Goal: Task Accomplishment & Management: Use online tool/utility

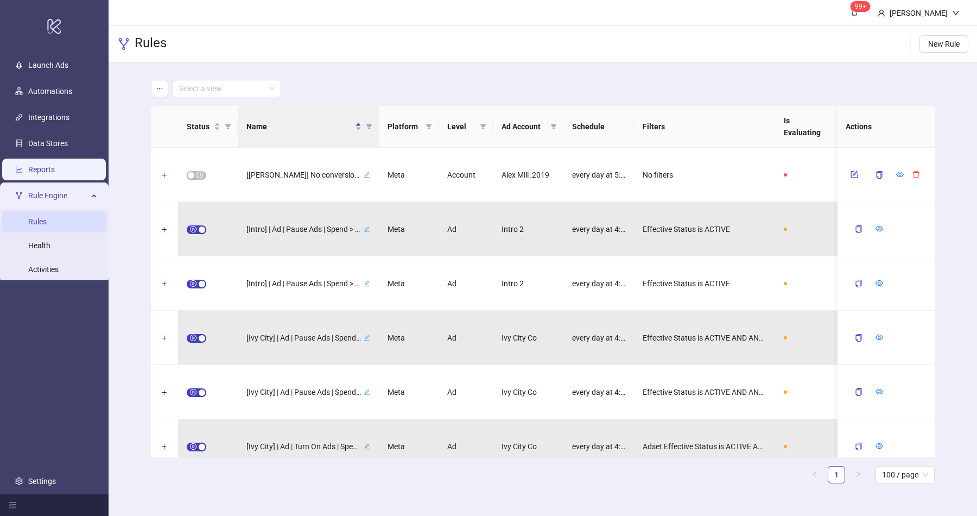
click at [55, 174] on link "Reports" at bounding box center [41, 169] width 27 height 9
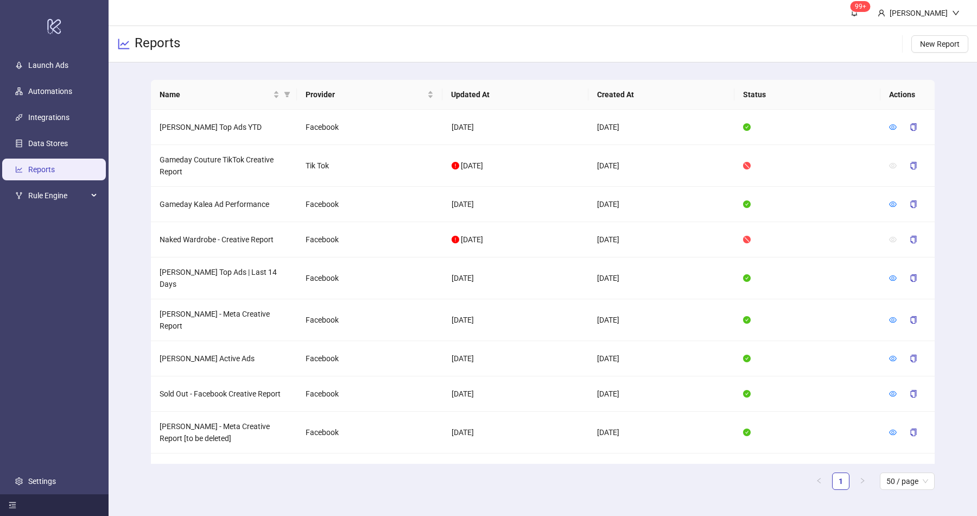
click at [9, 498] on div at bounding box center [54, 505] width 109 height 22
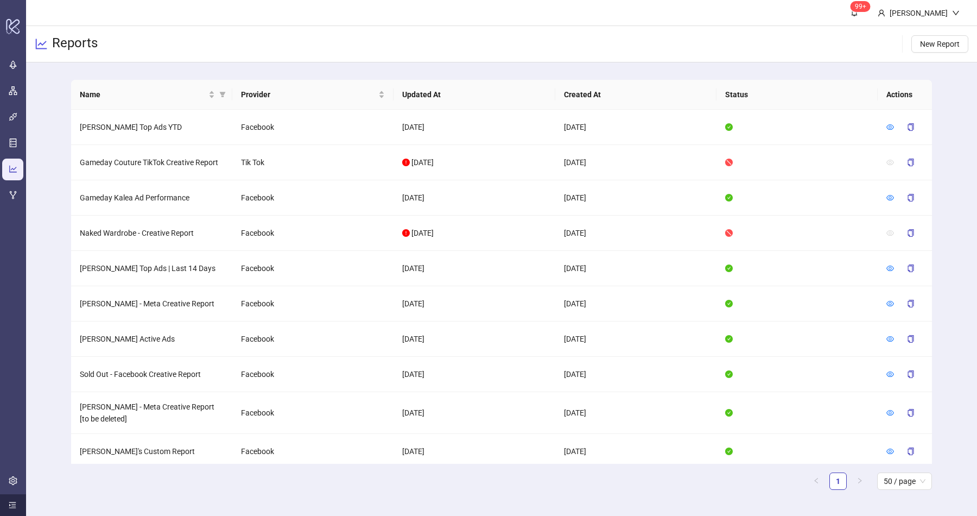
click at [14, 496] on div at bounding box center [13, 505] width 26 height 22
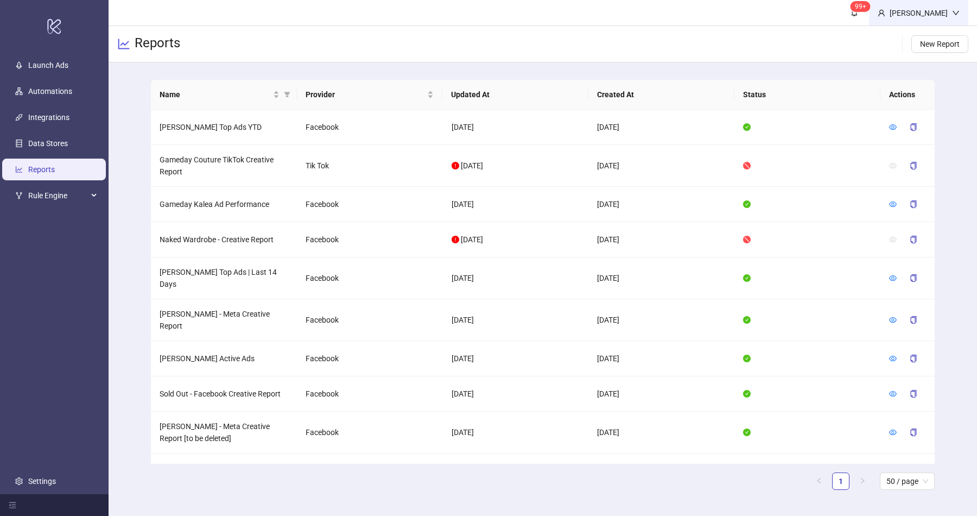
click at [933, 11] on div "Isaiah Ogasawara" at bounding box center [919, 13] width 67 height 12
click at [39, 477] on link "Settings" at bounding box center [42, 481] width 28 height 9
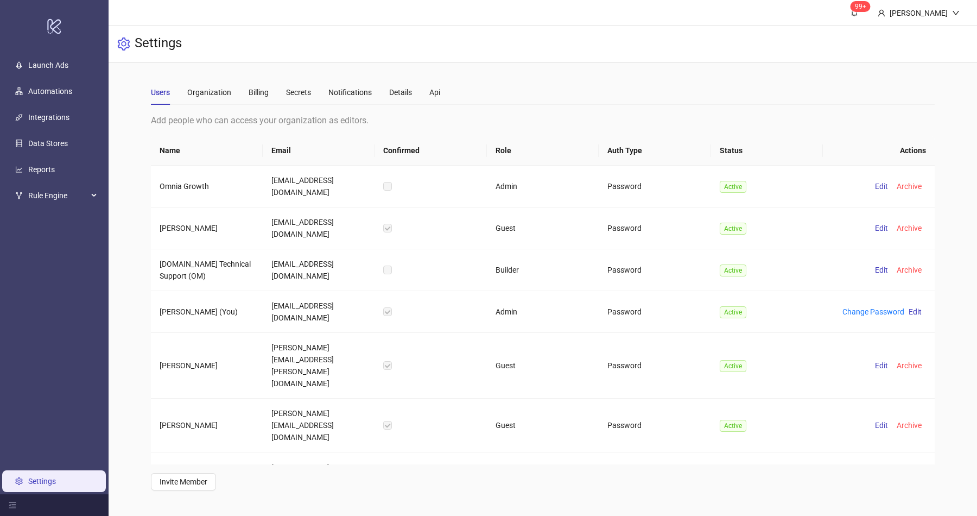
click at [501, 149] on th "Role" at bounding box center [543, 151] width 112 height 30
click at [927, 18] on div "Isaiah Ogasawara" at bounding box center [919, 13] width 67 height 12
click at [920, 37] on span "Logout" at bounding box center [934, 39] width 52 height 12
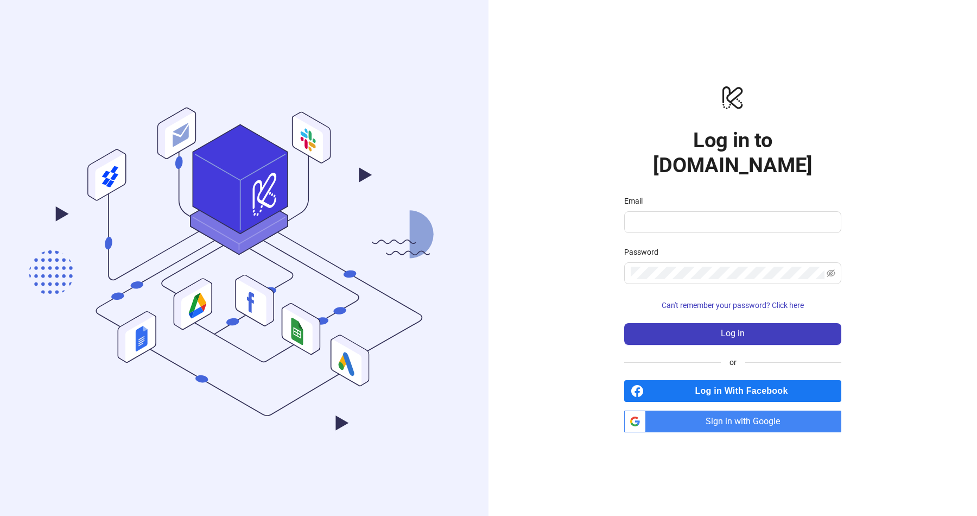
click at [729, 410] on span "Sign in with Google" at bounding box center [745, 421] width 191 height 22
click at [662, 216] on input "Email" at bounding box center [732, 222] width 202 height 13
type input "**********"
click at [729, 328] on span "Log in" at bounding box center [733, 333] width 24 height 10
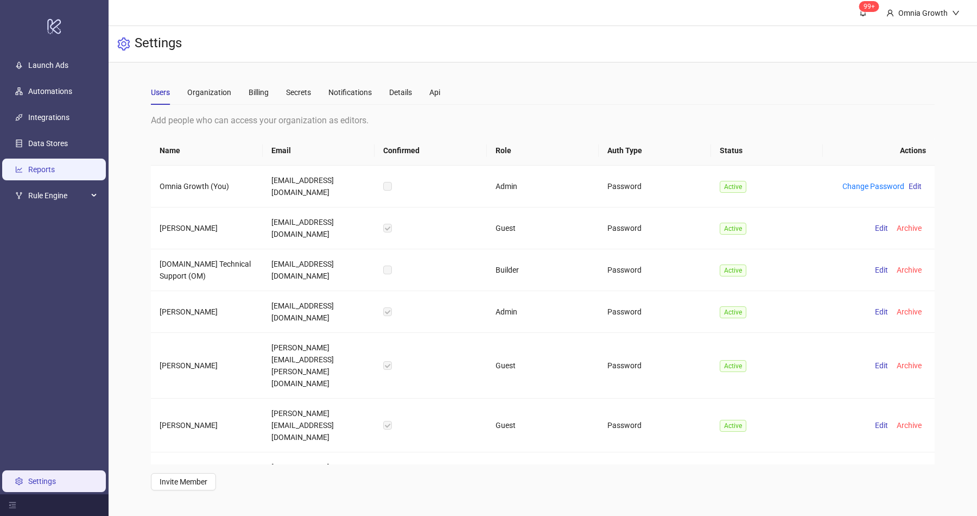
click at [45, 165] on link "Reports" at bounding box center [41, 169] width 27 height 9
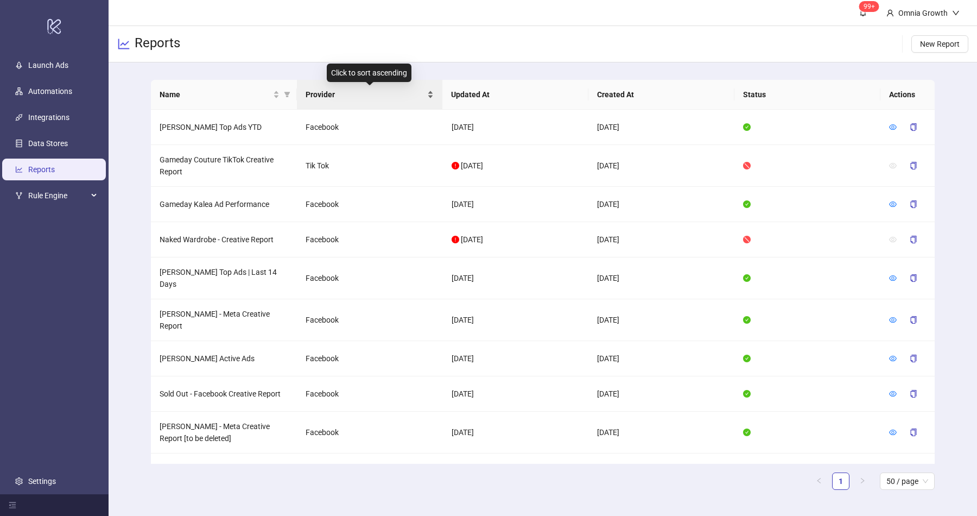
click at [320, 94] on span "Provider" at bounding box center [366, 95] width 120 height 12
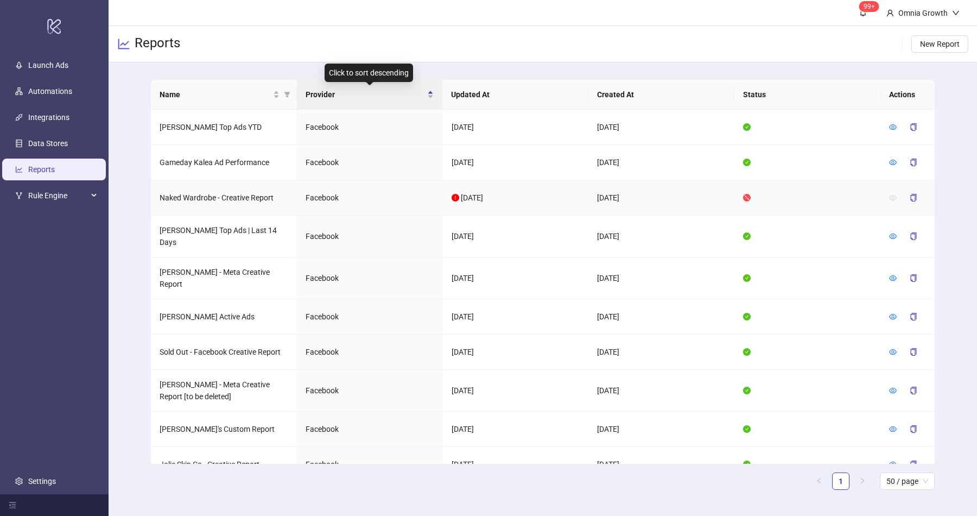
scroll to position [150, 0]
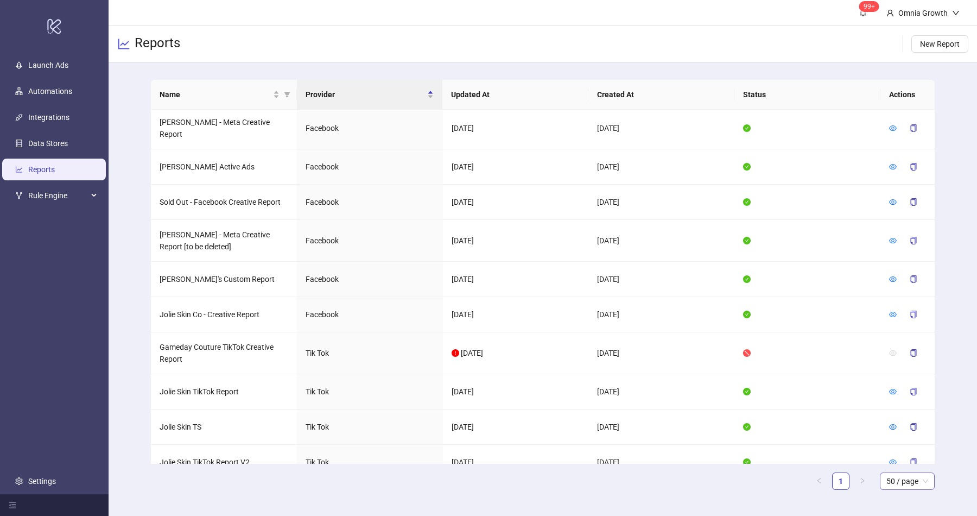
click at [928, 483] on span "50 / page" at bounding box center [908, 481] width 42 height 16
click at [918, 451] on div "100 / page" at bounding box center [907, 459] width 50 height 17
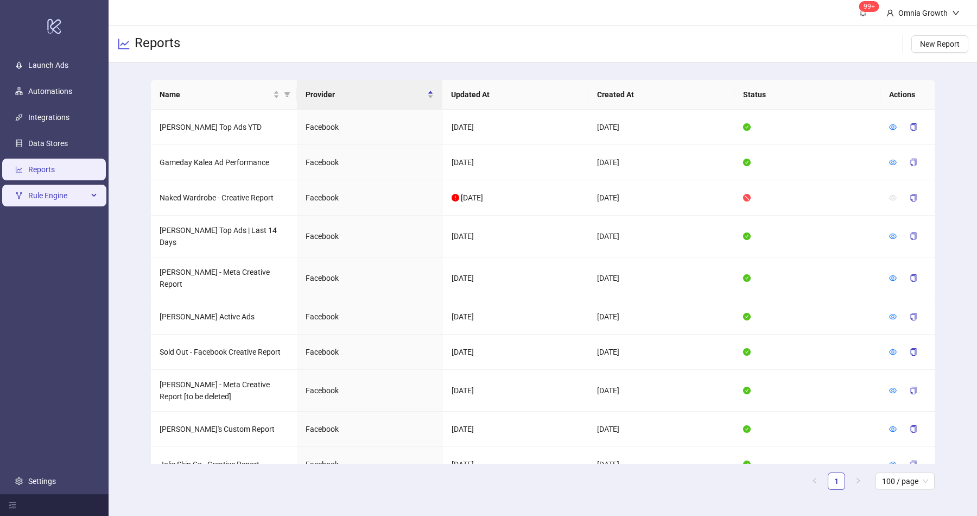
click at [75, 188] on span "Rule Engine" at bounding box center [58, 196] width 60 height 22
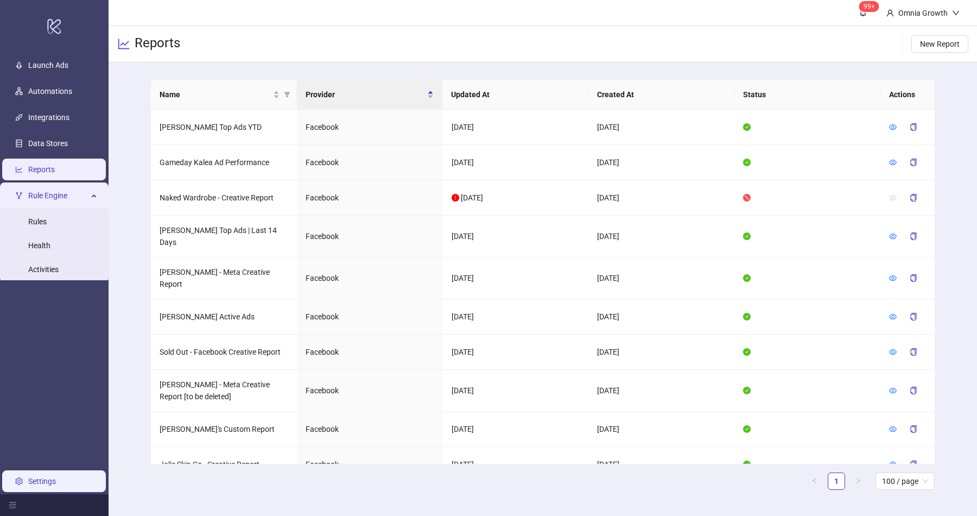
click at [52, 479] on link "Settings" at bounding box center [42, 481] width 28 height 9
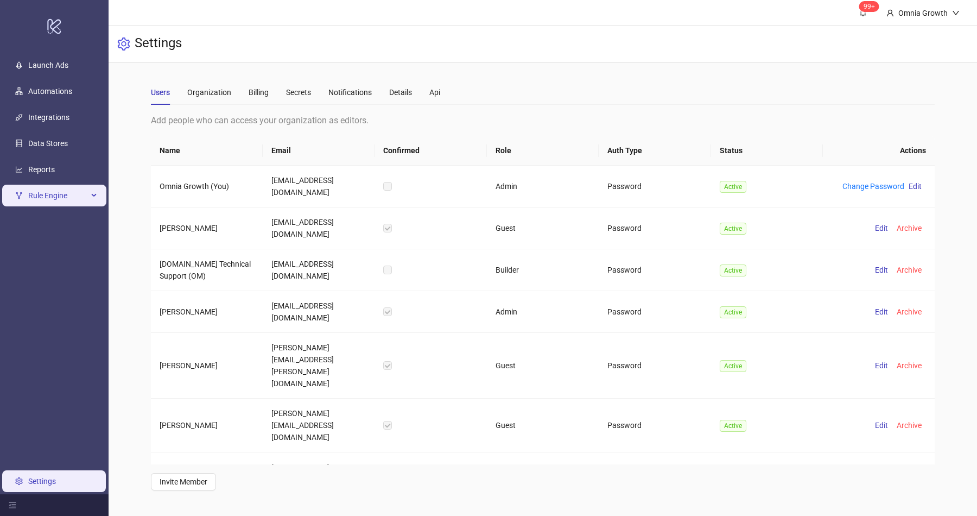
click at [63, 201] on span "Rule Engine" at bounding box center [58, 196] width 60 height 22
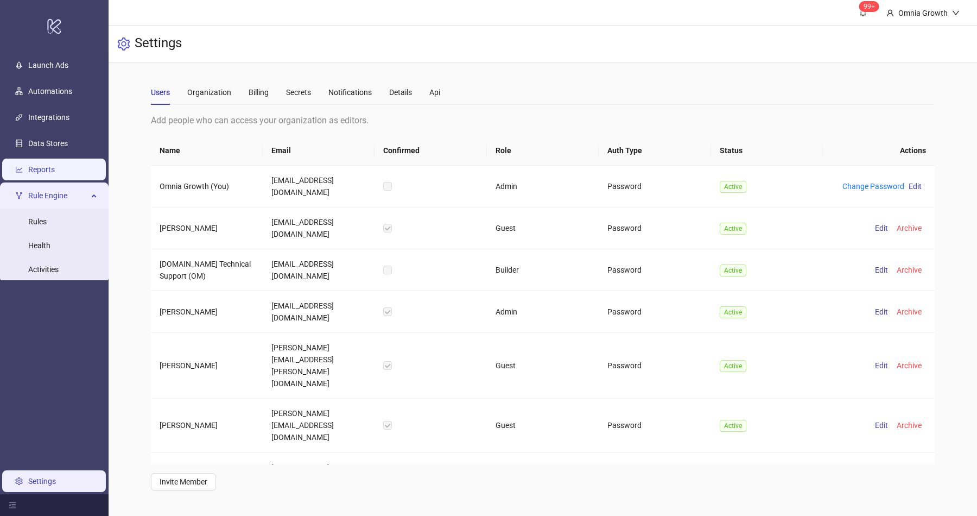
click at [55, 171] on link "Reports" at bounding box center [41, 169] width 27 height 9
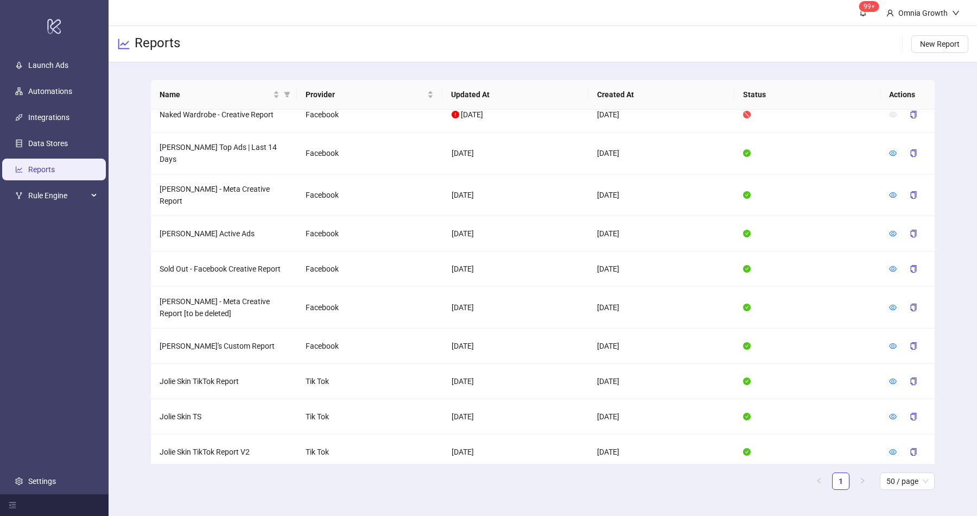
scroll to position [150, 0]
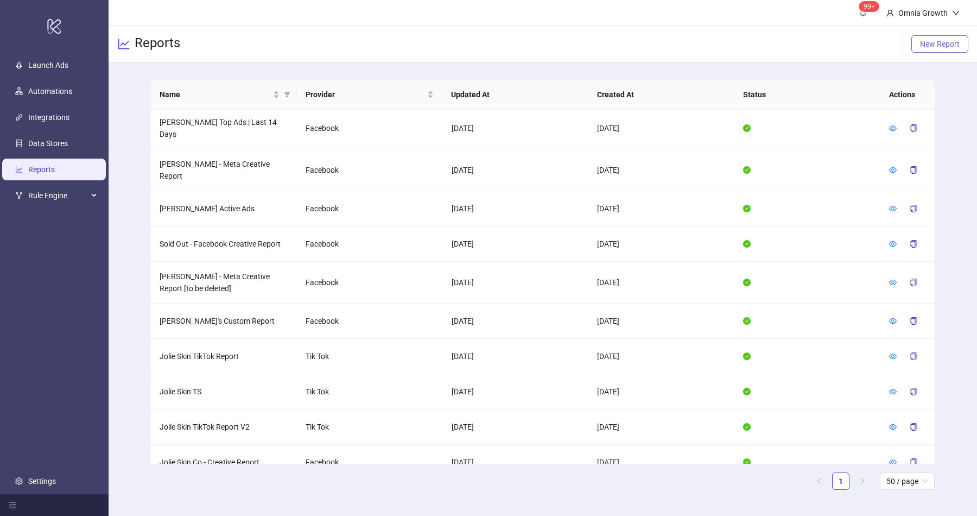
click at [934, 45] on span "New Report" at bounding box center [940, 44] width 40 height 9
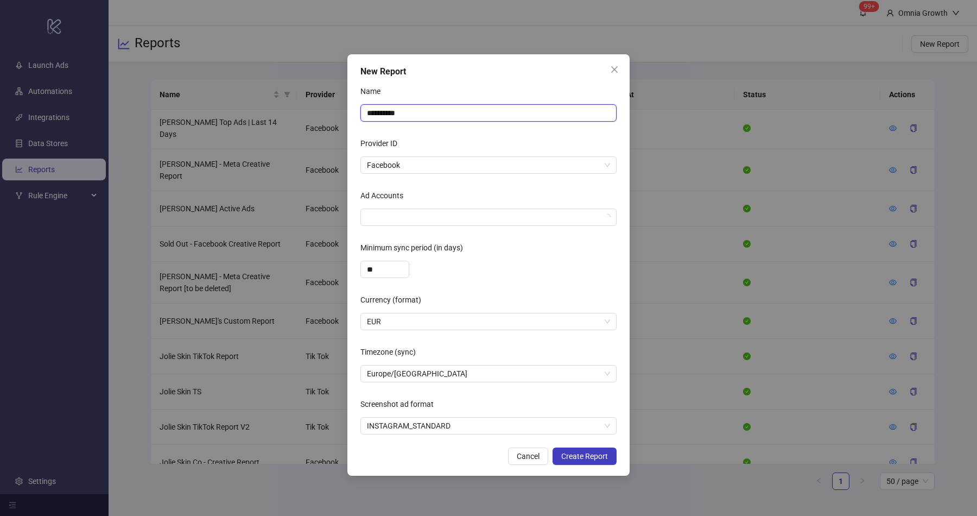
click at [461, 116] on input "**********" at bounding box center [489, 112] width 256 height 17
click at [422, 166] on span "Facebook" at bounding box center [488, 165] width 243 height 16
type input "**********"
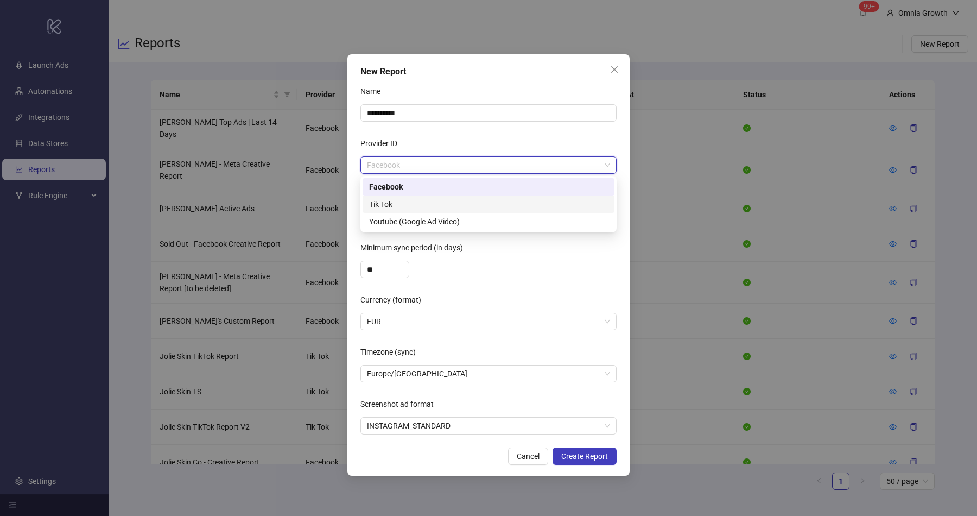
click at [416, 201] on div "Tik Tok" at bounding box center [488, 204] width 239 height 12
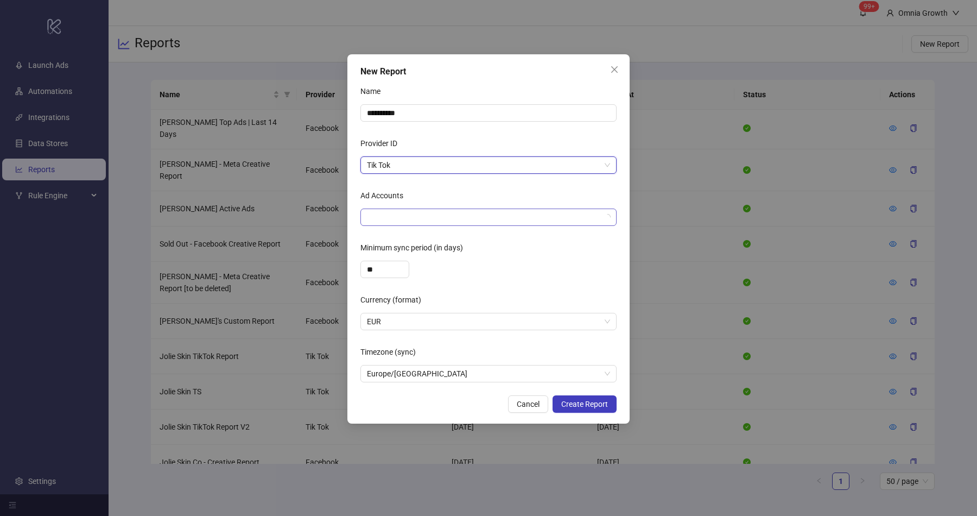
click at [406, 212] on div at bounding box center [483, 217] width 241 height 15
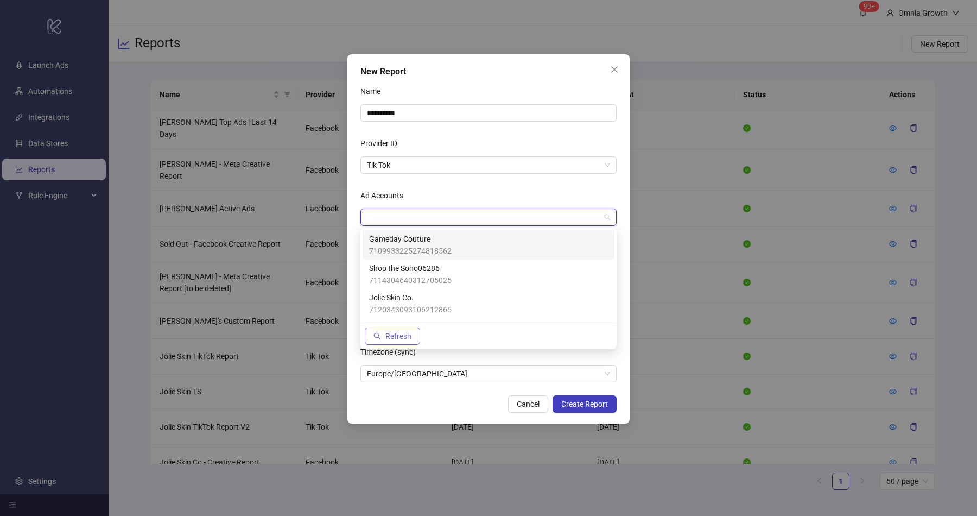
click at [390, 294] on span "Jolie Skin Co." at bounding box center [410, 298] width 83 height 12
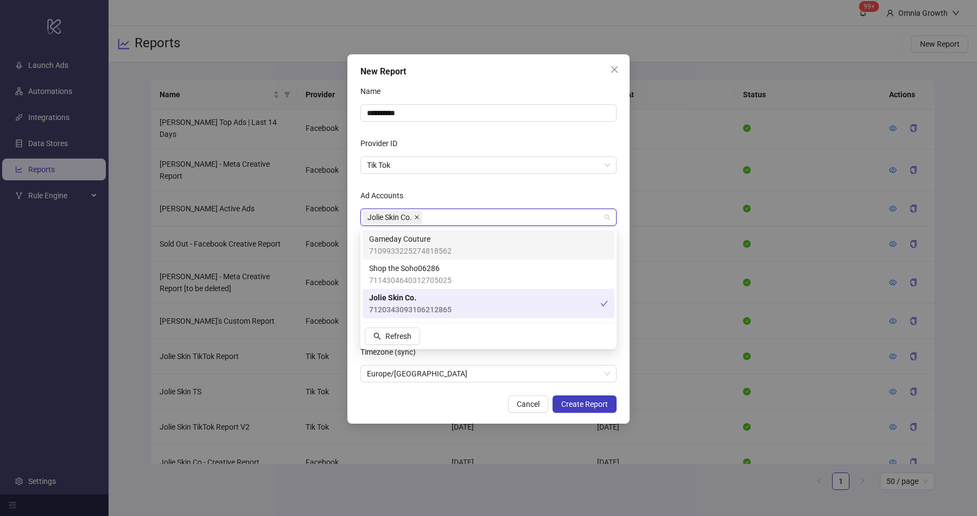
click at [417, 213] on span at bounding box center [416, 217] width 5 height 12
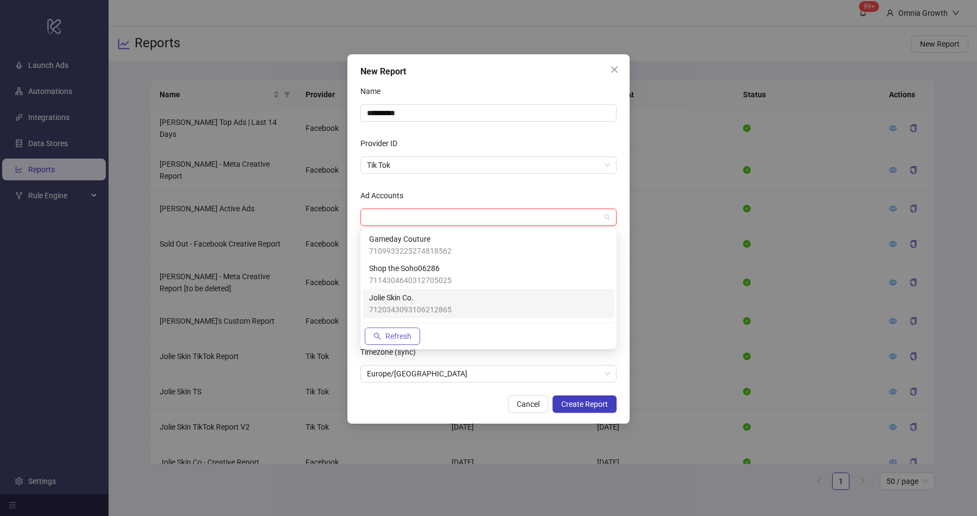
click at [395, 340] on button "Refresh" at bounding box center [392, 335] width 55 height 17
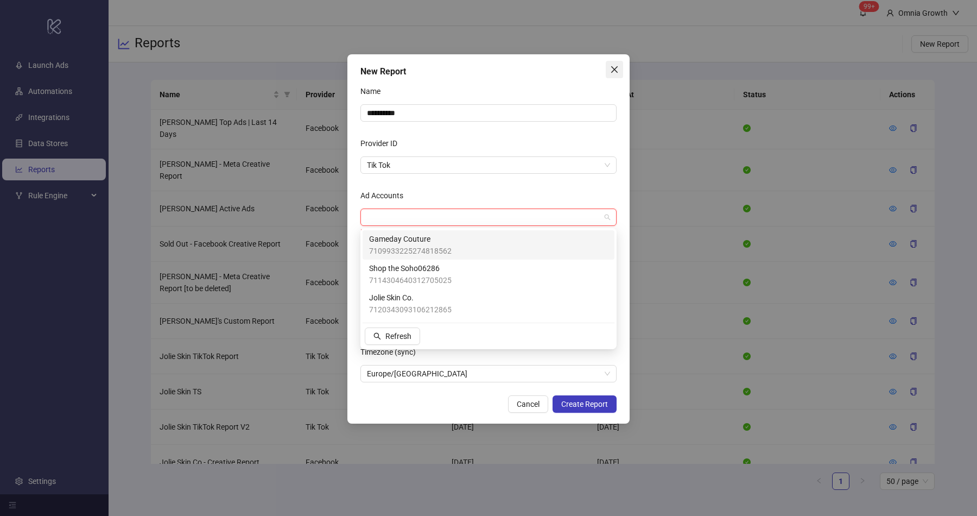
click at [614, 72] on icon "close" at bounding box center [614, 69] width 9 height 9
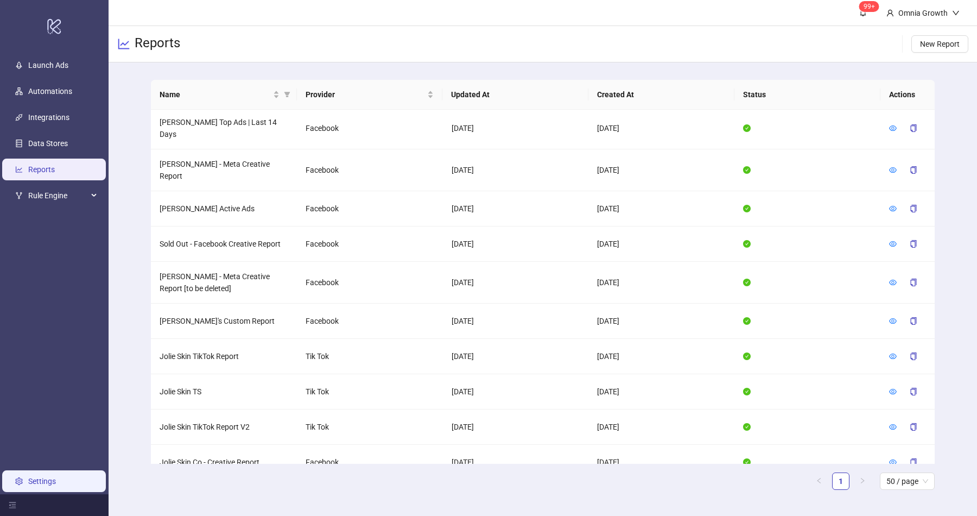
click at [46, 477] on link "Settings" at bounding box center [42, 481] width 28 height 9
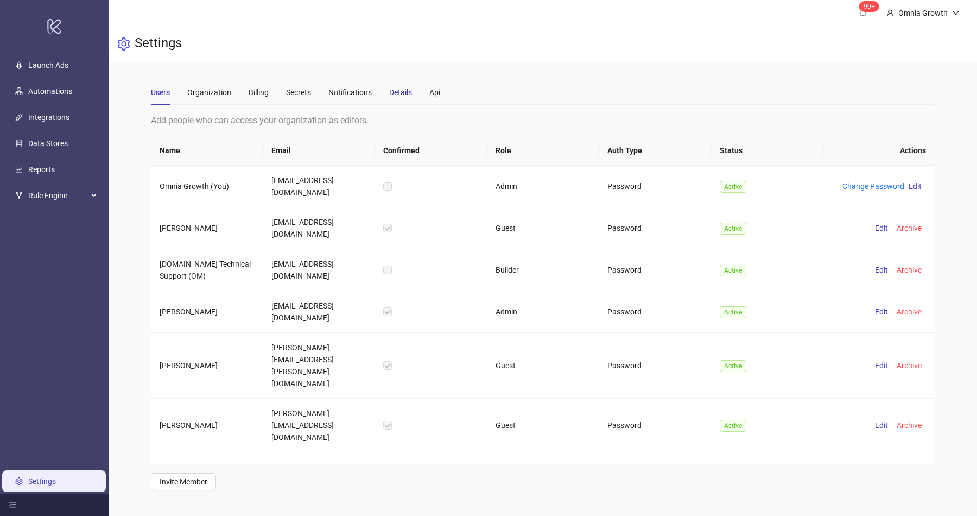
click at [399, 91] on div "Details" at bounding box center [400, 92] width 23 height 12
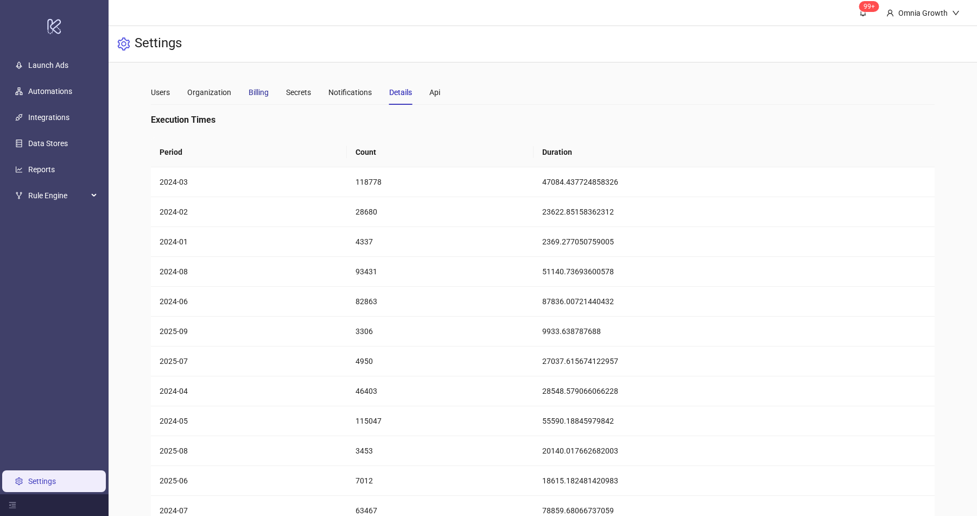
click at [265, 92] on div "Billing" at bounding box center [259, 92] width 20 height 12
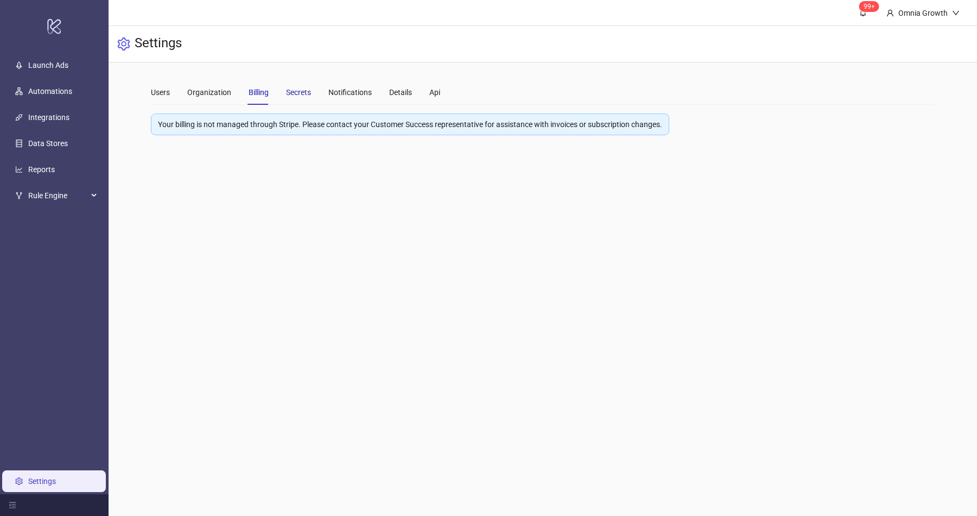
click at [299, 93] on div "Secrets" at bounding box center [298, 92] width 25 height 12
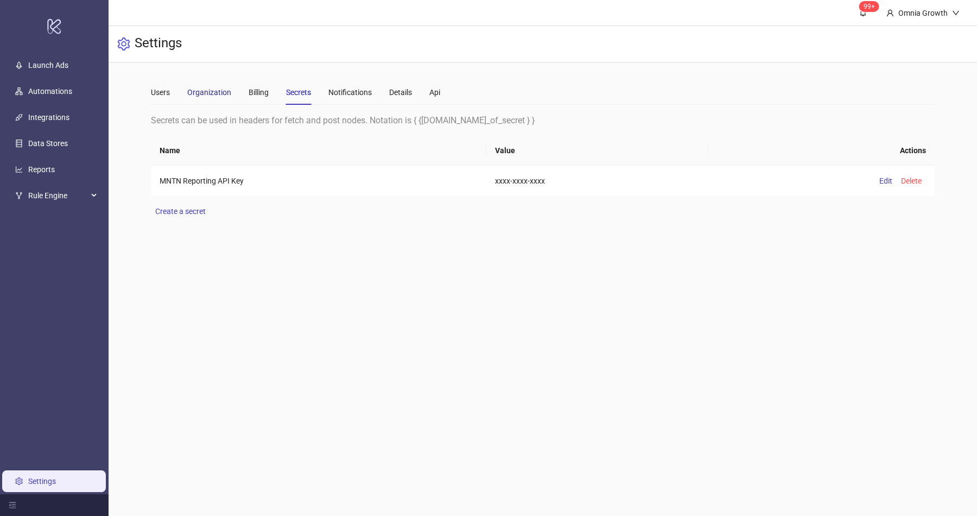
click at [189, 90] on div "Organization" at bounding box center [209, 92] width 44 height 12
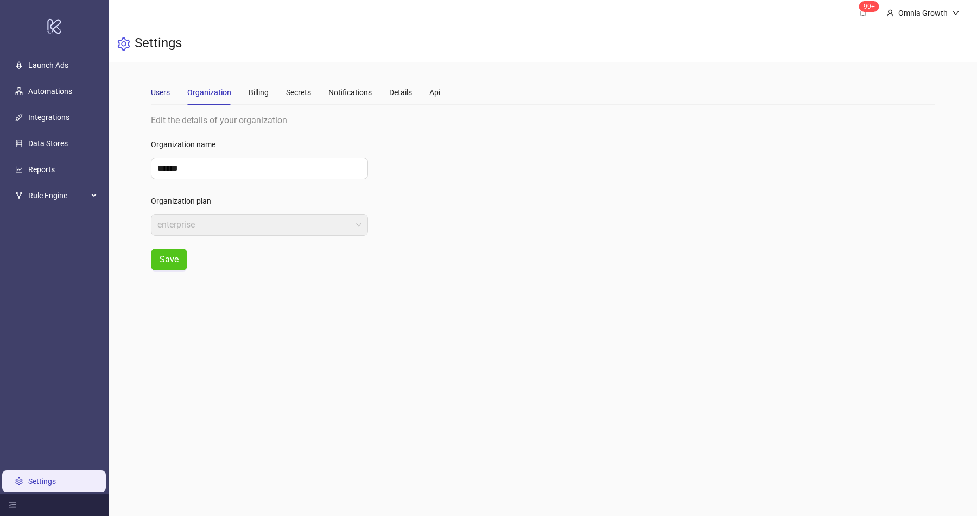
click at [160, 94] on div "Users" at bounding box center [160, 92] width 19 height 12
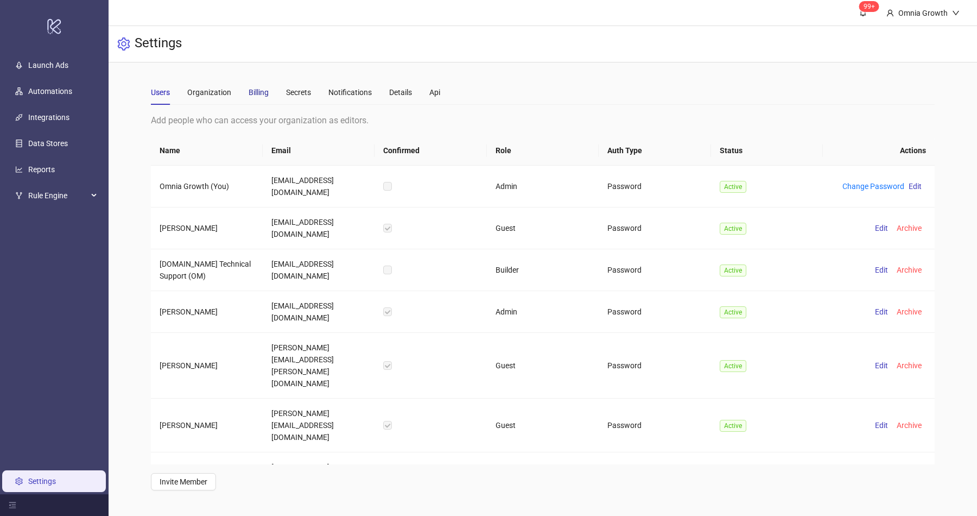
click at [262, 91] on div "Billing" at bounding box center [259, 92] width 20 height 12
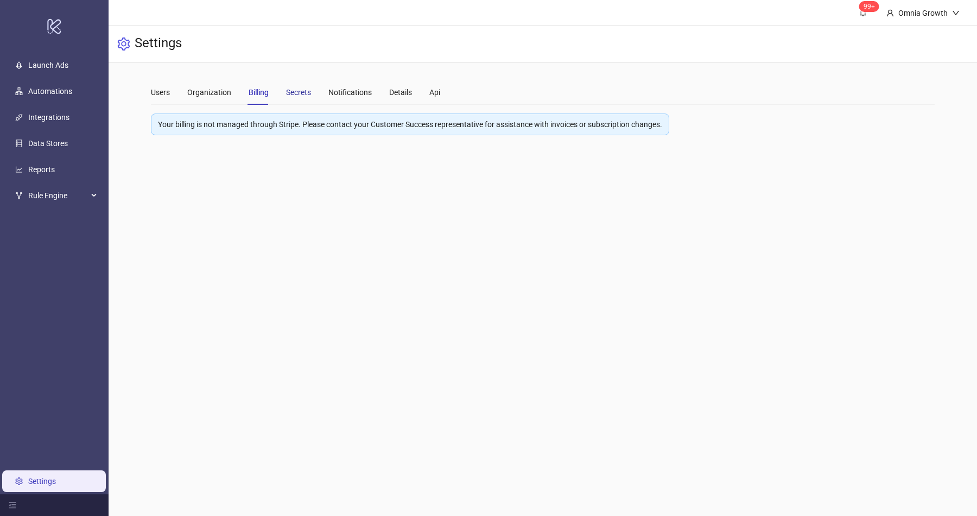
click at [304, 91] on div "Secrets" at bounding box center [298, 92] width 25 height 12
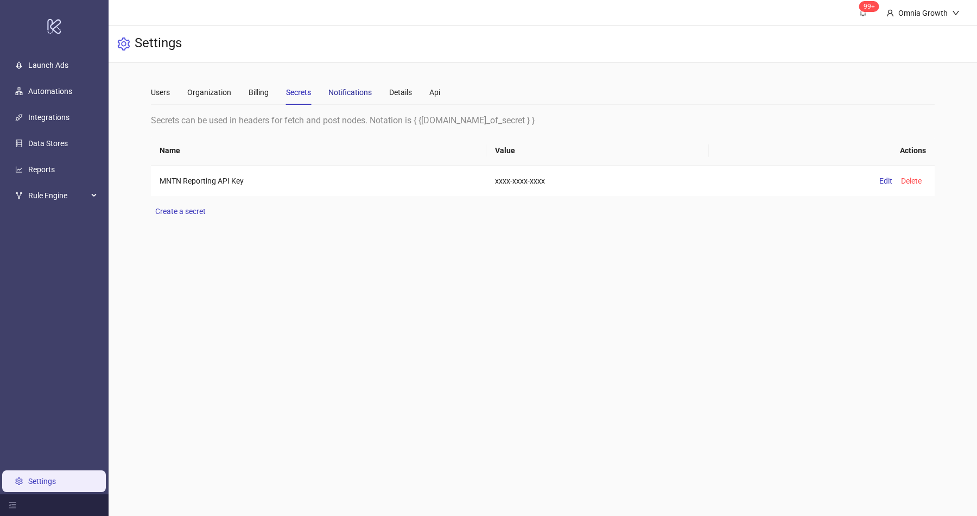
click at [343, 93] on div "Notifications" at bounding box center [349, 92] width 43 height 12
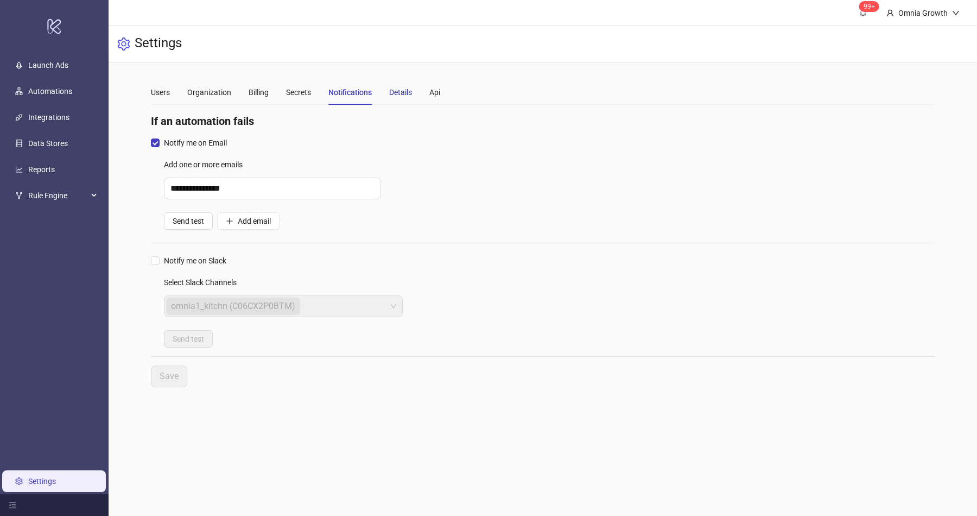
click at [399, 94] on div "Details" at bounding box center [400, 92] width 23 height 12
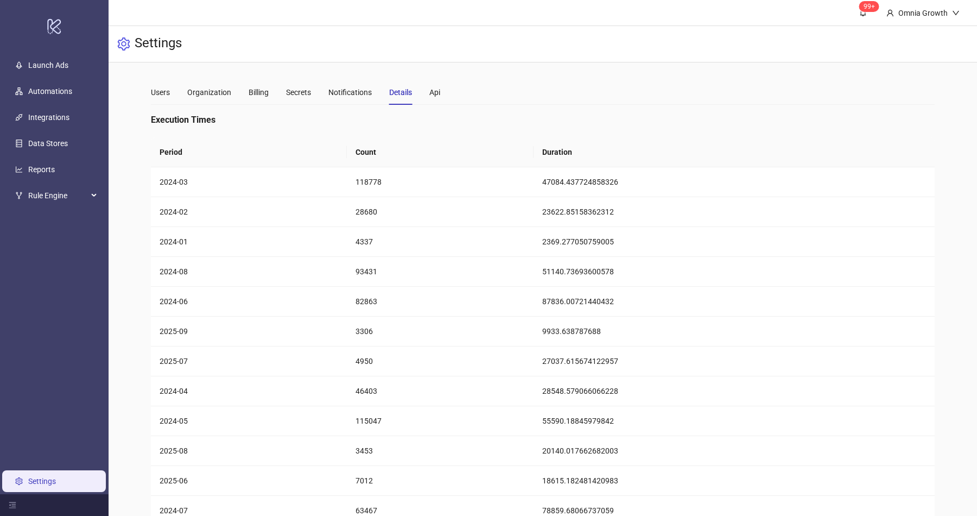
click at [451, 92] on div "Users Organization Billing Secrets Notifications Details Api" at bounding box center [543, 92] width 785 height 25
click at [441, 91] on div "Users Organization Billing Secrets Notifications Details Api" at bounding box center [543, 92] width 785 height 25
click at [438, 91] on div "Api" at bounding box center [434, 92] width 11 height 12
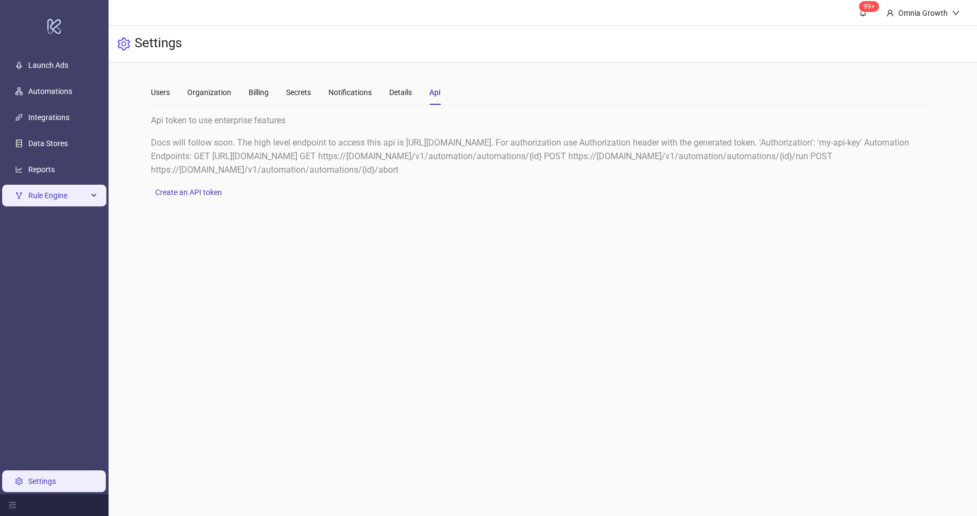
click at [70, 193] on span "Rule Engine" at bounding box center [58, 196] width 60 height 22
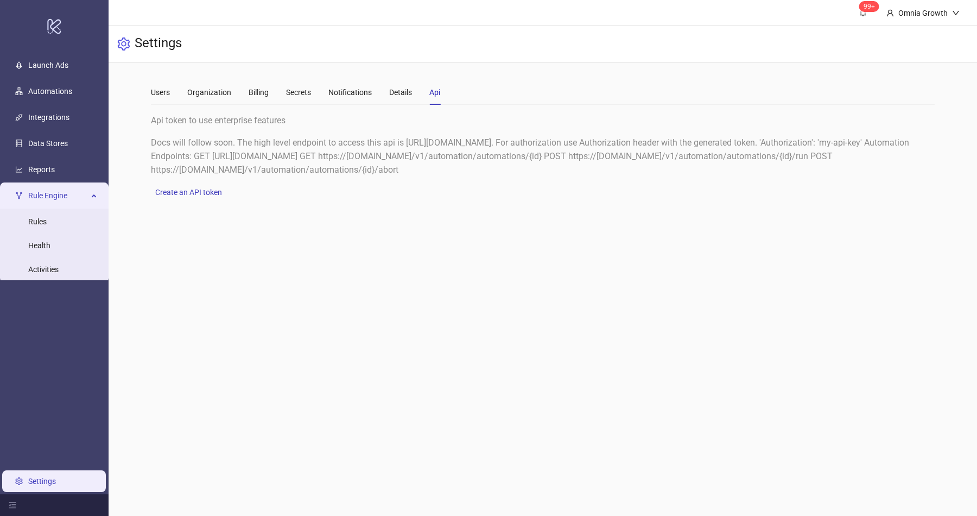
click at [41, 480] on link "Settings" at bounding box center [42, 481] width 28 height 9
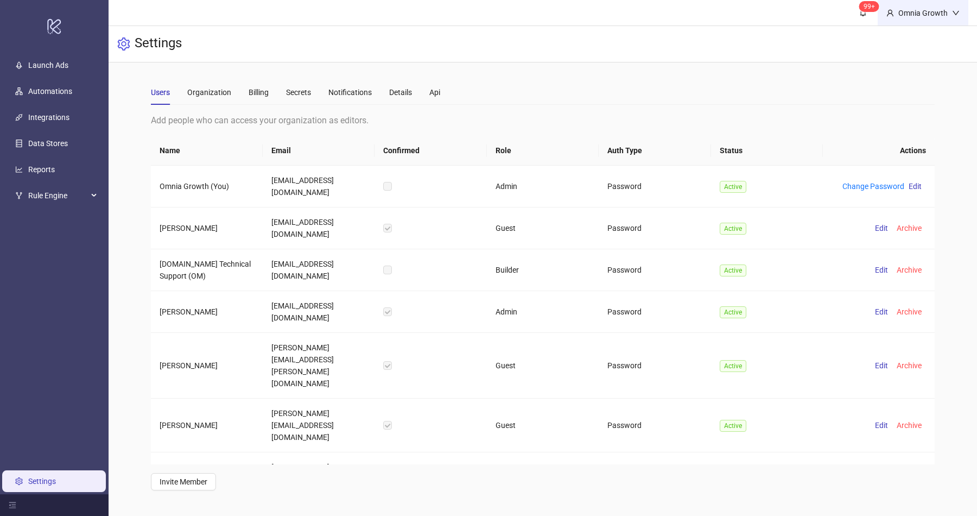
click at [926, 17] on div "Omnia Growth" at bounding box center [923, 13] width 58 height 12
click at [921, 13] on div "Omnia Growth" at bounding box center [923, 13] width 58 height 12
click at [919, 35] on span "Logout" at bounding box center [934, 39] width 52 height 12
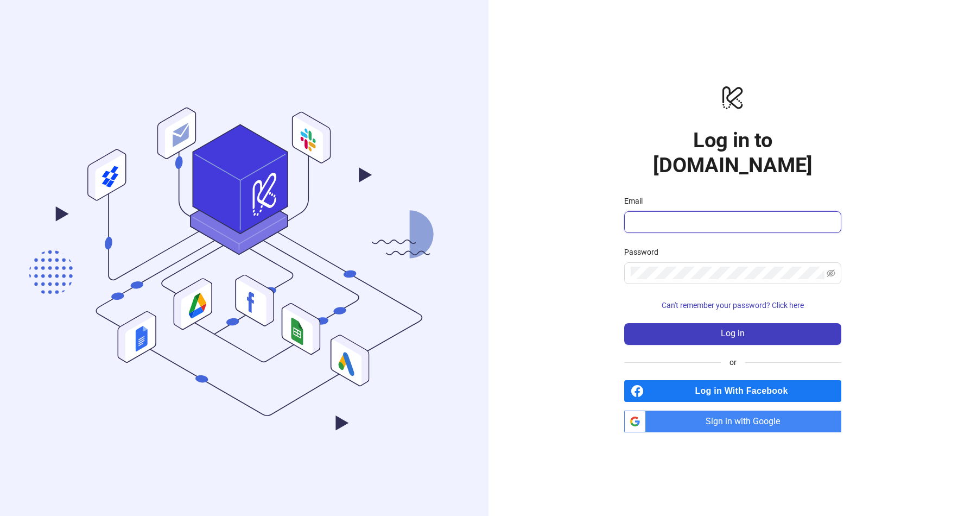
click at [661, 216] on input "Email" at bounding box center [732, 222] width 202 height 13
type input "**********"
click at [697, 323] on button "Log in" at bounding box center [732, 334] width 217 height 22
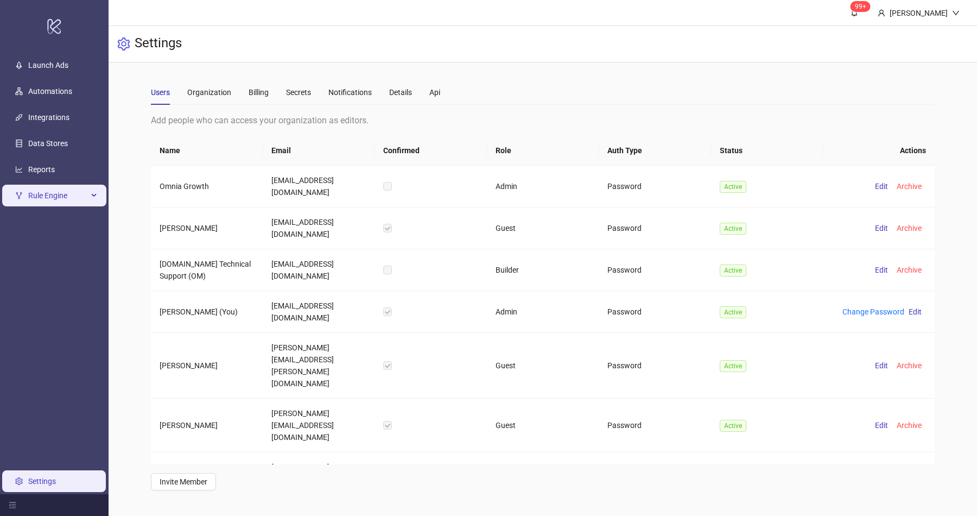
click at [75, 189] on span "Rule Engine" at bounding box center [58, 196] width 60 height 22
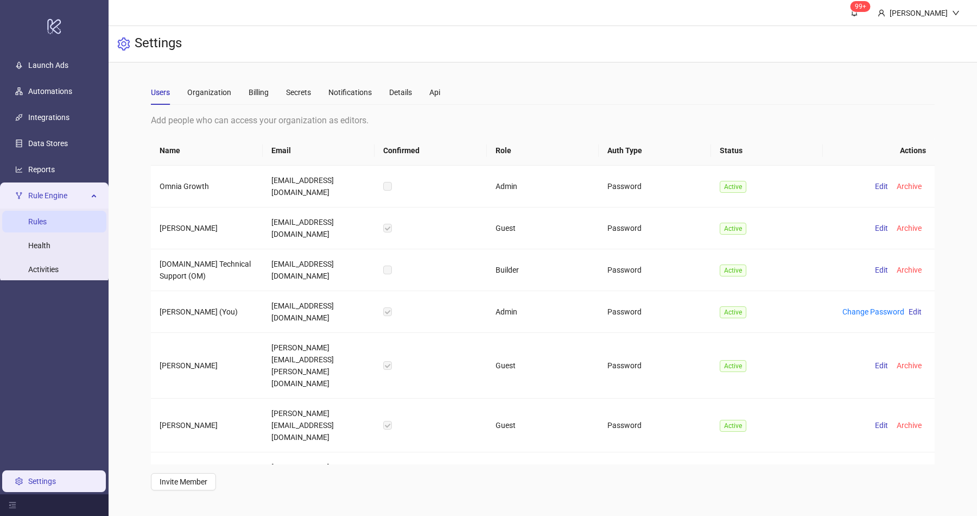
click at [47, 226] on link "Rules" at bounding box center [37, 221] width 18 height 9
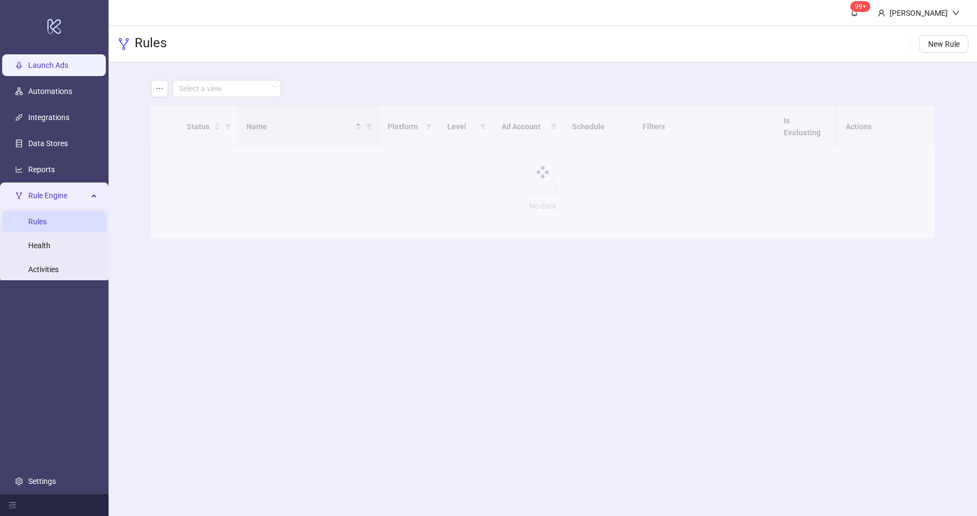
click at [68, 69] on link "Launch Ads" at bounding box center [48, 65] width 40 height 9
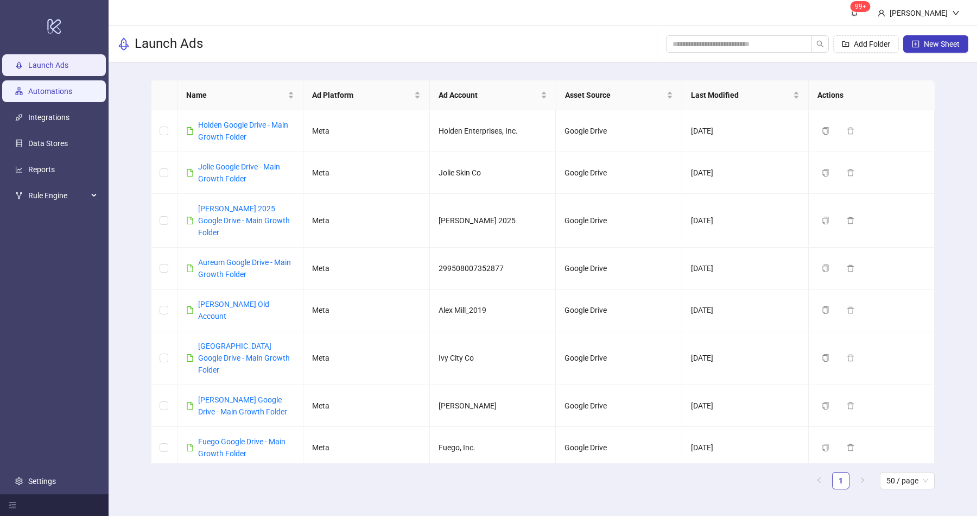
click at [72, 93] on link "Automations" at bounding box center [50, 91] width 44 height 9
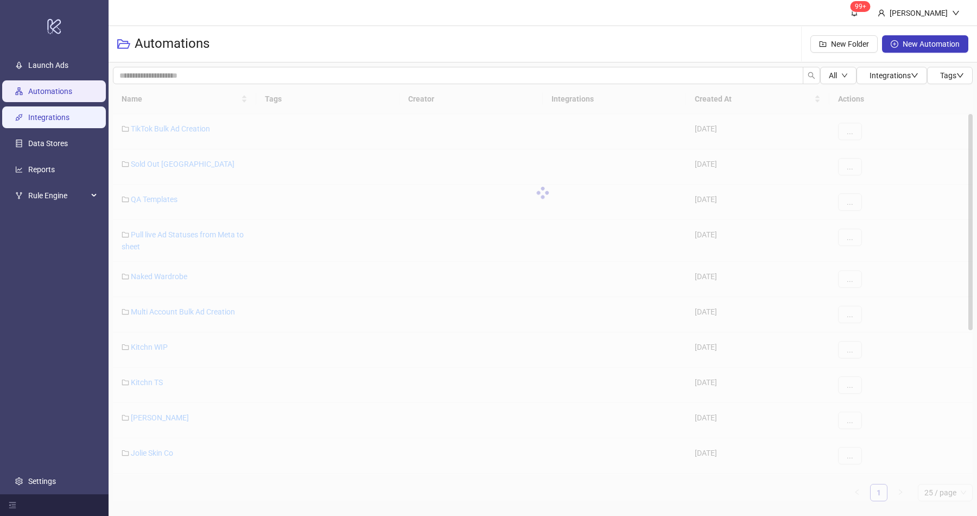
click at [69, 119] on link "Integrations" at bounding box center [48, 117] width 41 height 9
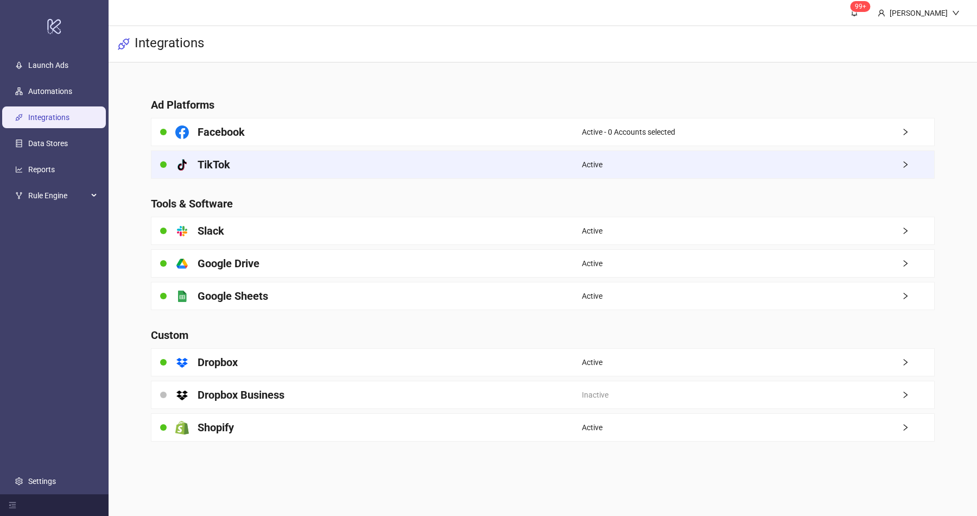
click at [548, 163] on div "platform/tik_tok TikTok" at bounding box center [366, 164] width 431 height 27
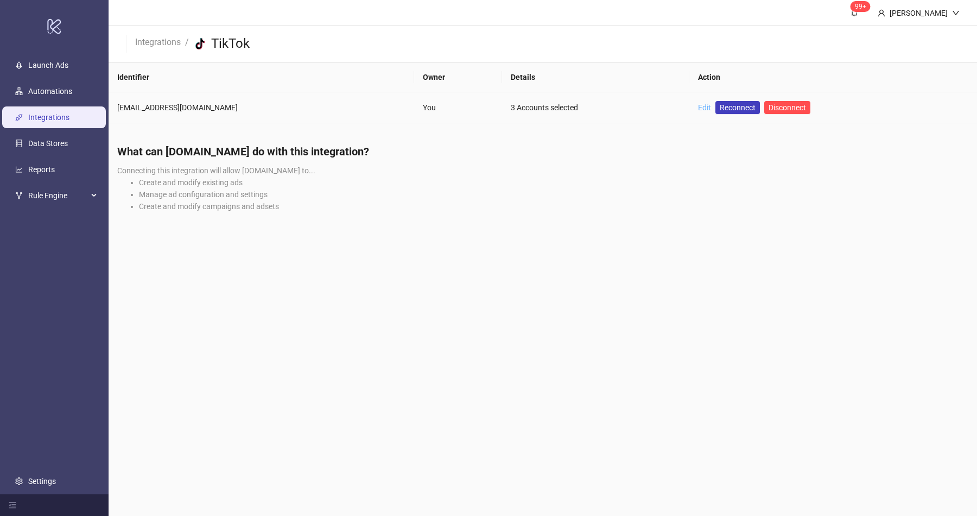
click at [698, 106] on link "Edit" at bounding box center [704, 107] width 13 height 9
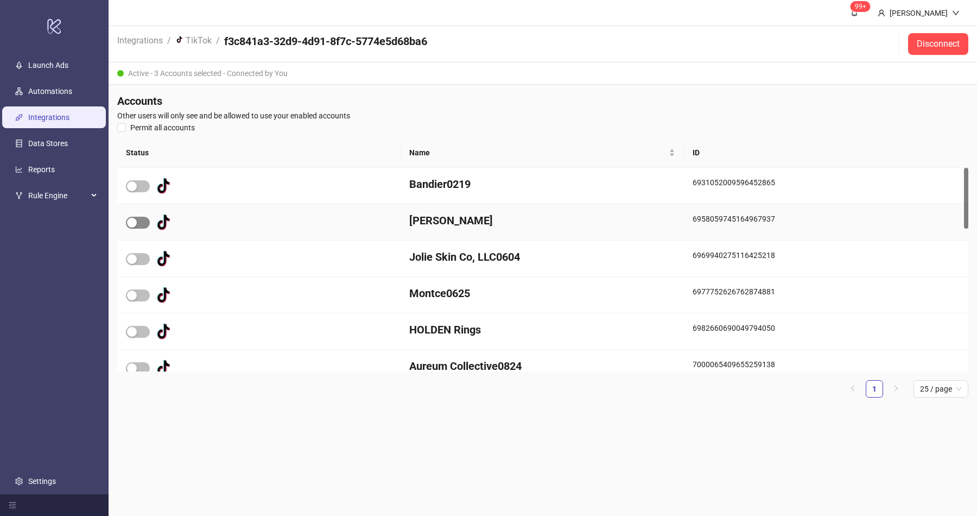
click at [140, 222] on span "button" at bounding box center [138, 223] width 24 height 12
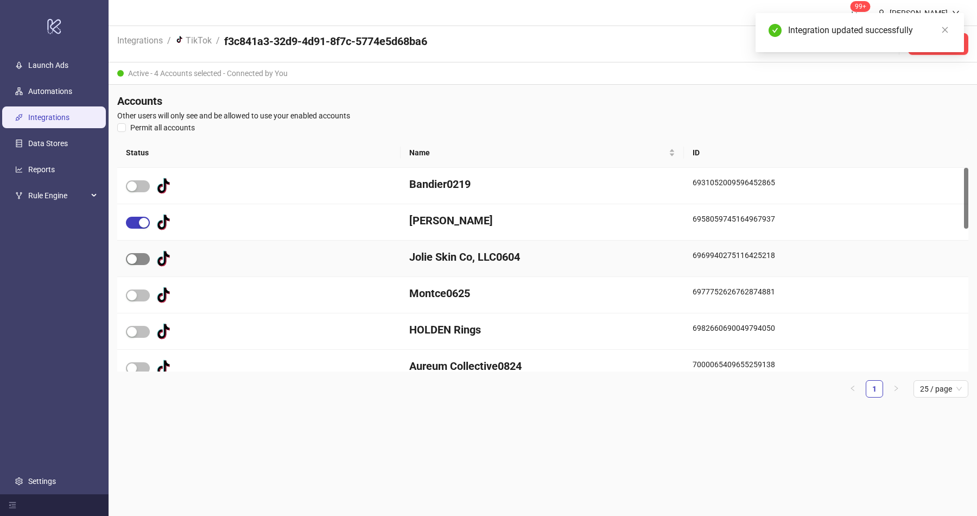
click at [139, 256] on span "button" at bounding box center [138, 259] width 24 height 12
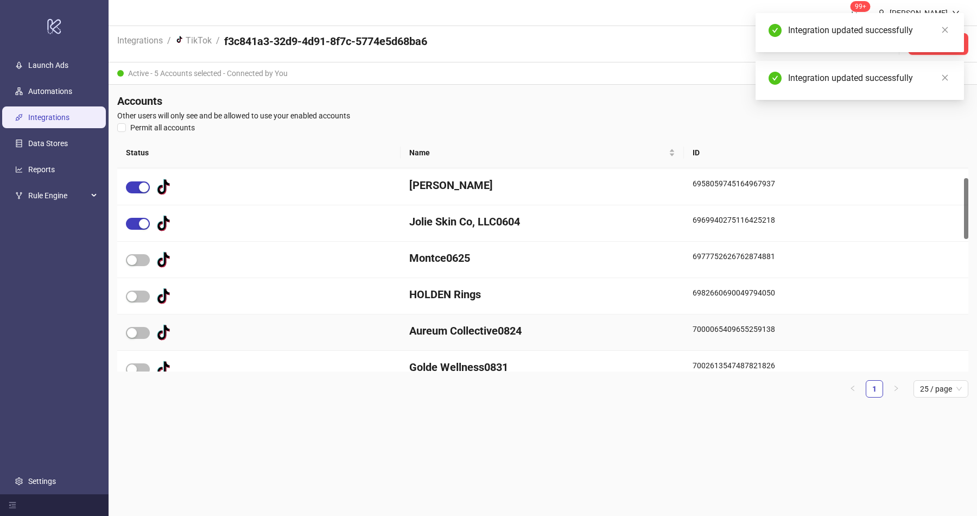
scroll to position [36, 0]
click at [141, 289] on span "button" at bounding box center [138, 295] width 24 height 12
click at [141, 326] on span "button" at bounding box center [138, 332] width 24 height 12
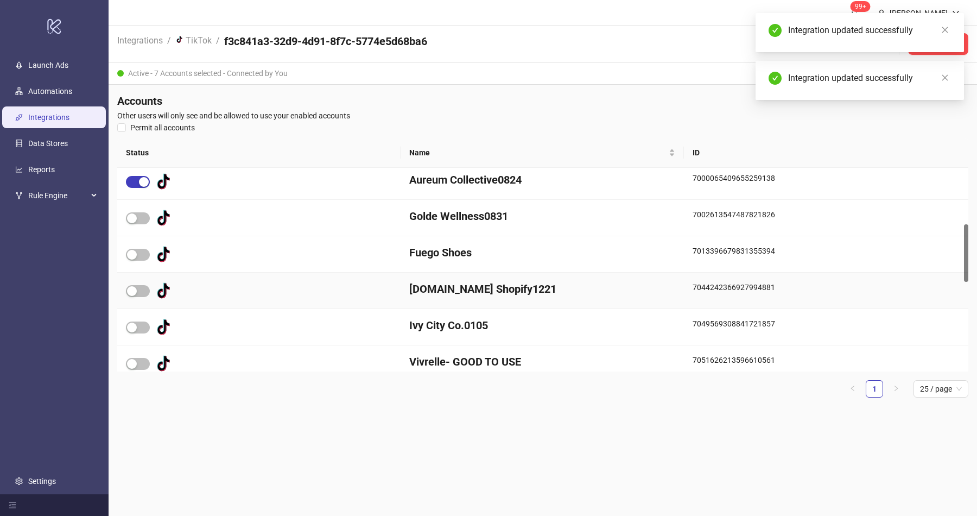
scroll to position [185, 0]
click at [141, 257] on span "button" at bounding box center [138, 256] width 24 height 12
click at [138, 291] on span "button" at bounding box center [138, 292] width 24 height 12
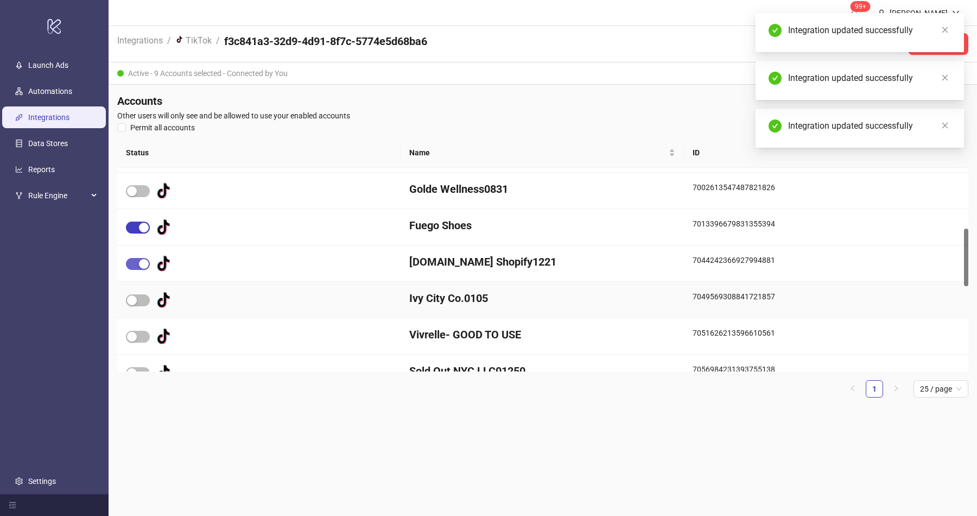
scroll to position [215, 0]
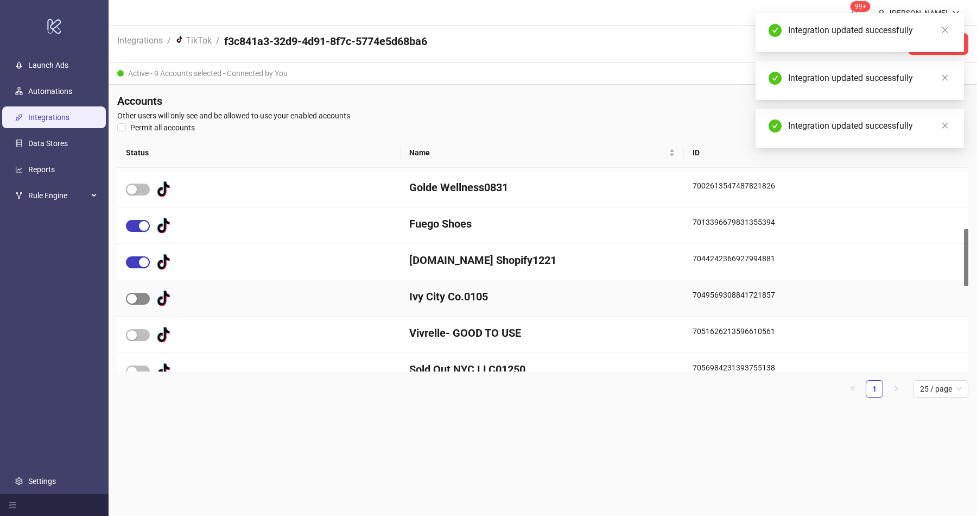
click at [138, 294] on span "button" at bounding box center [138, 299] width 24 height 12
click at [138, 266] on span "button" at bounding box center [138, 262] width 24 height 12
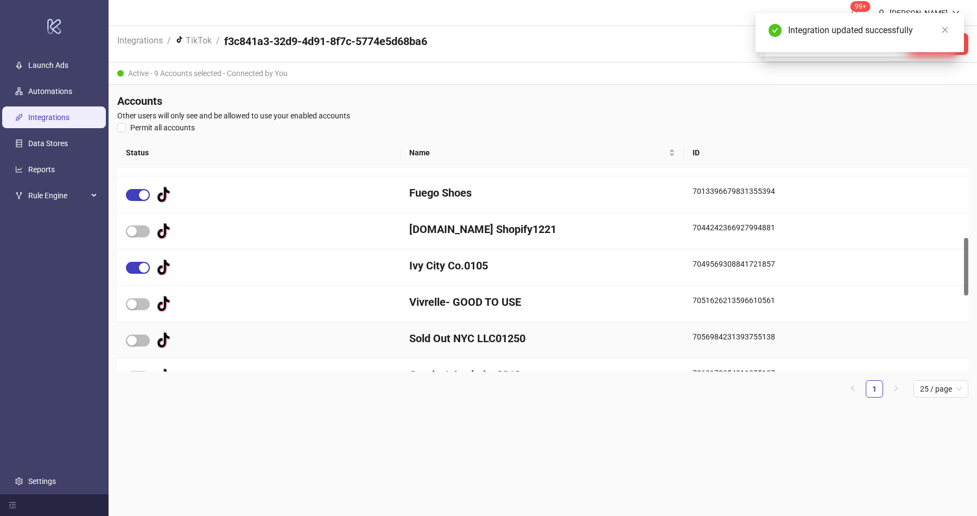
scroll to position [247, 0]
click at [140, 303] on span "button" at bounding box center [138, 303] width 24 height 12
click at [138, 339] on span "button" at bounding box center [138, 339] width 24 height 12
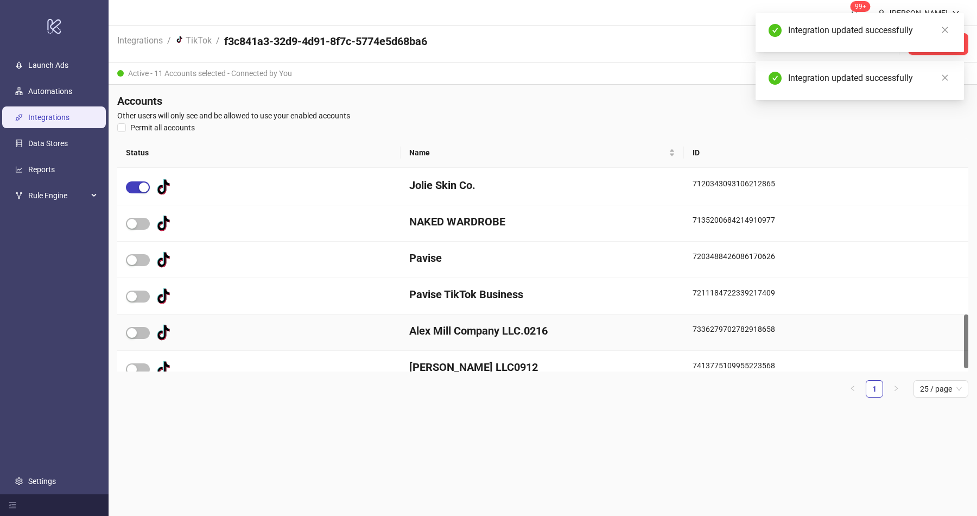
scroll to position [560, 0]
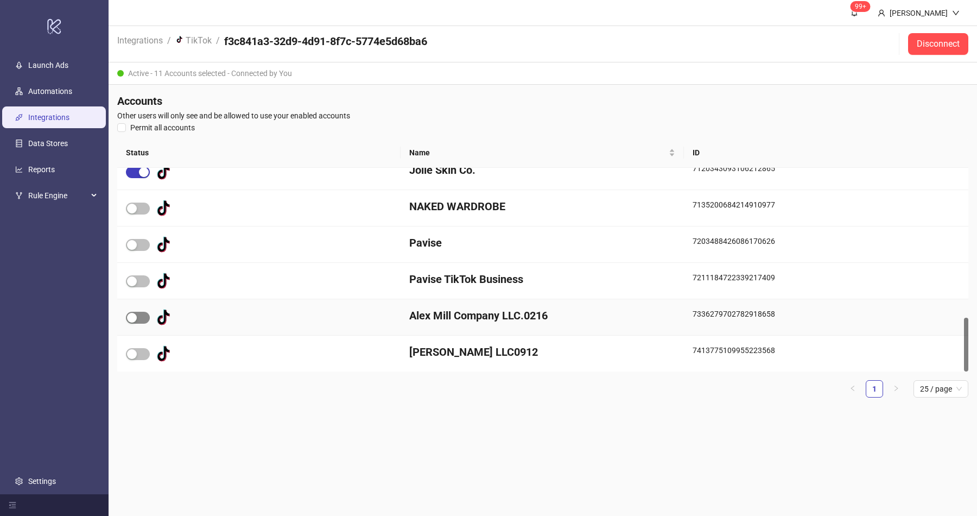
click at [139, 317] on span "button" at bounding box center [138, 318] width 24 height 12
click at [139, 357] on span "button" at bounding box center [138, 354] width 24 height 12
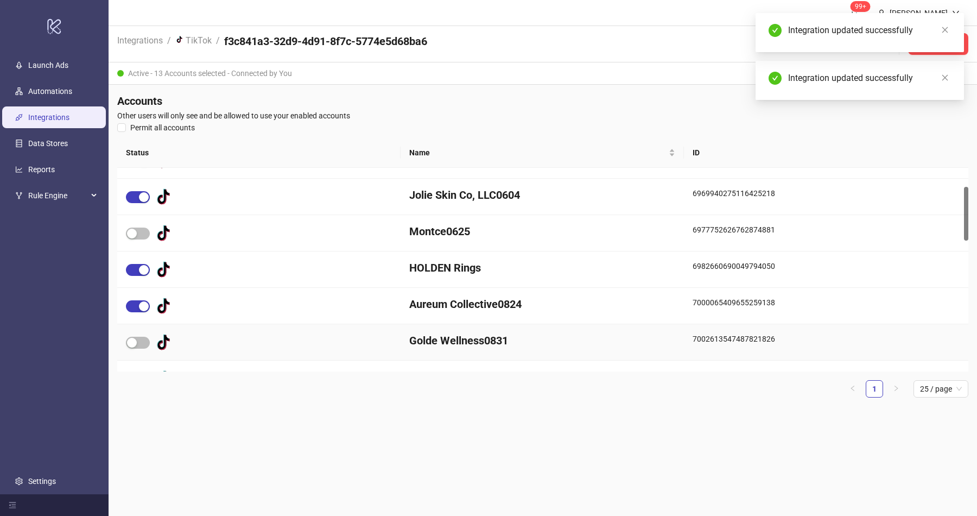
scroll to position [0, 0]
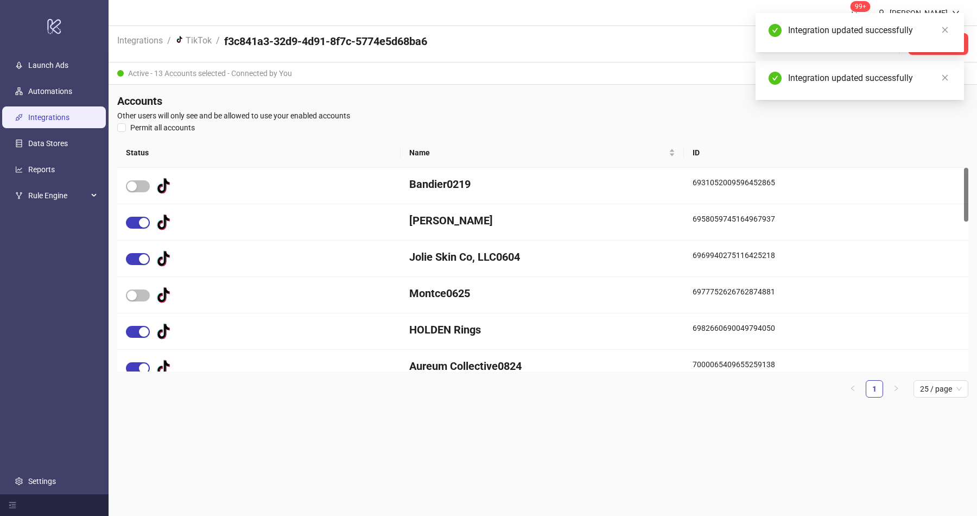
click at [762, 116] on span "Other users will only see and be allowed to use your enabled accounts" at bounding box center [542, 116] width 851 height 12
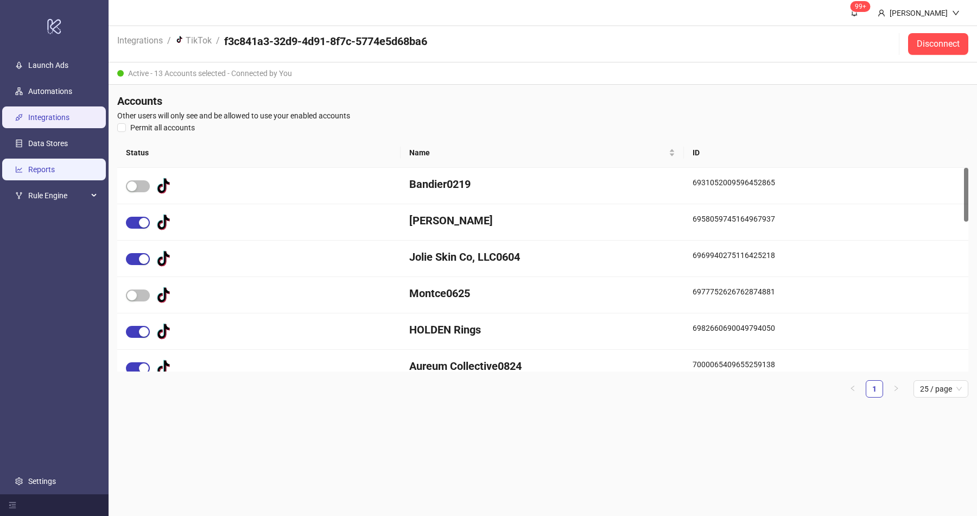
click at [55, 174] on link "Reports" at bounding box center [41, 169] width 27 height 9
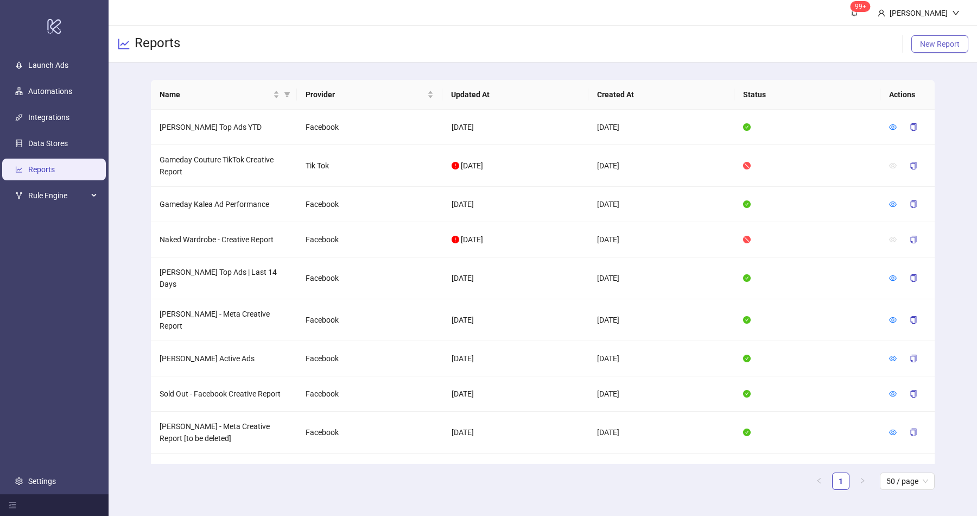
click at [940, 47] on span "New Report" at bounding box center [940, 44] width 40 height 9
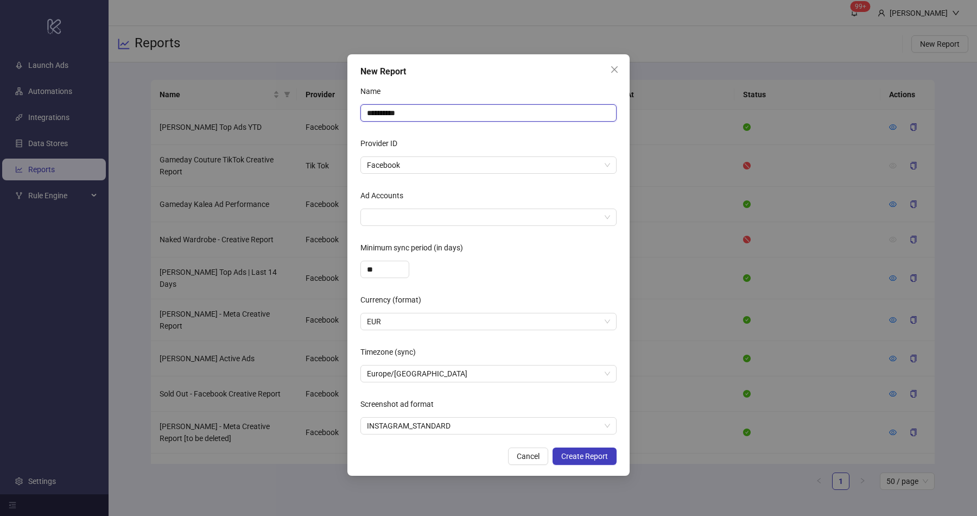
click at [484, 112] on input "**********" at bounding box center [489, 112] width 256 height 17
click at [415, 165] on span "Facebook" at bounding box center [488, 165] width 243 height 16
type input "**********"
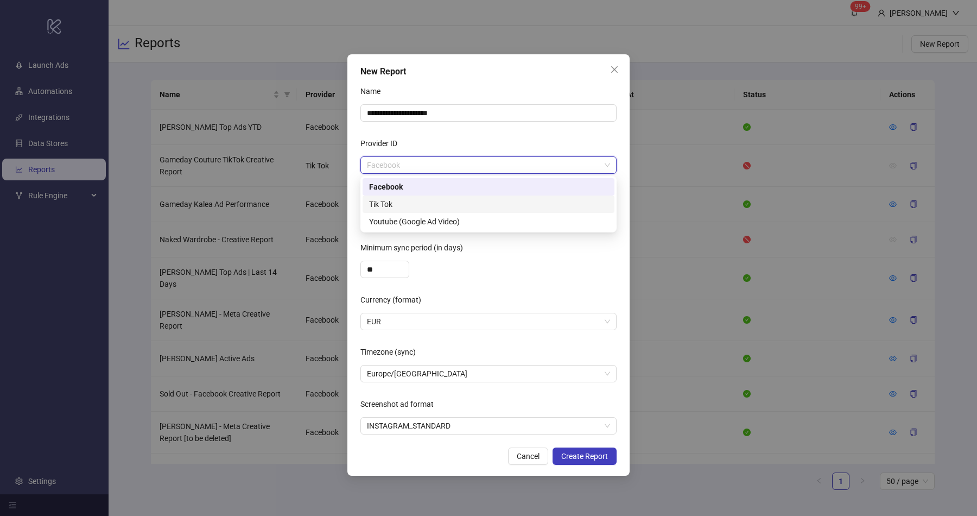
click at [408, 204] on div "Tik Tok" at bounding box center [488, 204] width 239 height 12
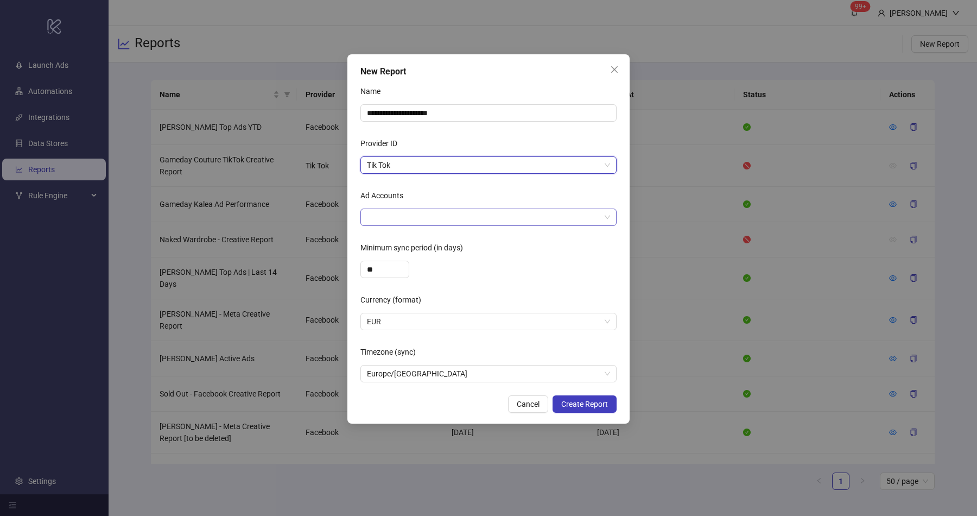
click at [393, 216] on div at bounding box center [483, 217] width 241 height 15
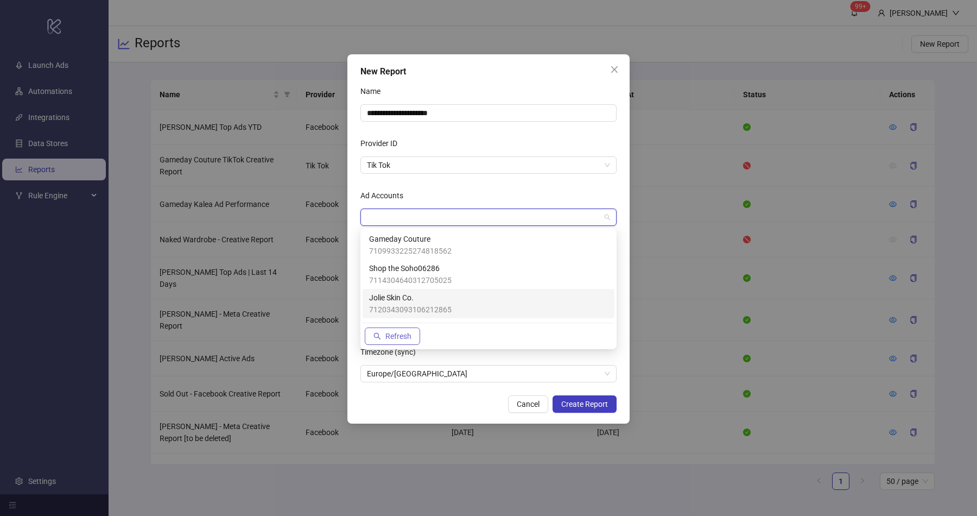
click at [397, 334] on span "Refresh" at bounding box center [398, 336] width 26 height 9
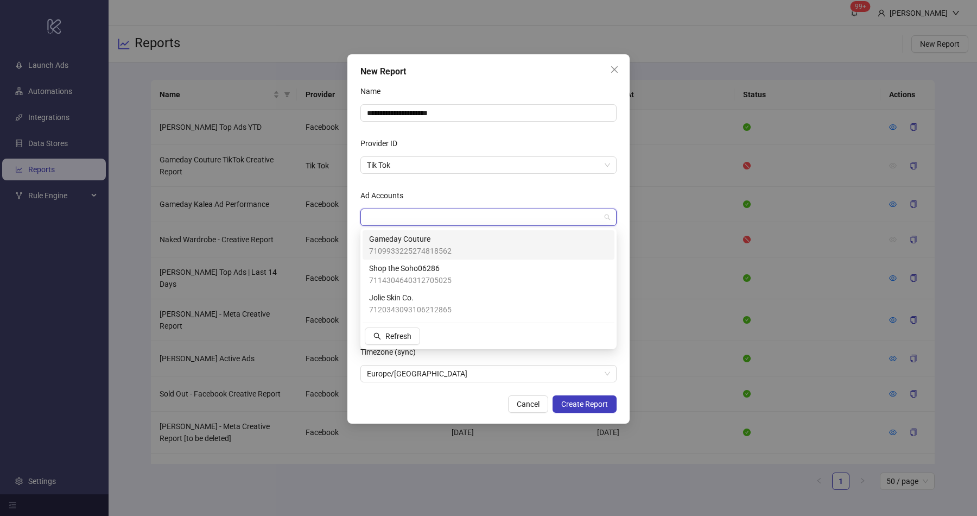
click at [419, 220] on div at bounding box center [483, 217] width 241 height 15
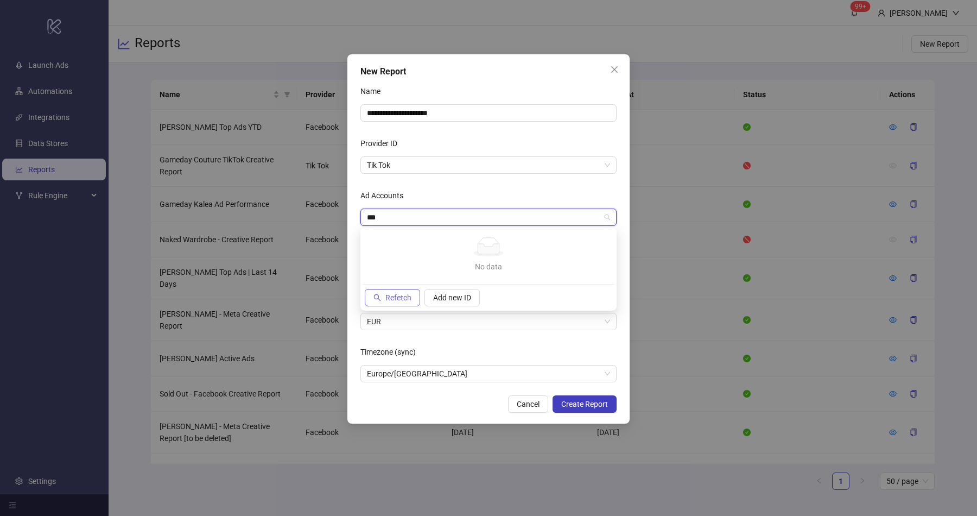
type input "***"
click at [396, 298] on span "Refetch" at bounding box center [398, 297] width 26 height 9
click at [498, 218] on div "ivy" at bounding box center [483, 217] width 241 height 15
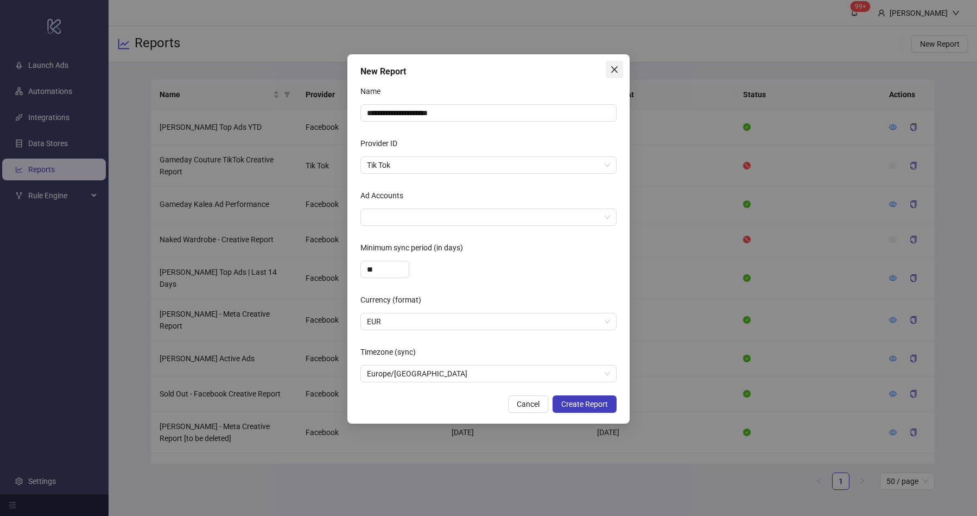
click at [610, 68] on icon "close" at bounding box center [614, 69] width 9 height 9
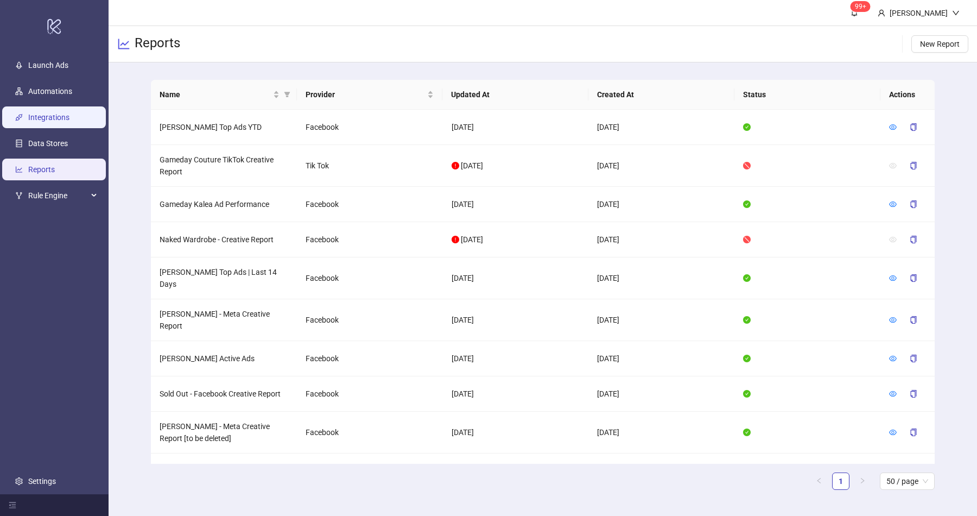
click at [65, 122] on link "Integrations" at bounding box center [48, 117] width 41 height 9
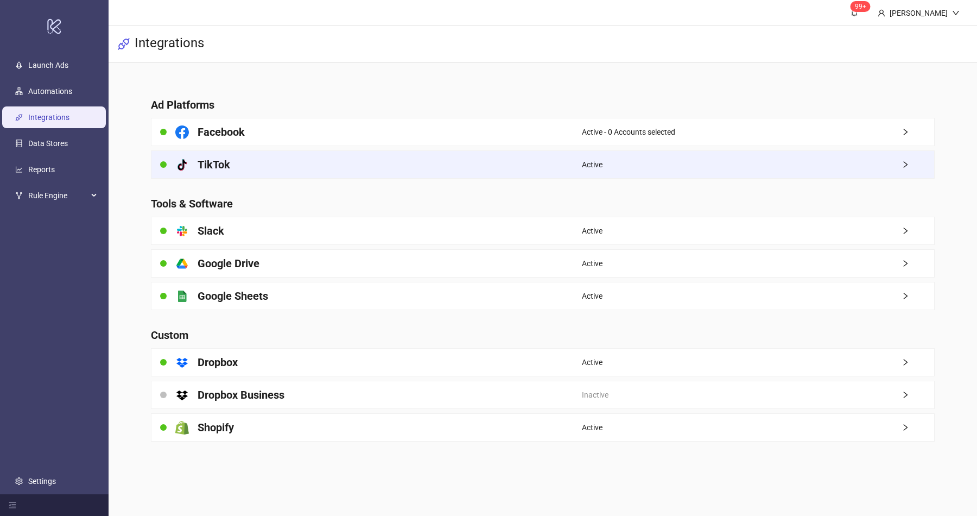
click at [243, 166] on div "platform/tik_tok TikTok" at bounding box center [366, 164] width 431 height 27
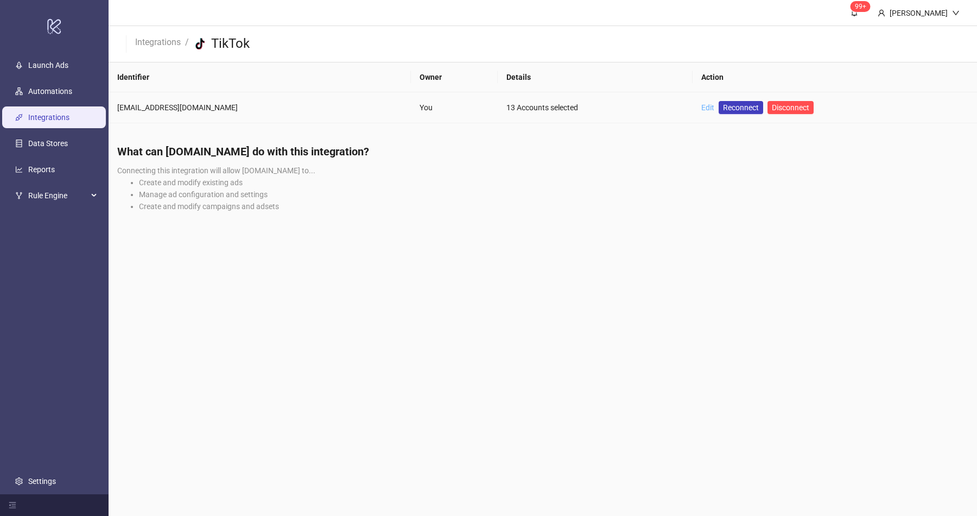
click at [701, 106] on link "Edit" at bounding box center [707, 107] width 13 height 9
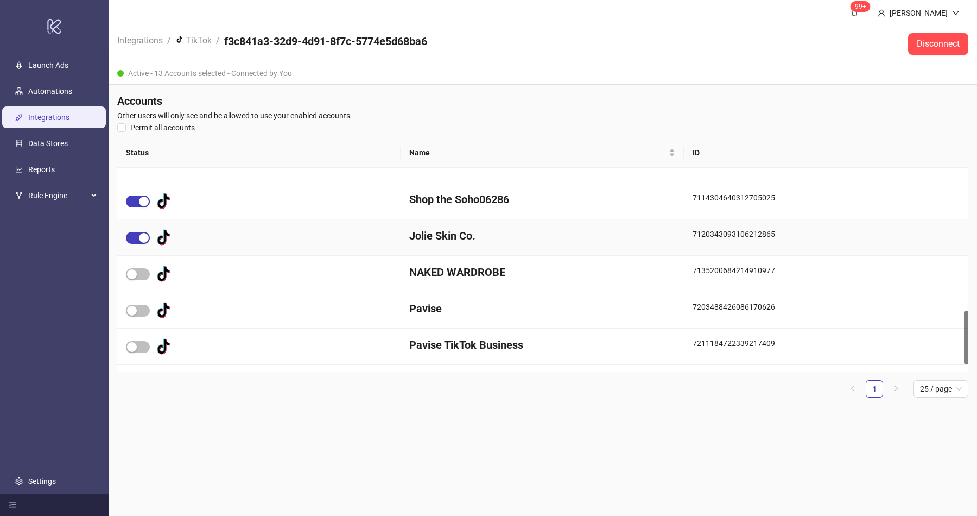
scroll to position [560, 0]
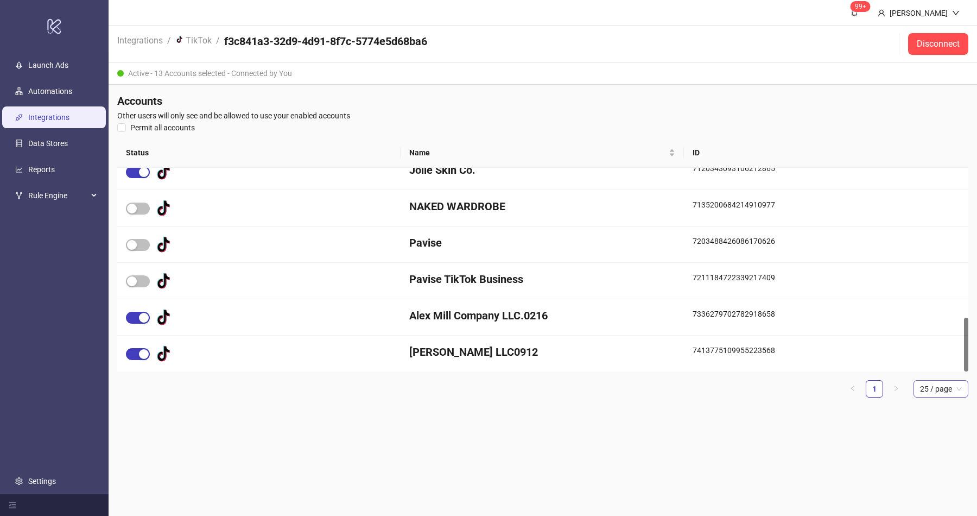
click at [934, 389] on span "25 / page" at bounding box center [941, 389] width 42 height 16
click at [935, 483] on div "100 / page" at bounding box center [940, 480] width 37 height 12
click at [55, 169] on link "Reports" at bounding box center [41, 169] width 27 height 9
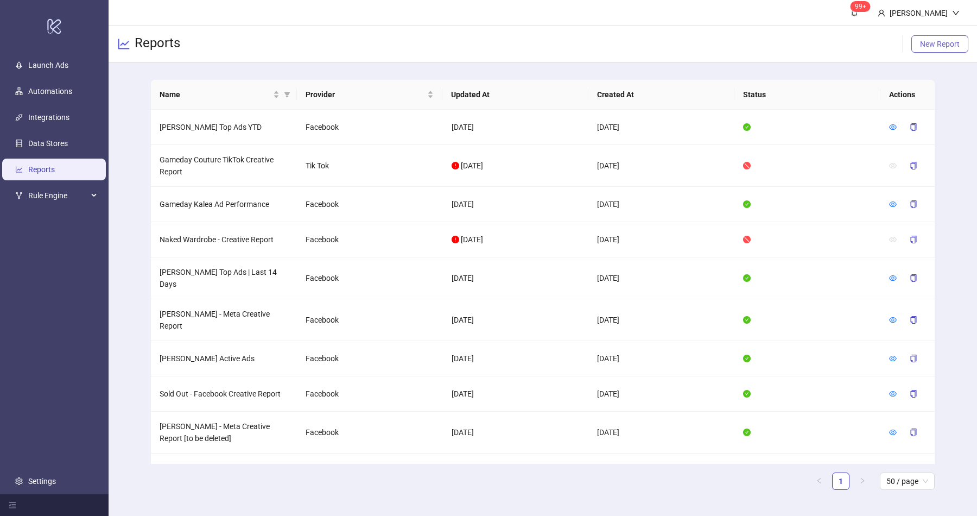
click at [937, 45] on span "New Report" at bounding box center [940, 44] width 40 height 9
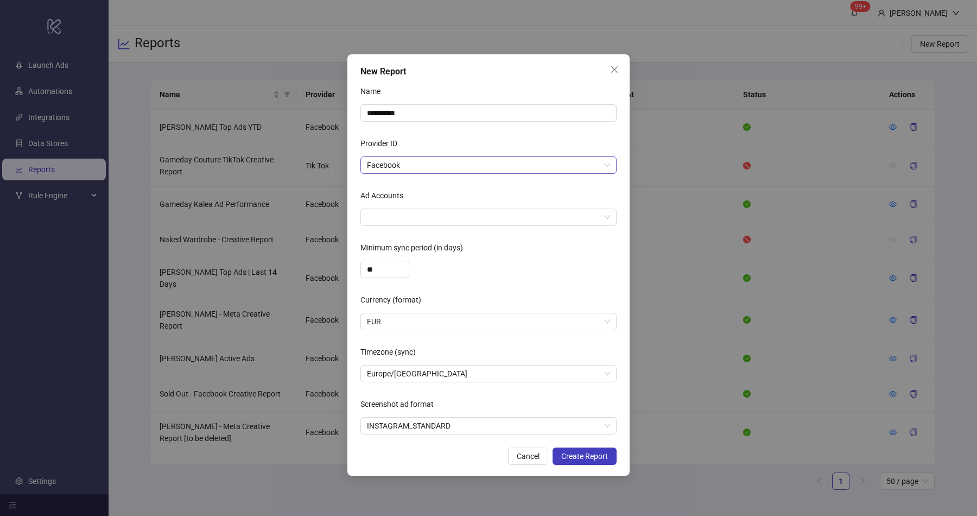
click at [413, 165] on span "Facebook" at bounding box center [488, 165] width 243 height 16
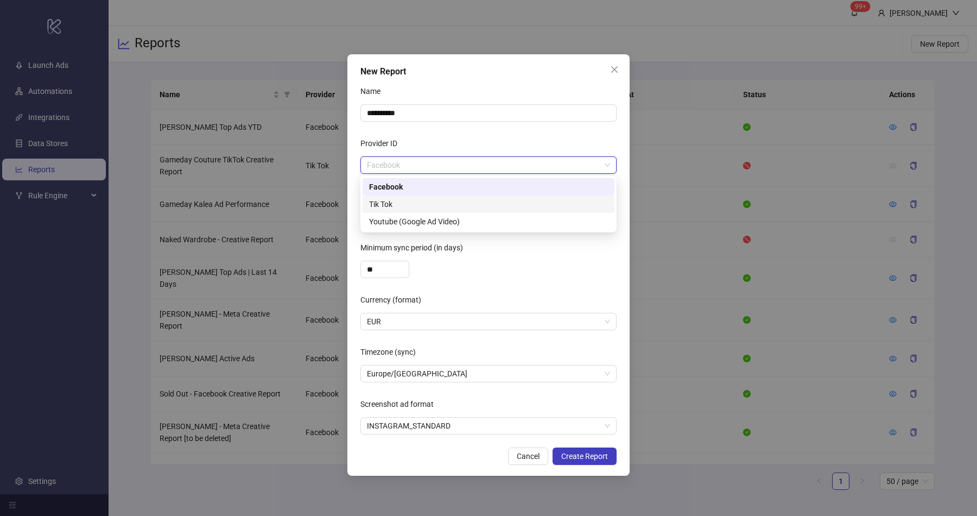
click at [403, 201] on div "Tik Tok" at bounding box center [488, 204] width 239 height 12
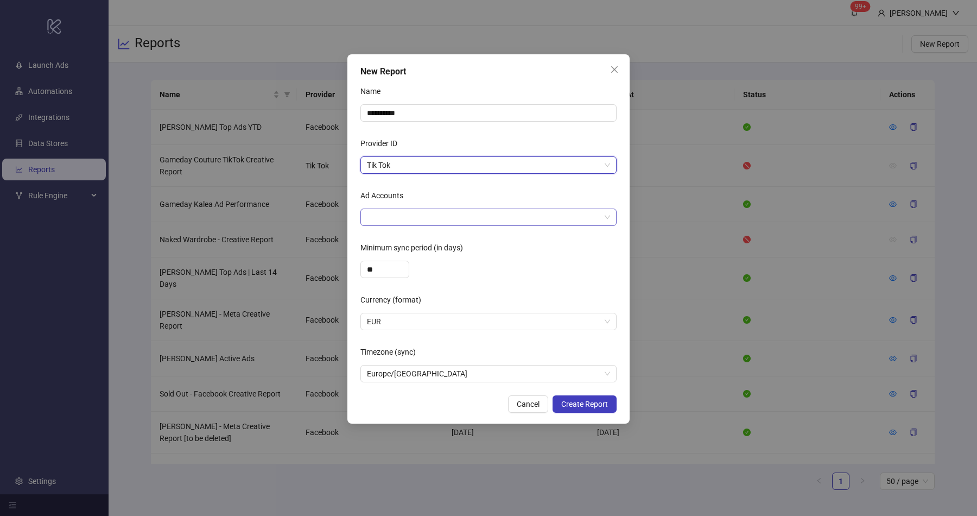
click at [391, 214] on div at bounding box center [483, 217] width 241 height 15
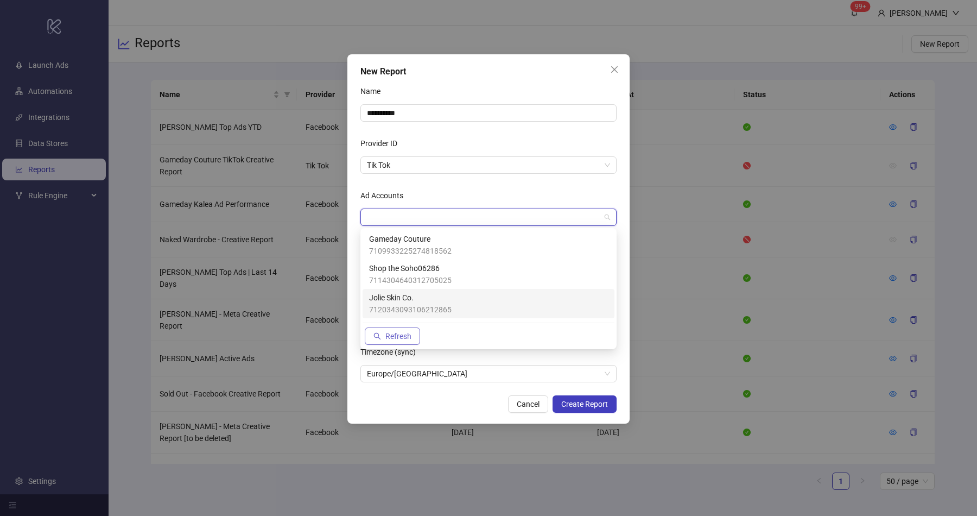
click at [388, 332] on span "Refresh" at bounding box center [398, 336] width 26 height 9
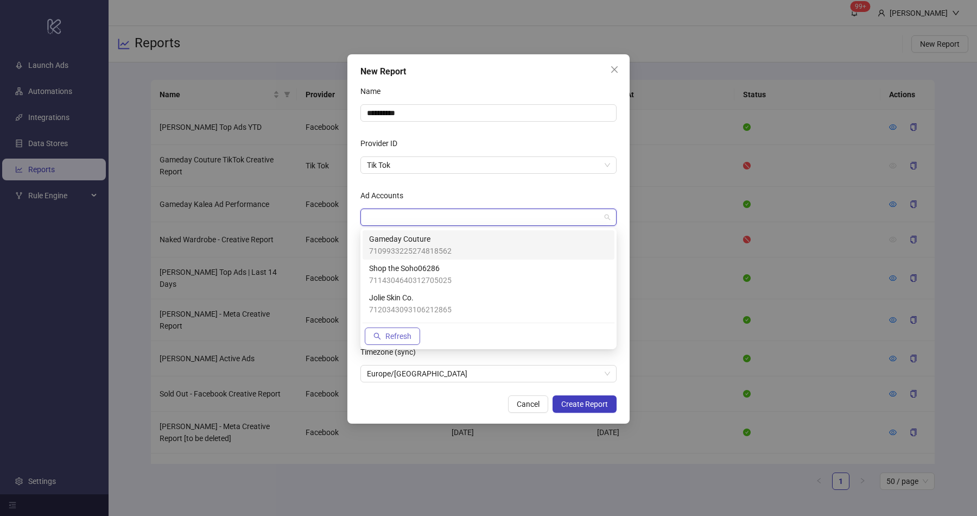
click at [388, 332] on span "Refresh" at bounding box center [398, 336] width 26 height 9
click at [408, 182] on form "**********" at bounding box center [489, 233] width 256 height 300
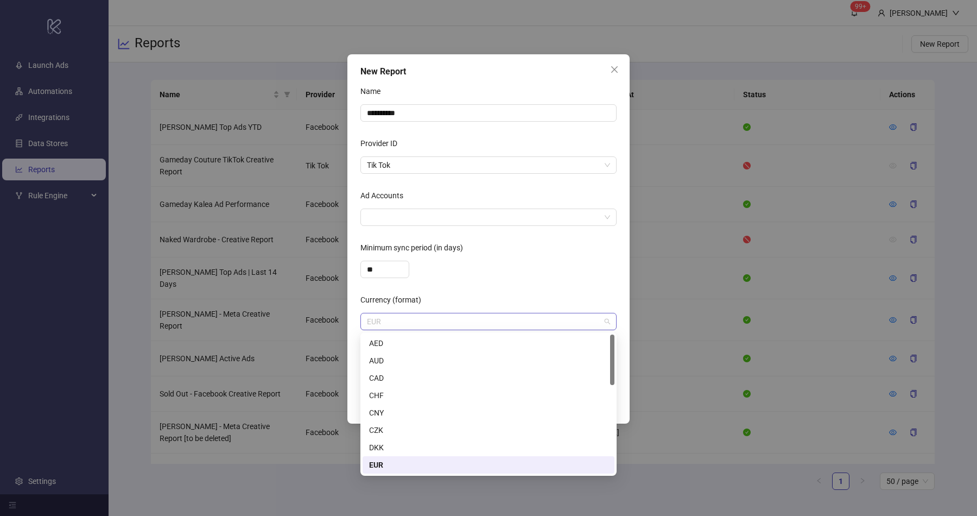
click at [394, 322] on span "EUR" at bounding box center [488, 321] width 243 height 16
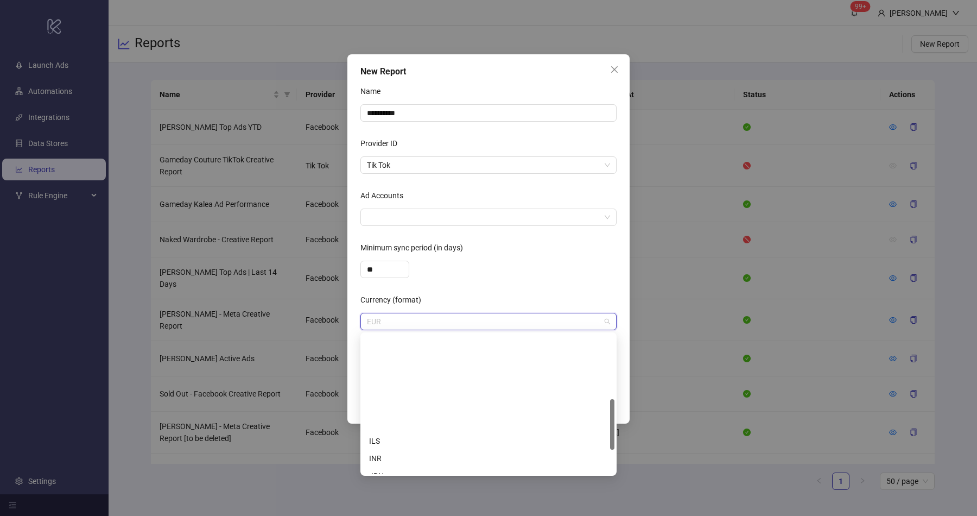
scroll to position [243, 0]
click at [391, 452] on div "USD" at bounding box center [488, 448] width 239 height 12
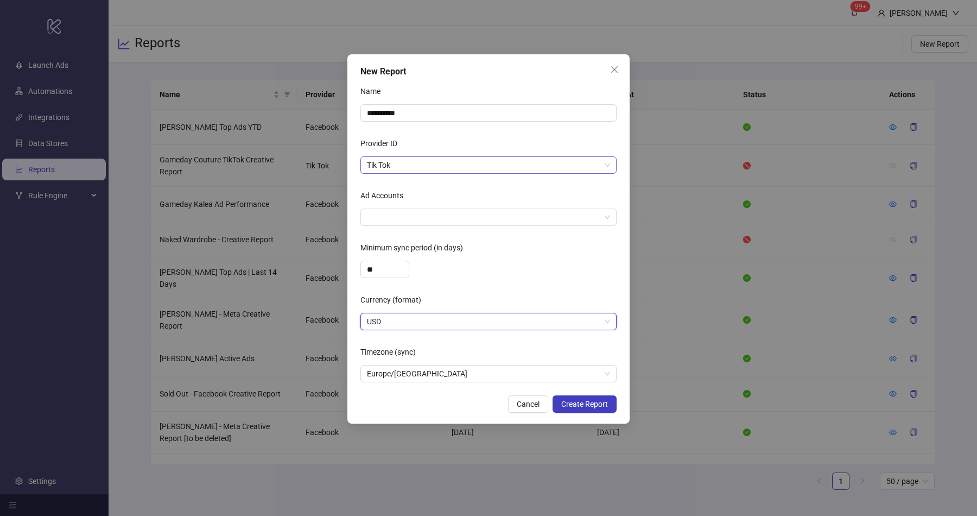
click at [403, 167] on span "Tik Tok" at bounding box center [488, 165] width 243 height 16
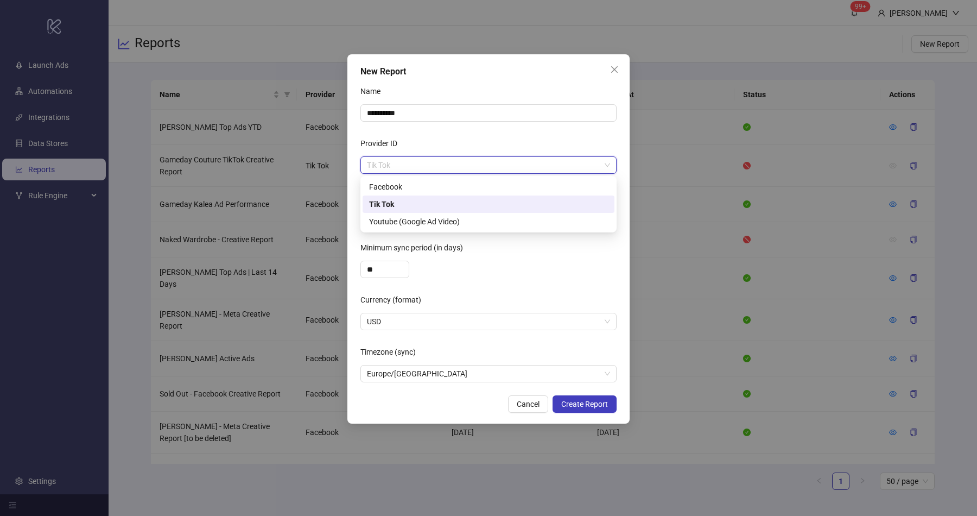
click at [401, 204] on div "Tik Tok" at bounding box center [488, 204] width 239 height 12
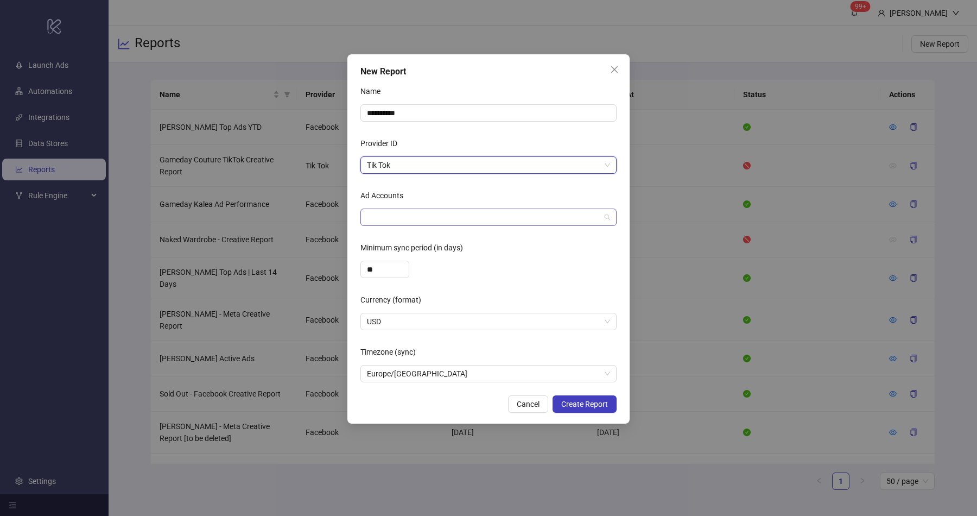
click at [394, 211] on div at bounding box center [483, 217] width 241 height 15
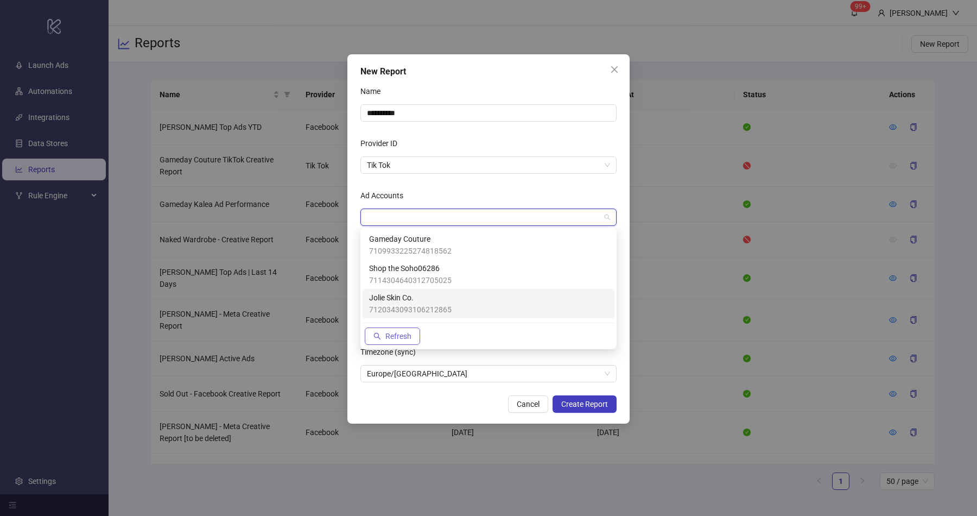
click at [389, 337] on span "Refresh" at bounding box center [398, 336] width 26 height 9
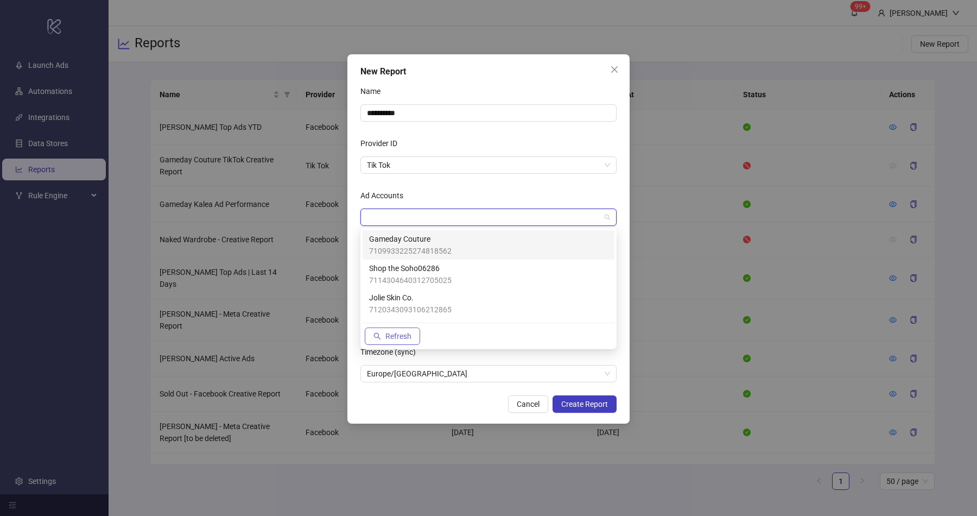
click at [389, 337] on span "Refresh" at bounding box center [398, 336] width 26 height 9
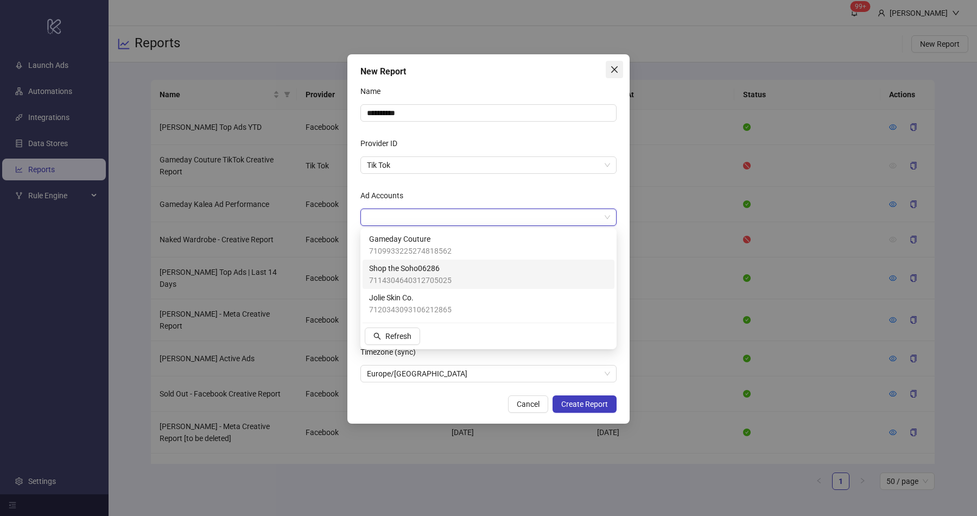
click at [614, 67] on icon "close" at bounding box center [614, 69] width 9 height 9
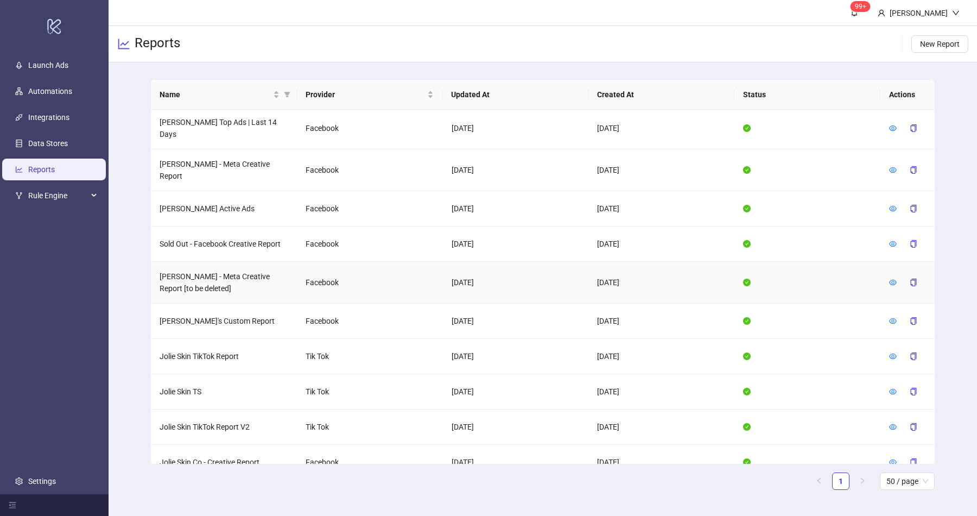
scroll to position [0, 0]
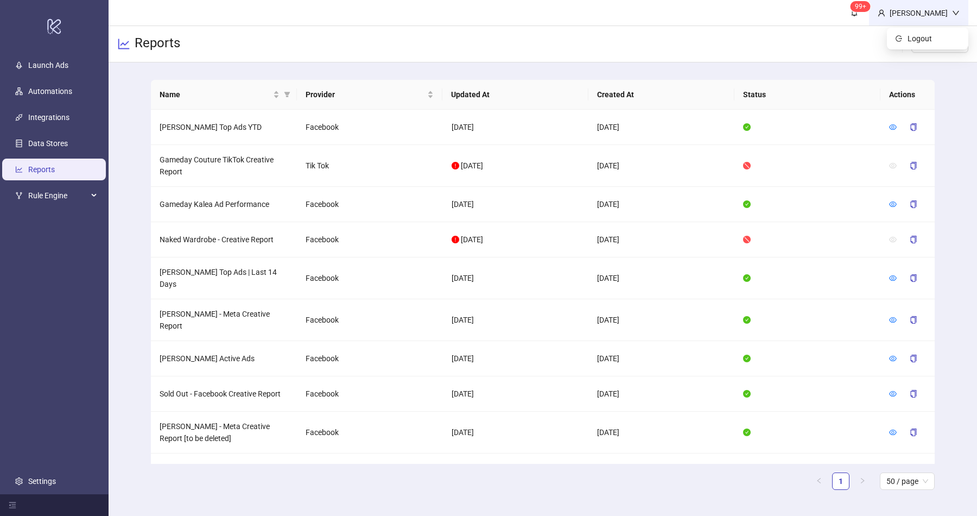
click at [951, 9] on div "Isaiah Ogasawara" at bounding box center [919, 13] width 67 height 12
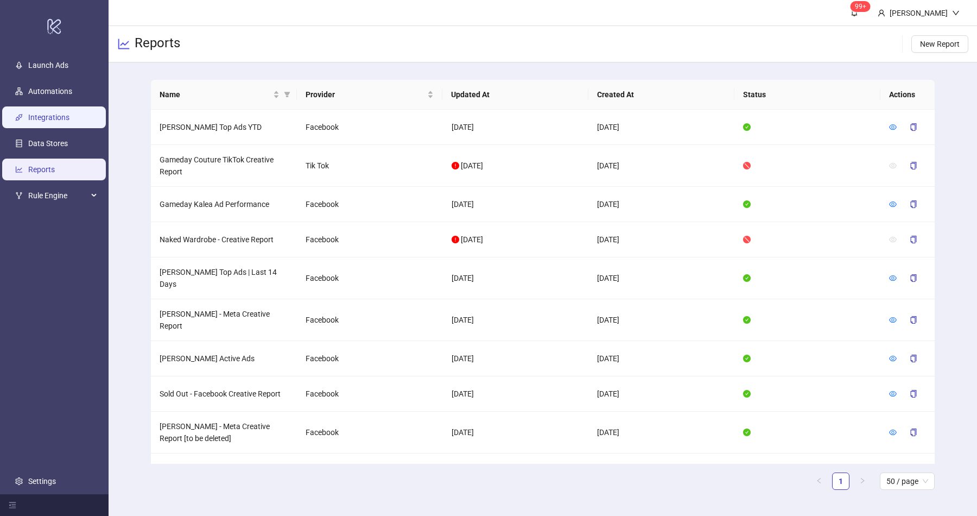
click at [69, 122] on link "Integrations" at bounding box center [48, 117] width 41 height 9
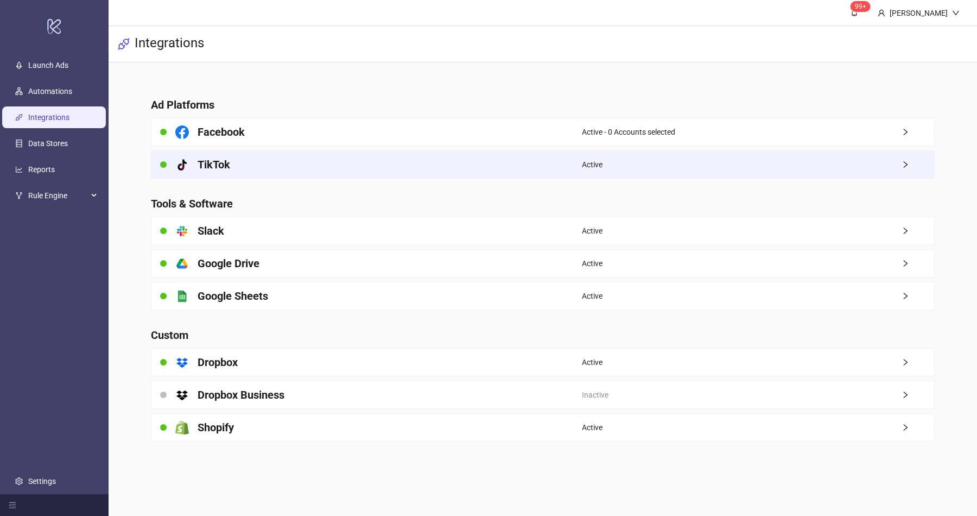
click at [316, 165] on div "platform/tik_tok TikTok" at bounding box center [366, 164] width 431 height 27
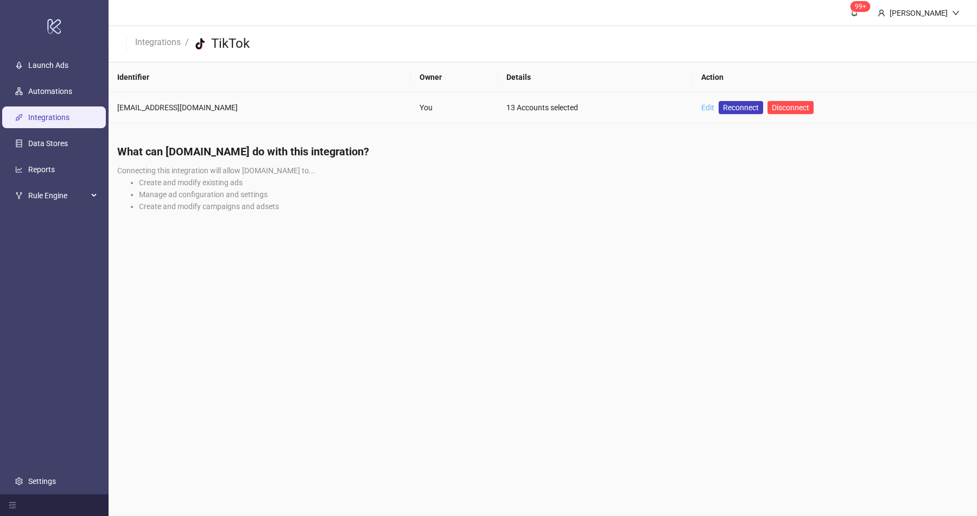
click at [701, 106] on link "Edit" at bounding box center [707, 107] width 13 height 9
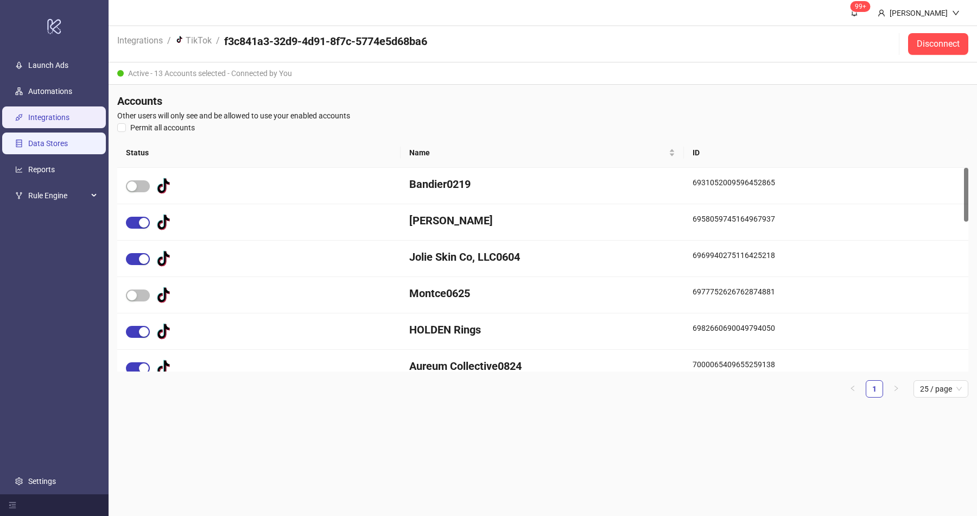
click at [68, 146] on link "Data Stores" at bounding box center [48, 143] width 40 height 9
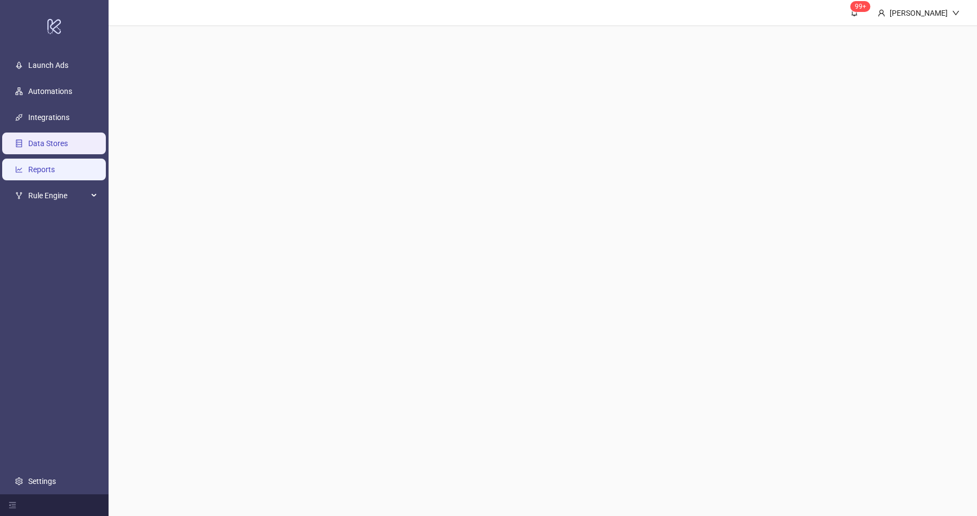
click at [55, 174] on link "Reports" at bounding box center [41, 169] width 27 height 9
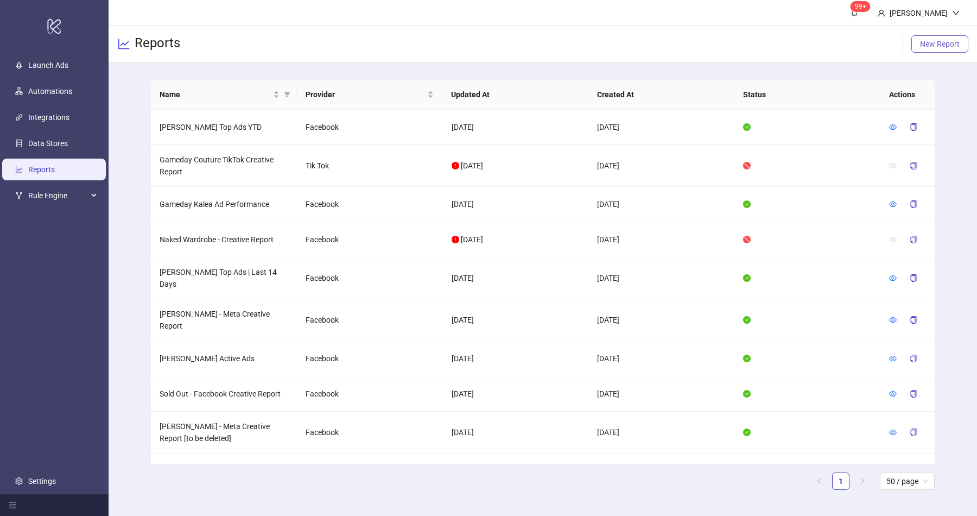
click at [945, 50] on button "New Report" at bounding box center [940, 43] width 57 height 17
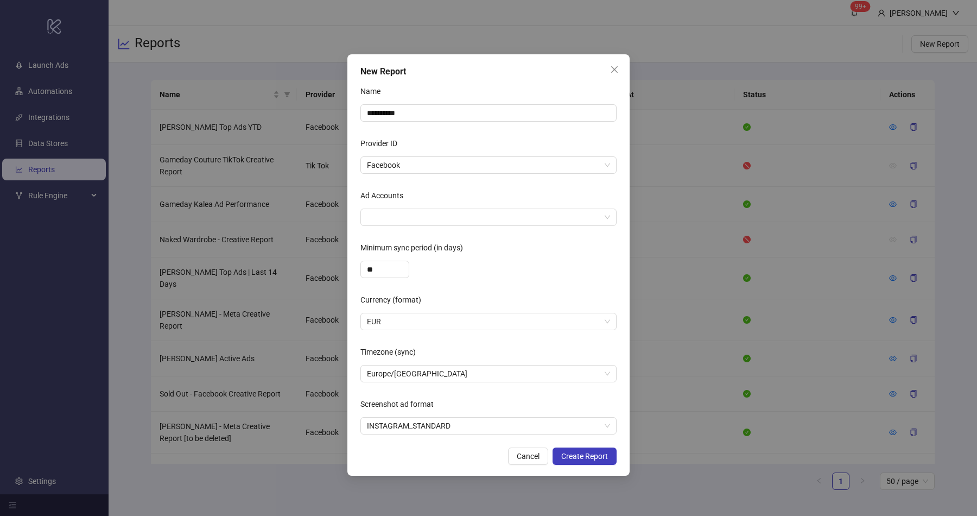
click at [396, 123] on form "**********" at bounding box center [489, 259] width 256 height 352
click at [396, 162] on span "Facebook" at bounding box center [488, 165] width 243 height 16
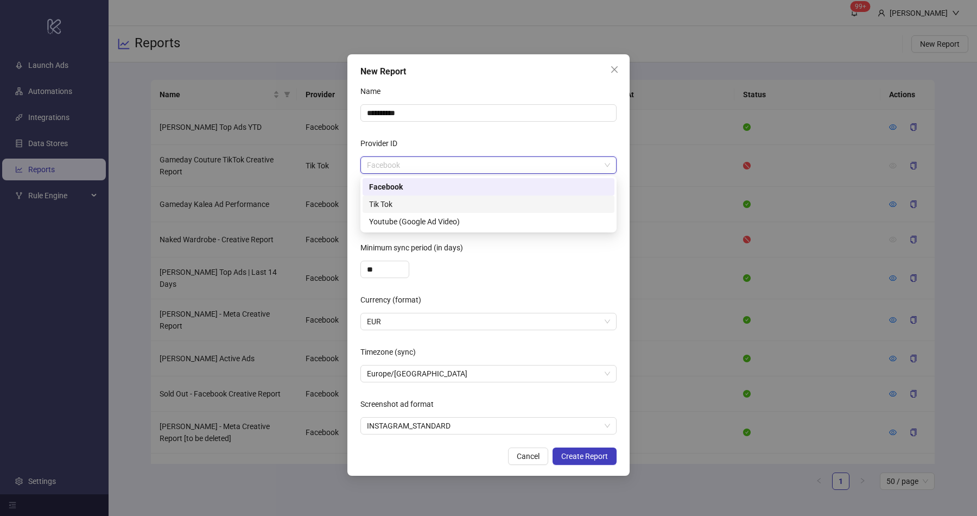
click at [396, 199] on div "Tik Tok" at bounding box center [488, 204] width 239 height 12
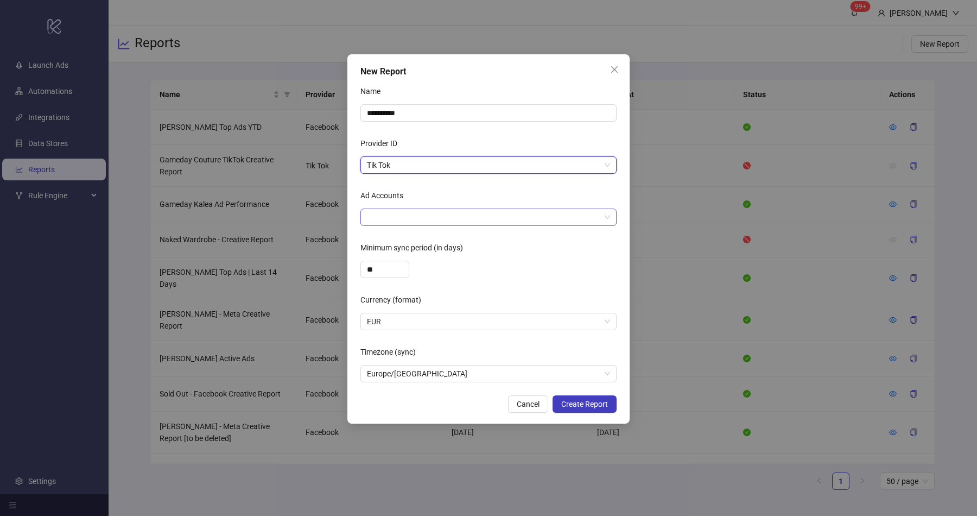
click at [396, 218] on div at bounding box center [483, 217] width 241 height 15
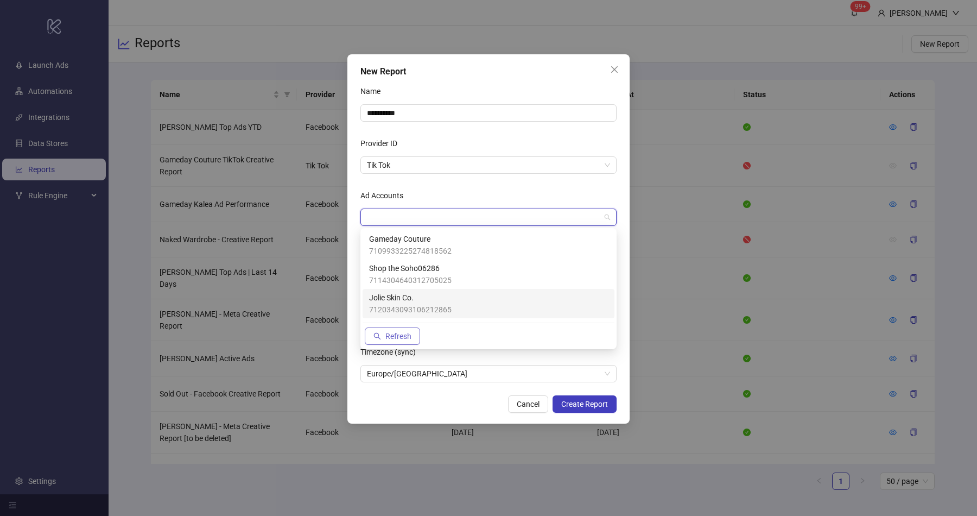
click at [397, 332] on span "Refresh" at bounding box center [398, 336] width 26 height 9
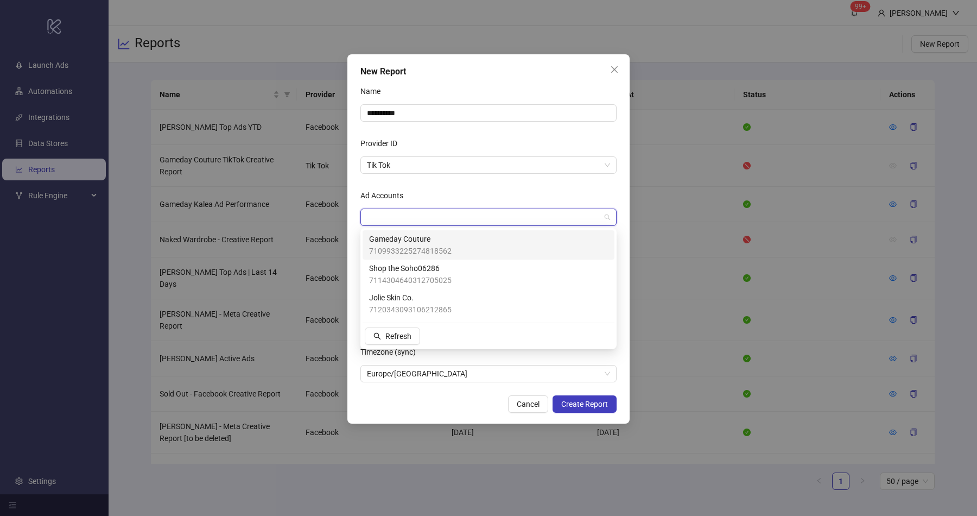
click at [421, 217] on div at bounding box center [483, 217] width 241 height 15
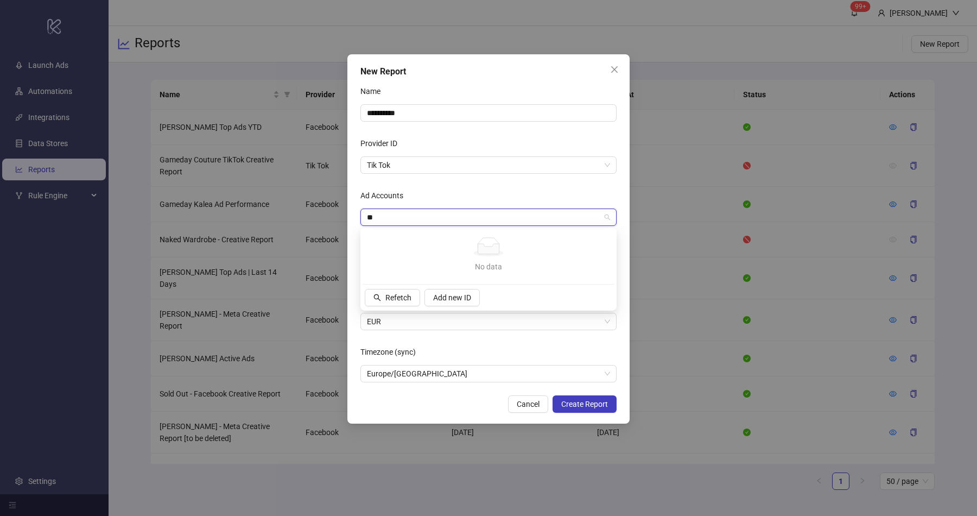
type input "***"
click at [620, 67] on span "Close" at bounding box center [614, 69] width 17 height 9
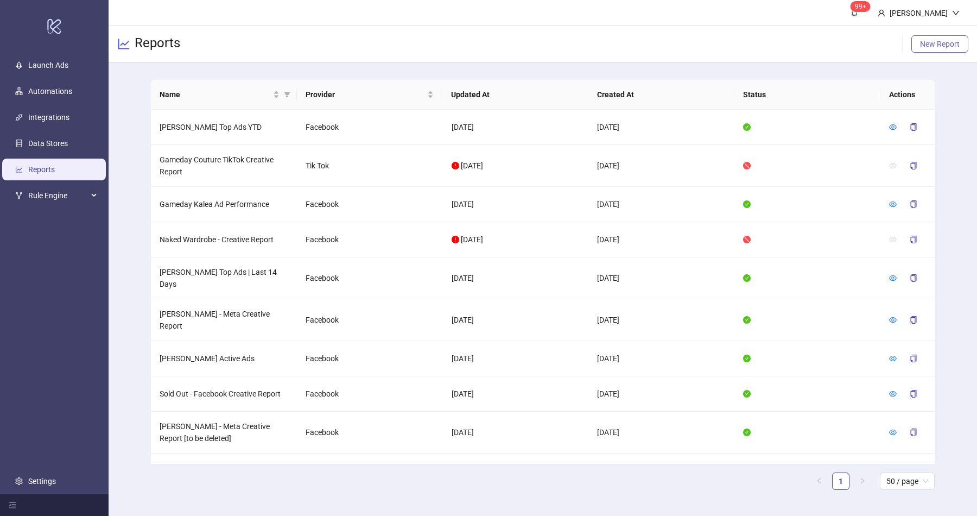
click at [959, 40] on span "New Report" at bounding box center [940, 44] width 40 height 9
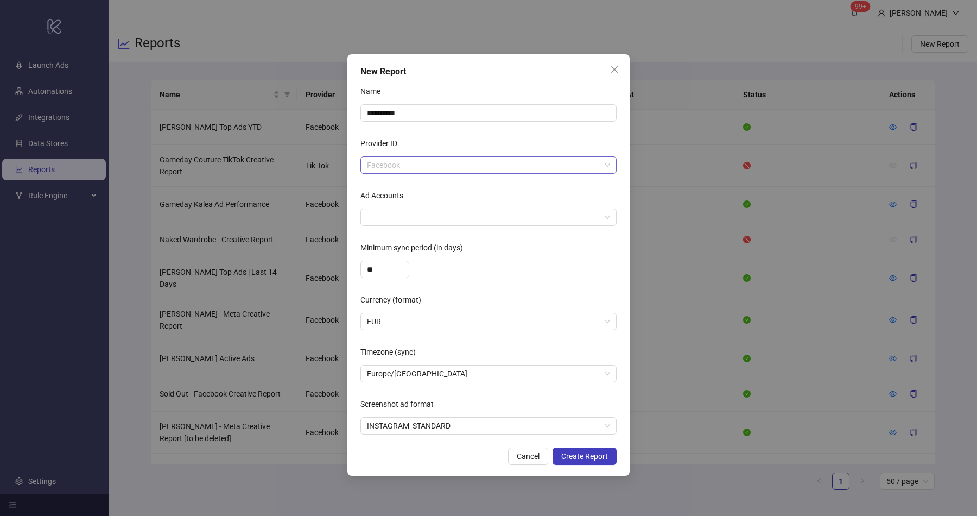
click at [462, 161] on span "Facebook" at bounding box center [488, 165] width 243 height 16
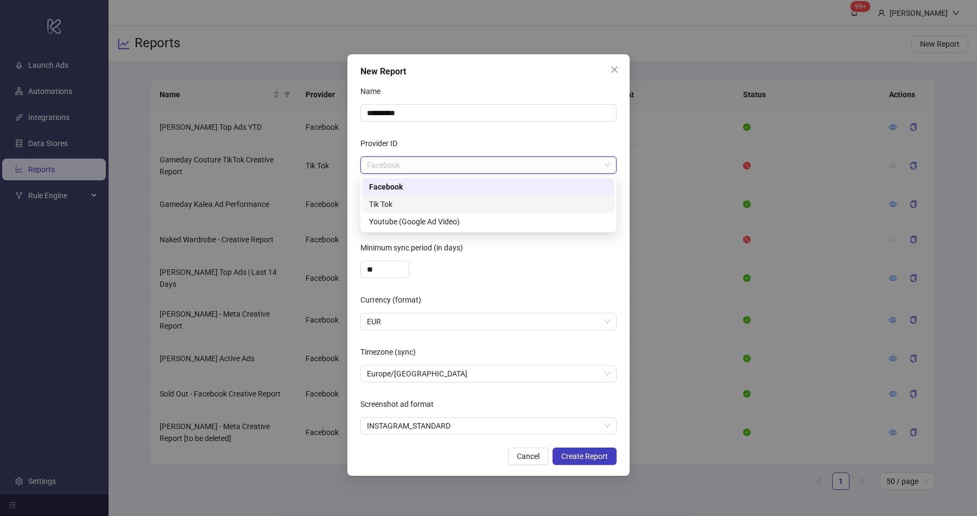
click at [412, 206] on div "Tik Tok" at bounding box center [488, 204] width 239 height 12
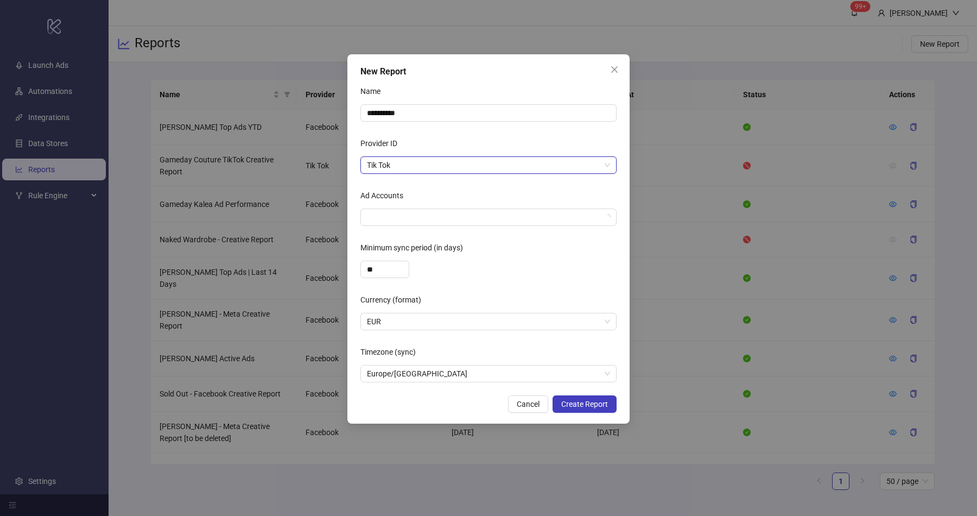
click at [400, 208] on div at bounding box center [489, 216] width 256 height 17
click at [393, 212] on div at bounding box center [483, 217] width 241 height 15
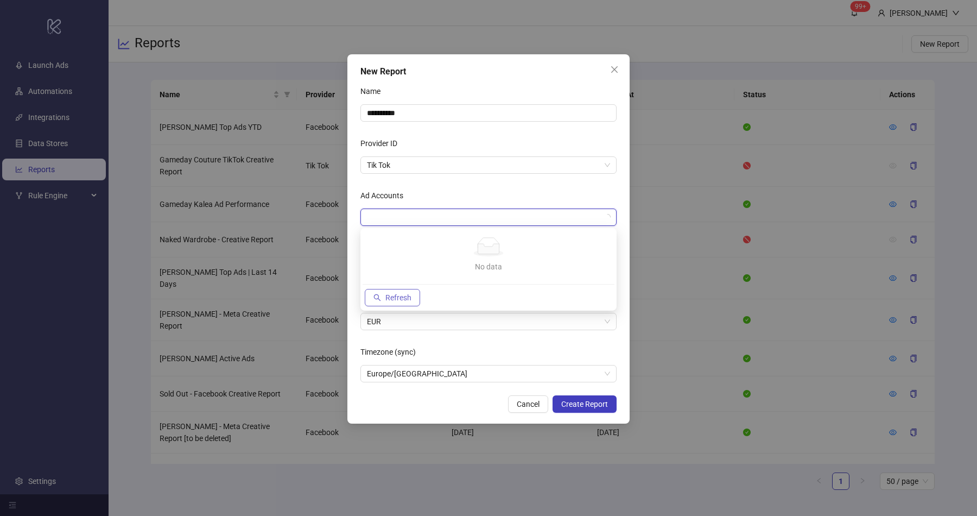
click at [397, 296] on div "No data No data Refresh" at bounding box center [489, 269] width 252 height 78
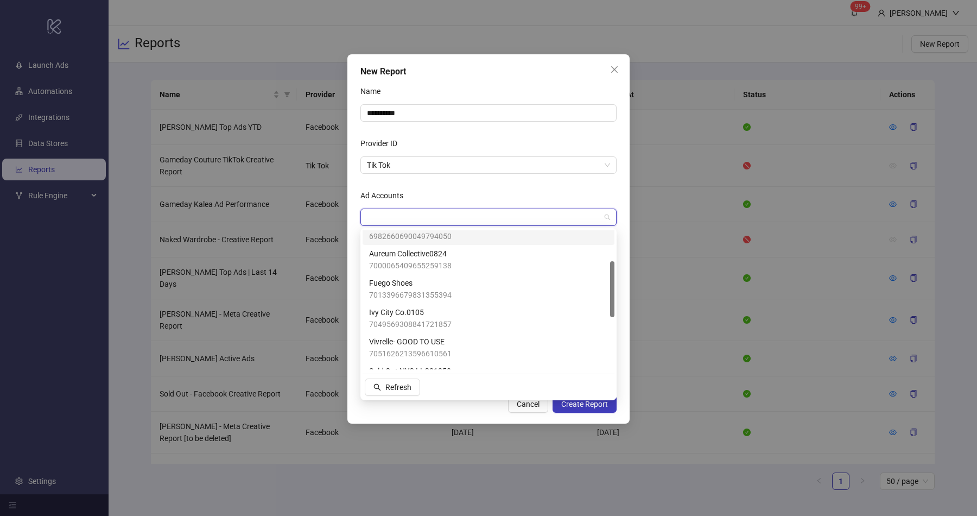
scroll to position [79, 0]
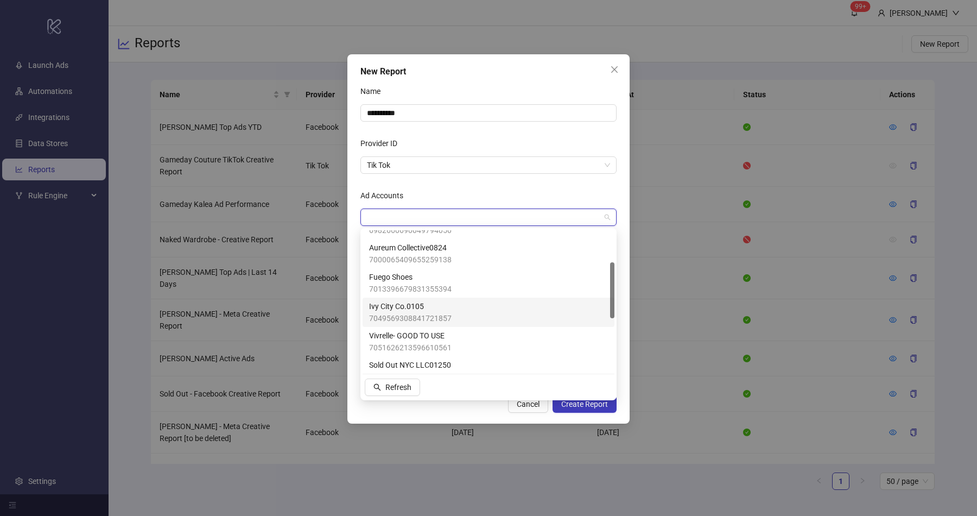
click at [412, 308] on span "Ivy City Co.0105" at bounding box center [410, 306] width 83 height 12
click at [475, 410] on div "Cancel Create Report" at bounding box center [489, 403] width 256 height 17
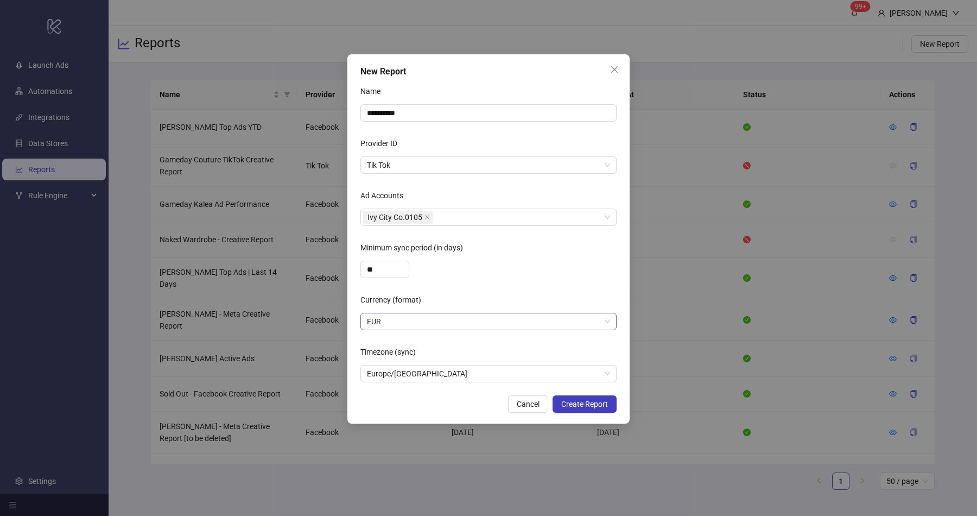
click at [385, 323] on span "EUR" at bounding box center [488, 321] width 243 height 16
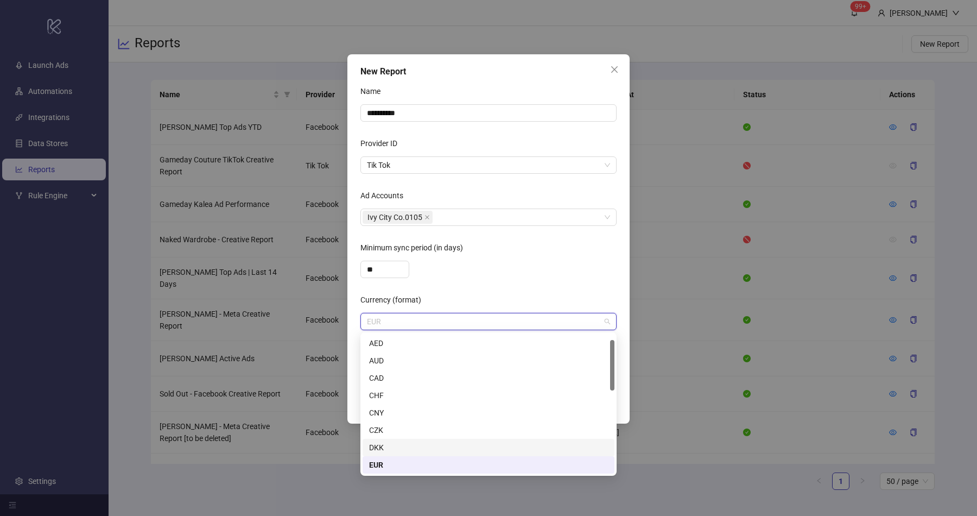
scroll to position [243, 0]
click at [394, 444] on div "USD" at bounding box center [488, 448] width 239 height 12
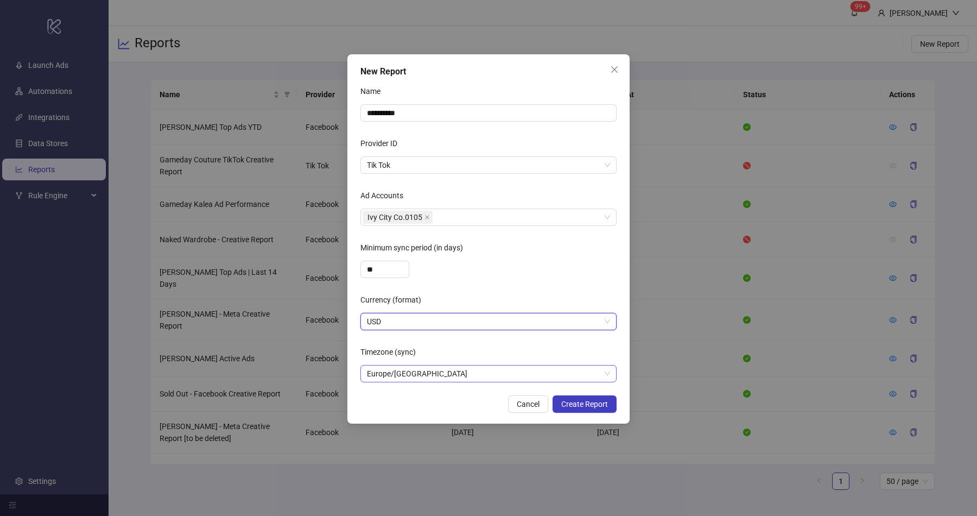
click at [395, 375] on span "Europe/Berlin" at bounding box center [488, 373] width 243 height 16
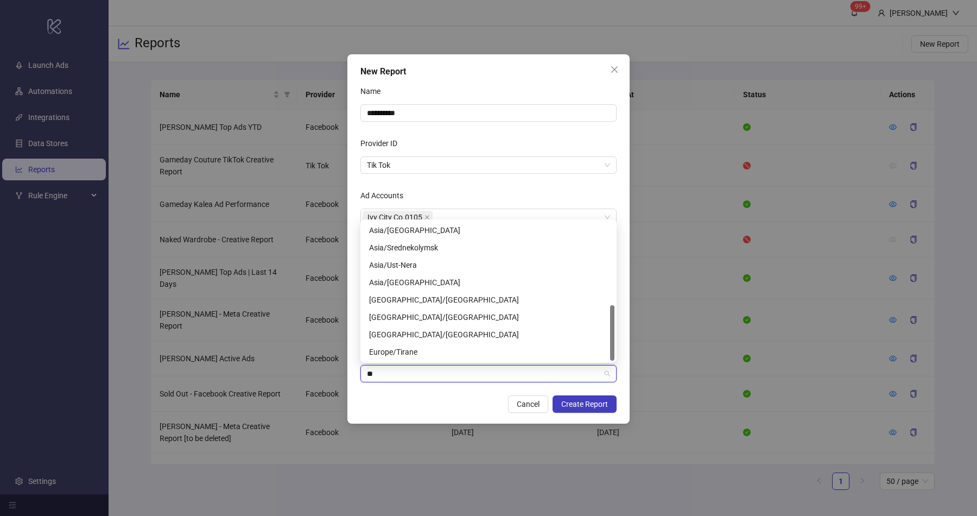
scroll to position [208, 0]
type input "***"
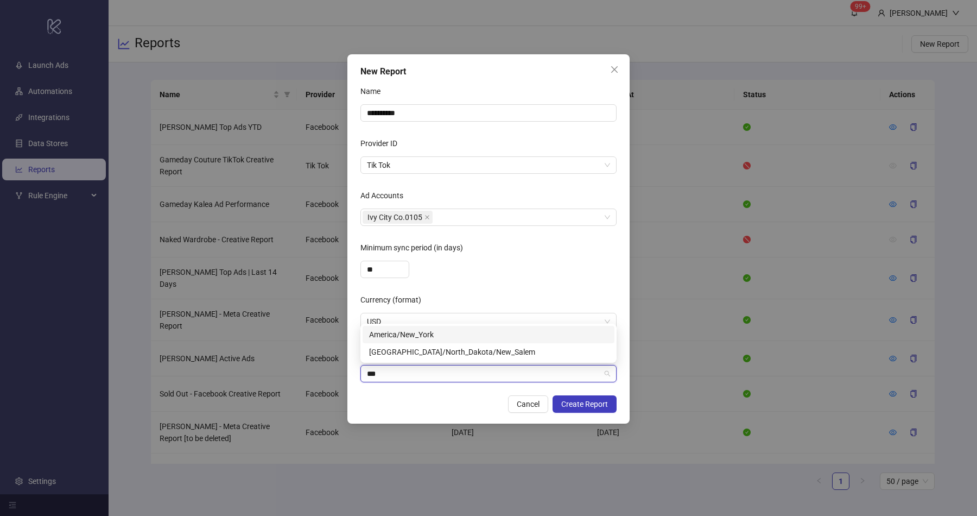
click at [428, 334] on div "America/New_York" at bounding box center [488, 334] width 239 height 12
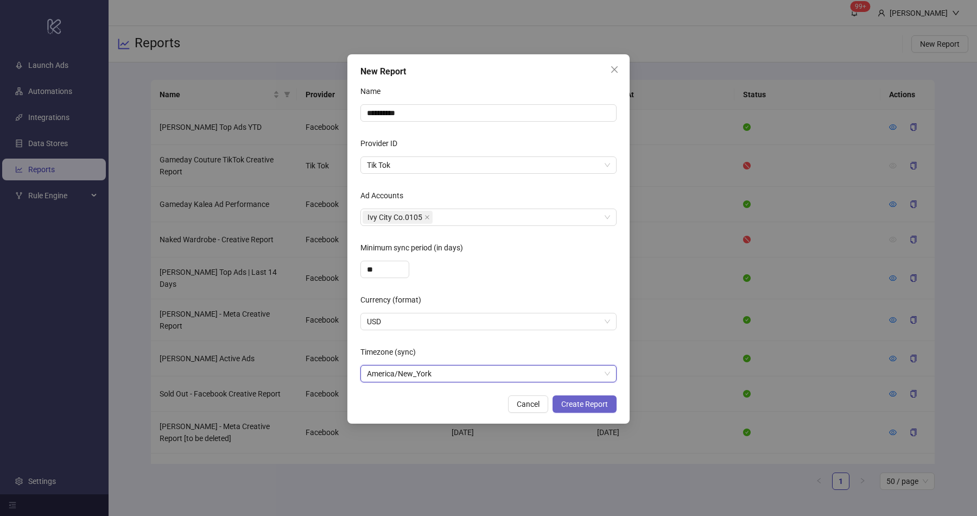
click at [594, 402] on span "Create Report" at bounding box center [584, 404] width 47 height 9
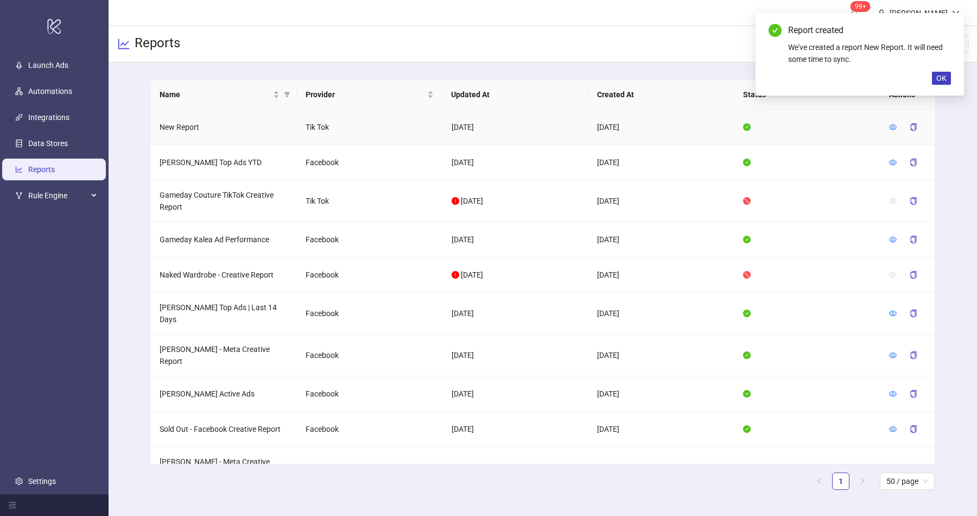
click at [170, 125] on td "New Report" at bounding box center [224, 127] width 146 height 35
click at [185, 128] on td "New Report" at bounding box center [224, 127] width 146 height 35
click at [945, 78] on span "OK" at bounding box center [942, 78] width 10 height 9
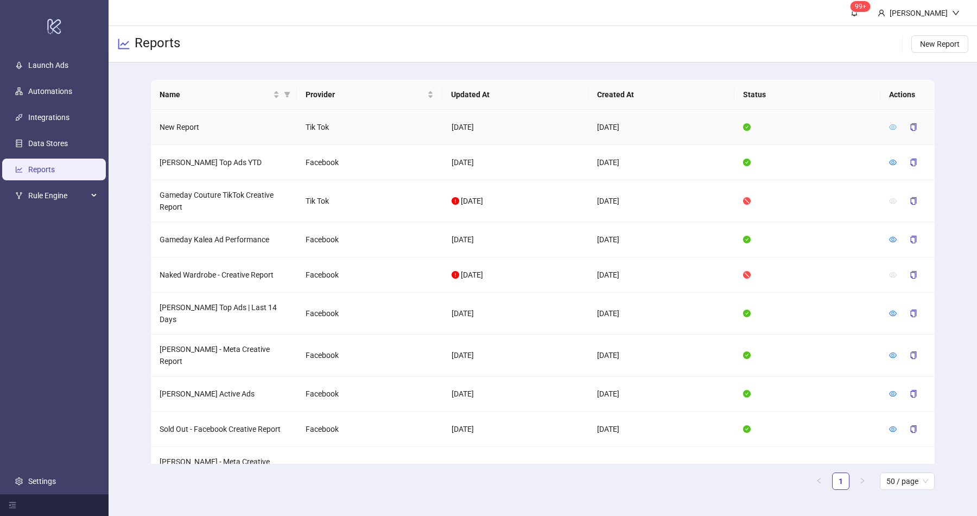
click at [894, 127] on icon "eye" at bounding box center [893, 127] width 8 height 8
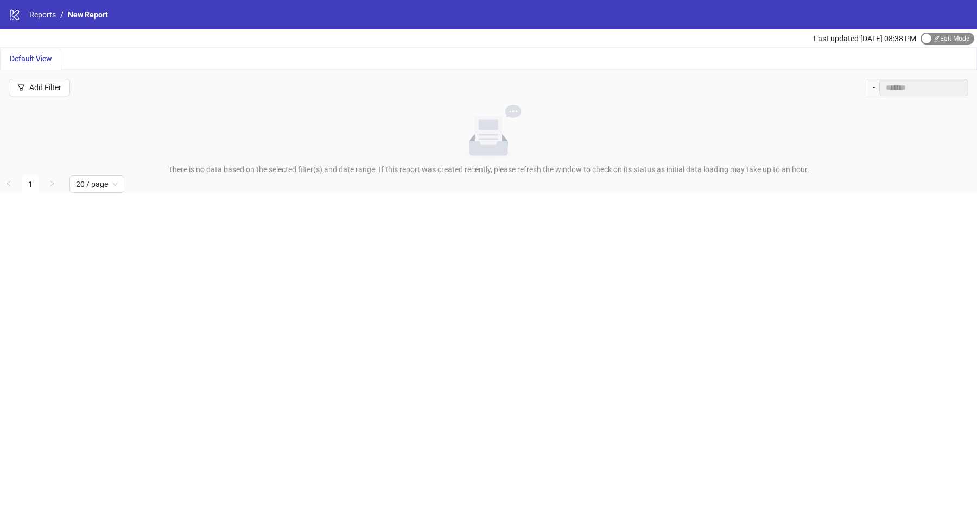
click at [945, 41] on span "Edit Mode Edit Mode" at bounding box center [948, 39] width 54 height 12
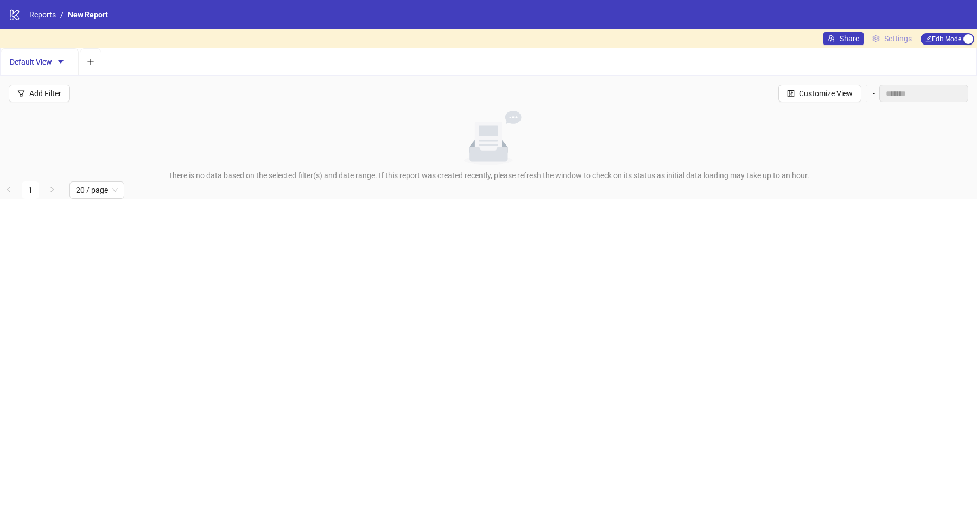
click at [887, 34] on span "Settings" at bounding box center [898, 39] width 28 height 12
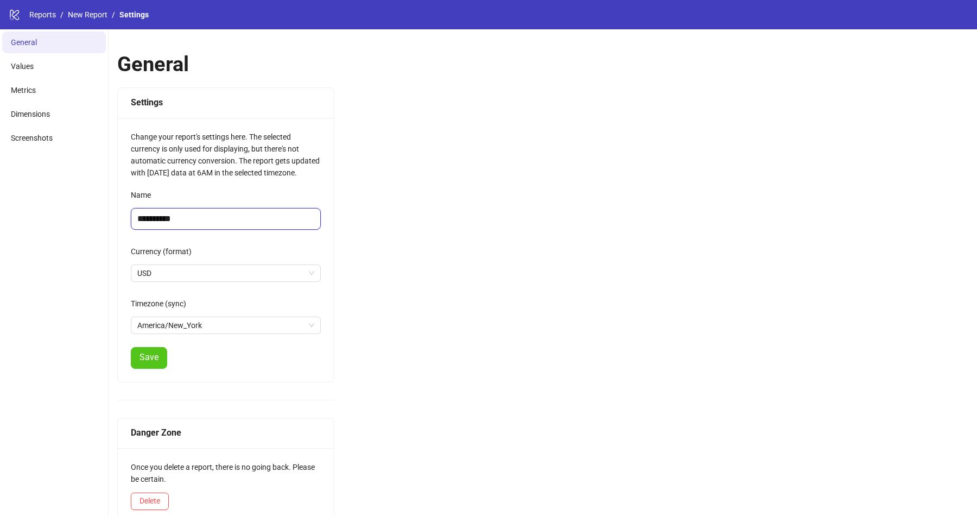
click at [191, 222] on input "**********" at bounding box center [226, 219] width 190 height 22
type input "**********"
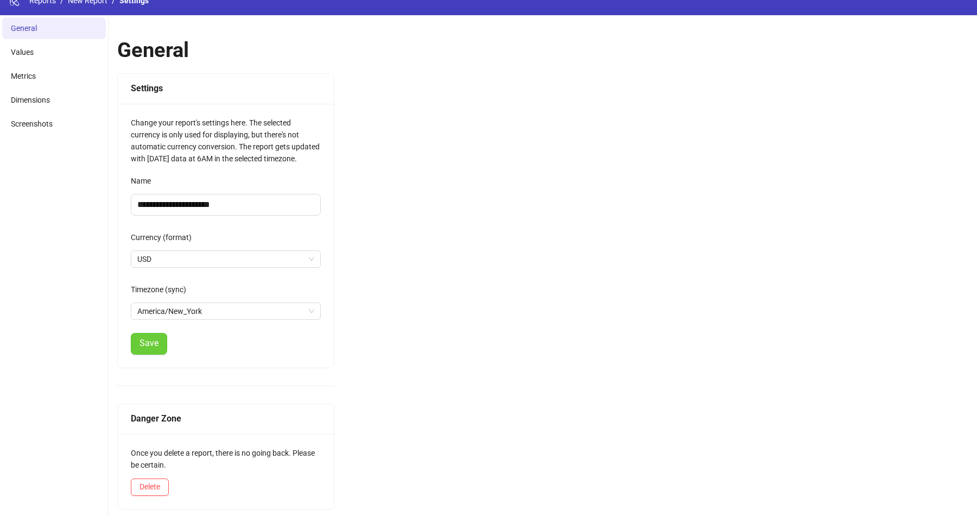
click at [151, 345] on span "Save" at bounding box center [149, 343] width 19 height 10
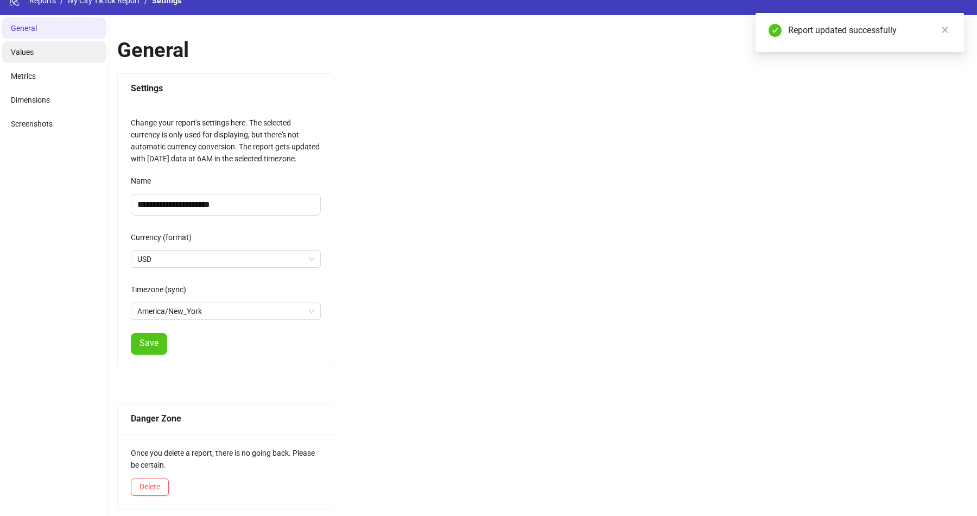
click at [78, 50] on li "Values" at bounding box center [54, 52] width 104 height 22
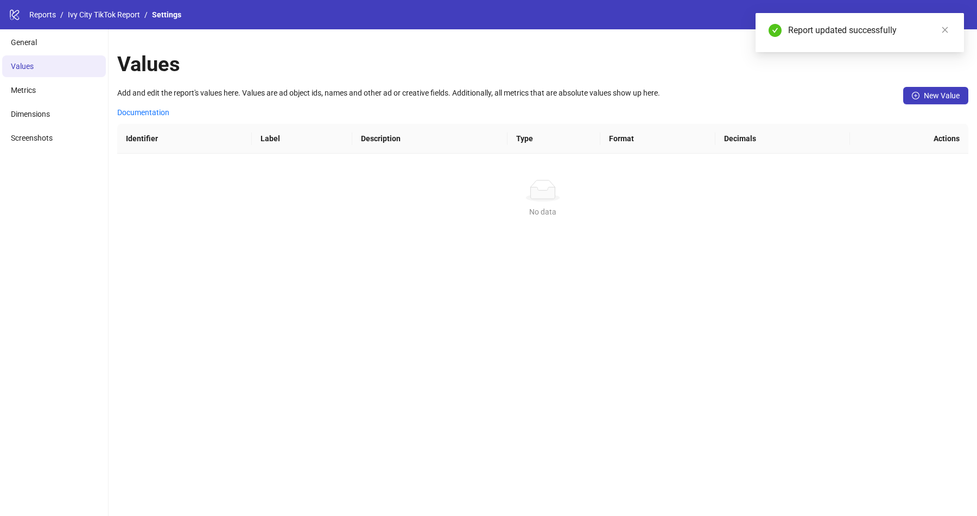
scroll to position [0, 0]
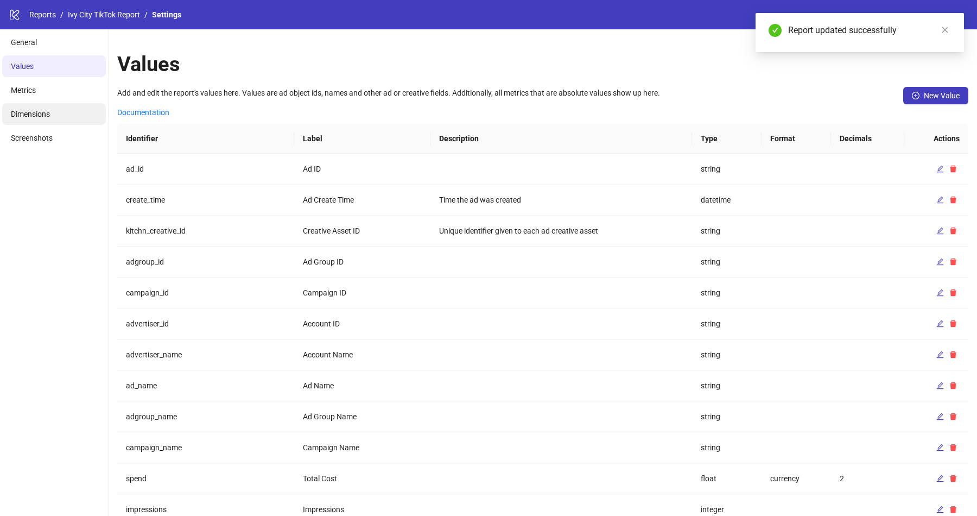
click at [50, 119] on li "Dimensions" at bounding box center [54, 114] width 104 height 22
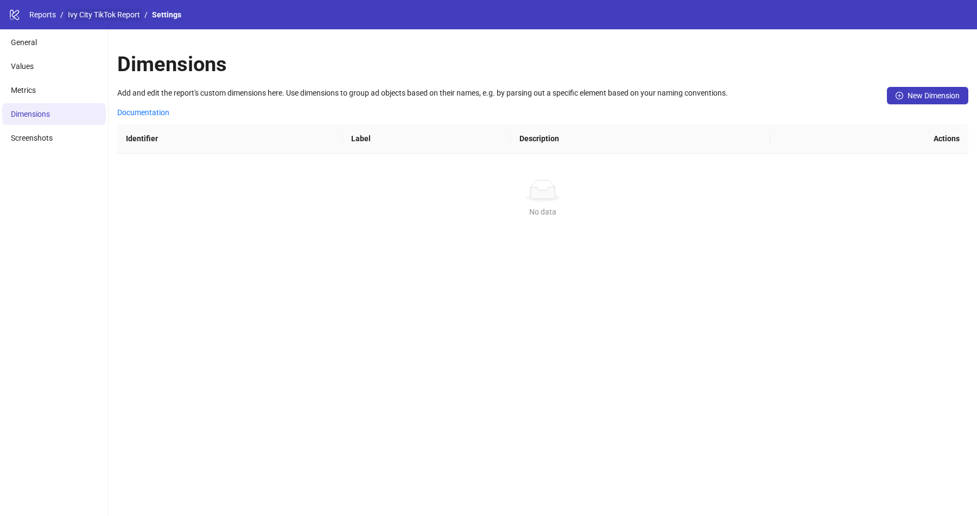
click at [98, 17] on link "Ivy City TikTok Report" at bounding box center [104, 15] width 77 height 12
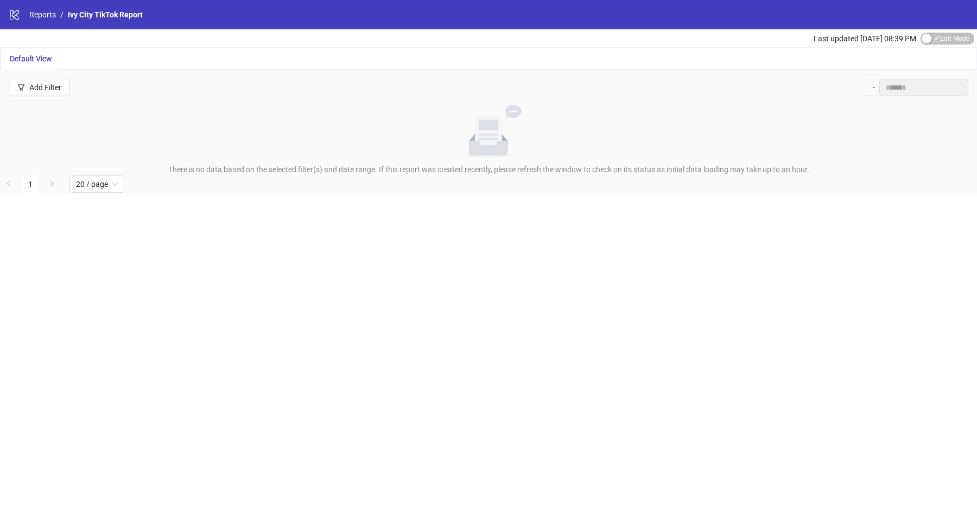
click at [957, 43] on span "Edit Mode Edit Mode" at bounding box center [948, 39] width 54 height 12
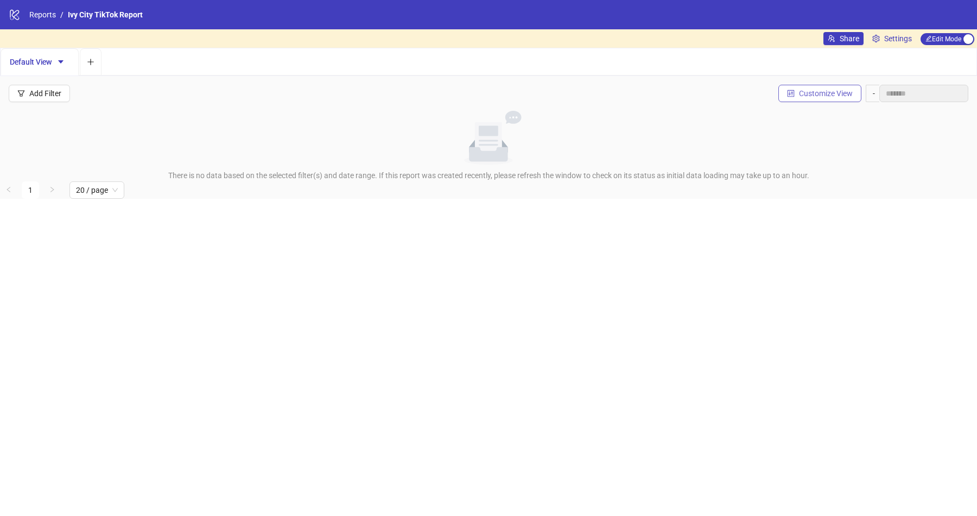
click at [800, 89] on span "Customize View" at bounding box center [826, 93] width 54 height 9
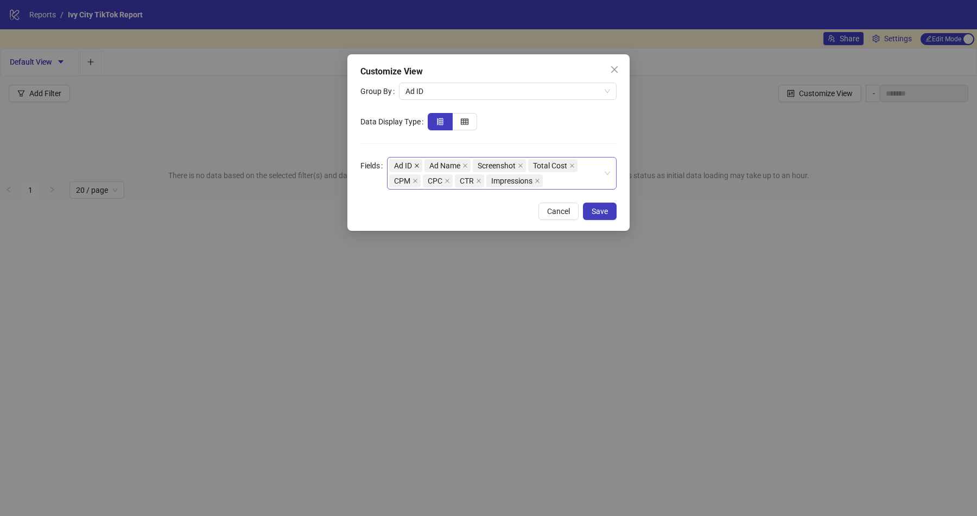
click at [416, 163] on icon "close" at bounding box center [416, 165] width 5 height 5
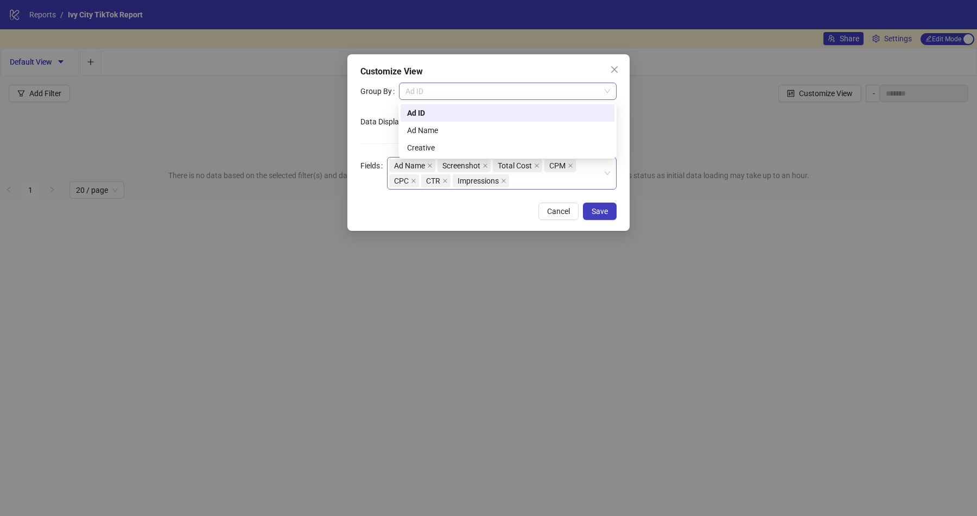
click at [460, 87] on span "Ad ID" at bounding box center [508, 91] width 205 height 16
click at [452, 130] on div "Ad Name" at bounding box center [507, 130] width 201 height 12
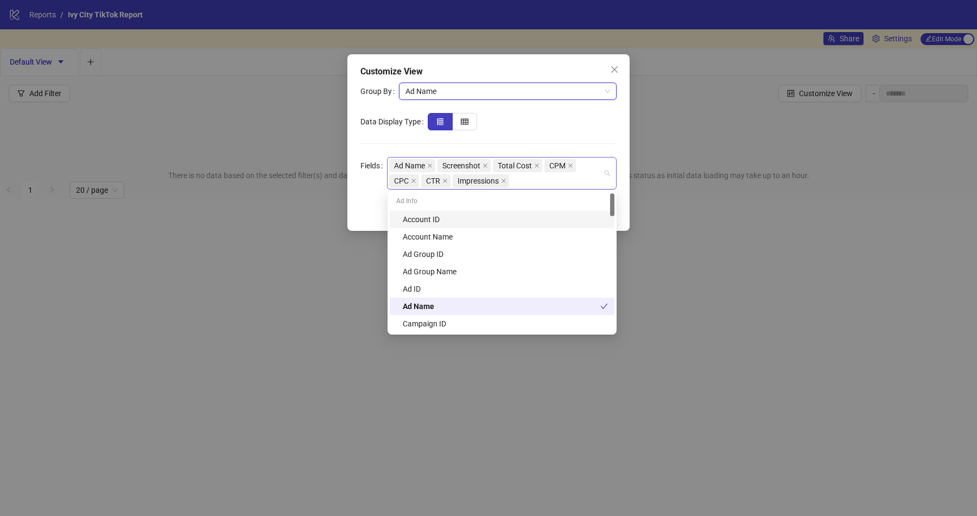
drag, startPoint x: 408, startPoint y: 161, endPoint x: 437, endPoint y: 166, distance: 29.7
click at [437, 166] on div "Ad Name" at bounding box center [413, 165] width 48 height 15
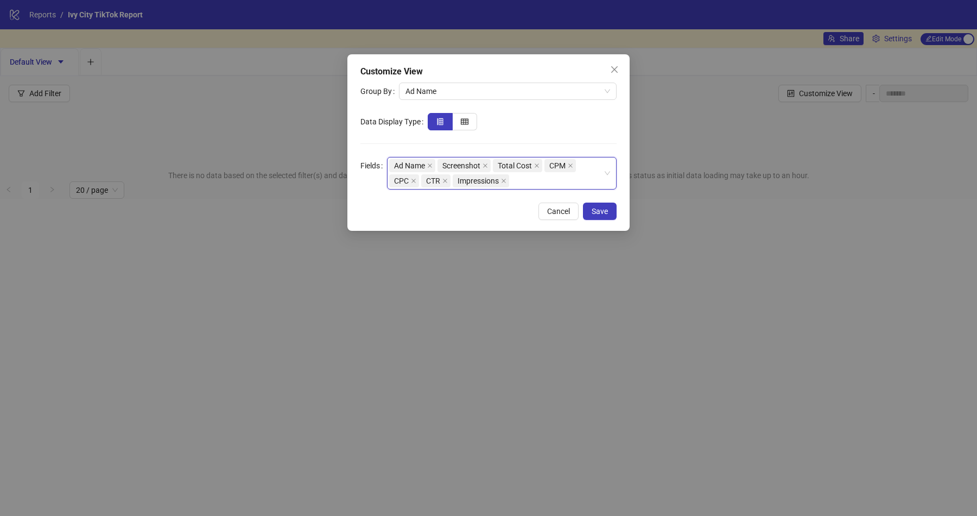
click at [567, 162] on span "CPM" at bounding box center [560, 165] width 31 height 13
click at [443, 178] on icon "close" at bounding box center [445, 180] width 5 height 5
click at [413, 178] on icon "close" at bounding box center [413, 180] width 5 height 5
click at [570, 163] on icon "close" at bounding box center [570, 165] width 5 height 5
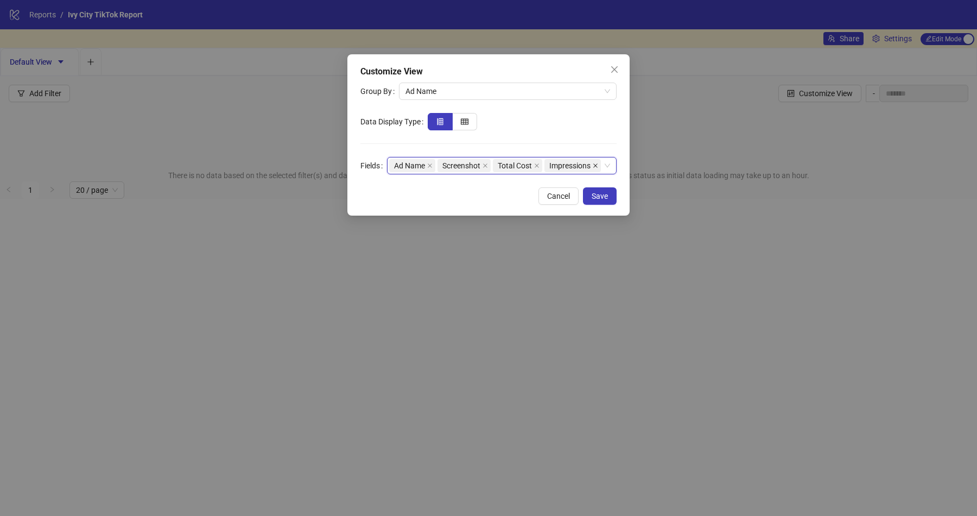
click at [593, 168] on icon "close" at bounding box center [595, 165] width 5 height 5
click at [557, 164] on div "Ad Name Screenshot Total Cost" at bounding box center [496, 165] width 214 height 15
type input "*"
click at [619, 119] on div "Customize View Group By Ad Name Data Display Type Fields Ad Name Screenshot Tot…" at bounding box center [488, 134] width 282 height 161
click at [608, 199] on span "Save" at bounding box center [600, 196] width 16 height 9
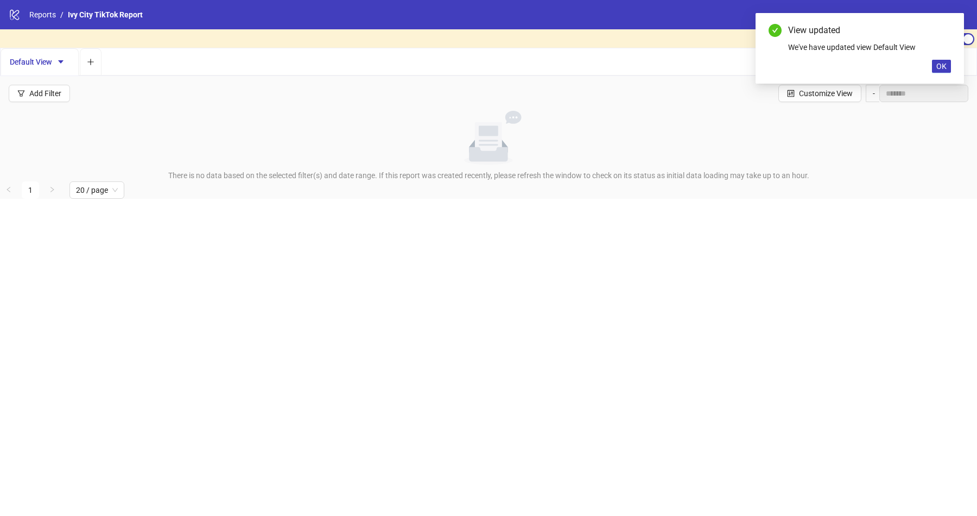
click at [282, 144] on div "No data" at bounding box center [488, 138] width 969 height 54
click at [50, 61] on span "Default View" at bounding box center [40, 62] width 60 height 9
click at [944, 62] on span "OK" at bounding box center [942, 66] width 10 height 9
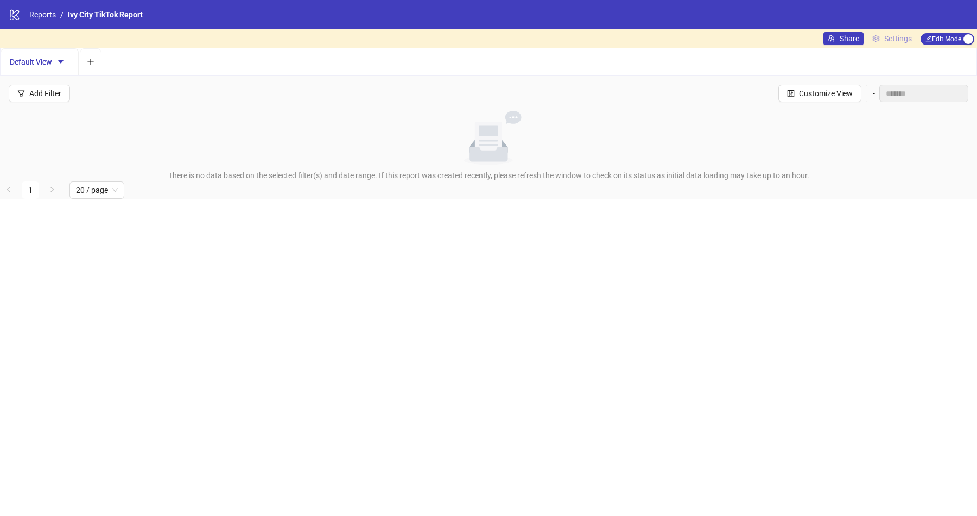
click at [891, 36] on span "Settings" at bounding box center [898, 39] width 28 height 12
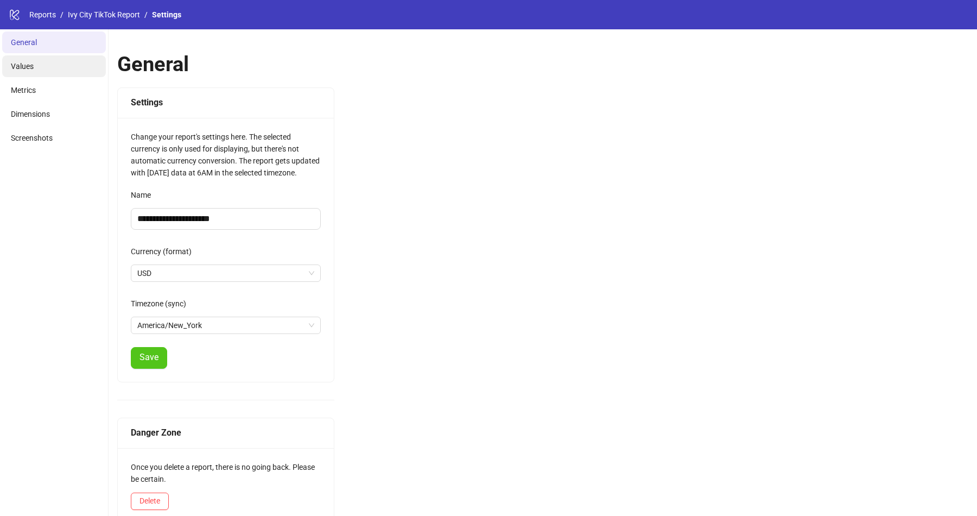
click at [72, 60] on li "Values" at bounding box center [54, 66] width 104 height 22
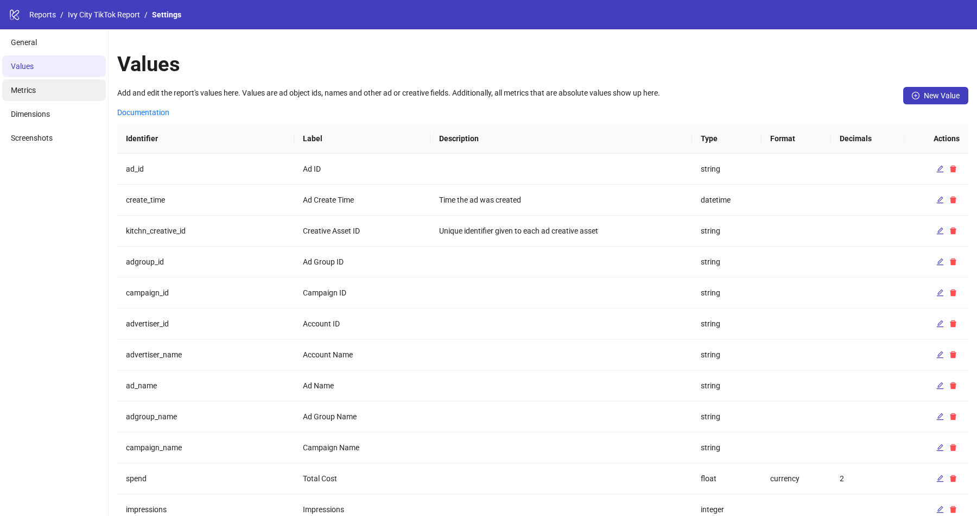
click at [47, 90] on li "Metrics" at bounding box center [54, 90] width 104 height 22
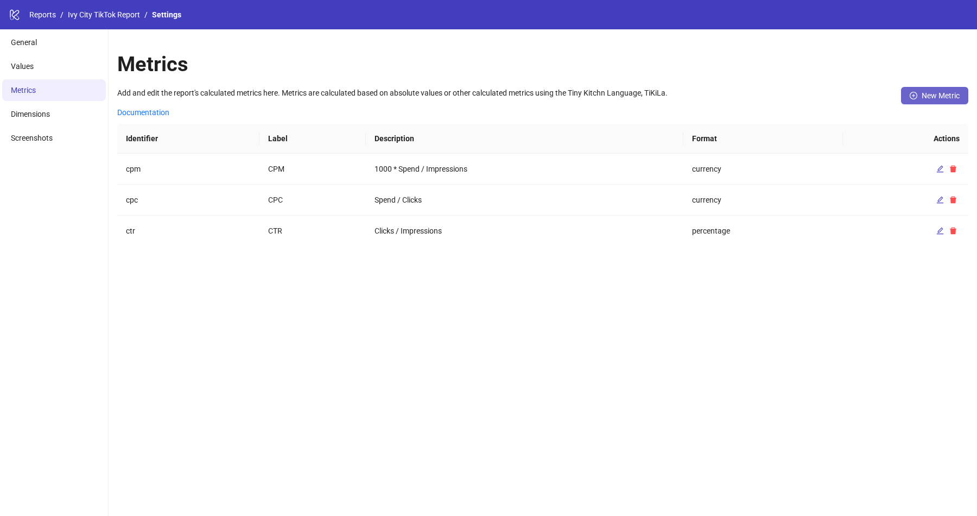
click at [929, 88] on button "New Metric" at bounding box center [934, 95] width 67 height 17
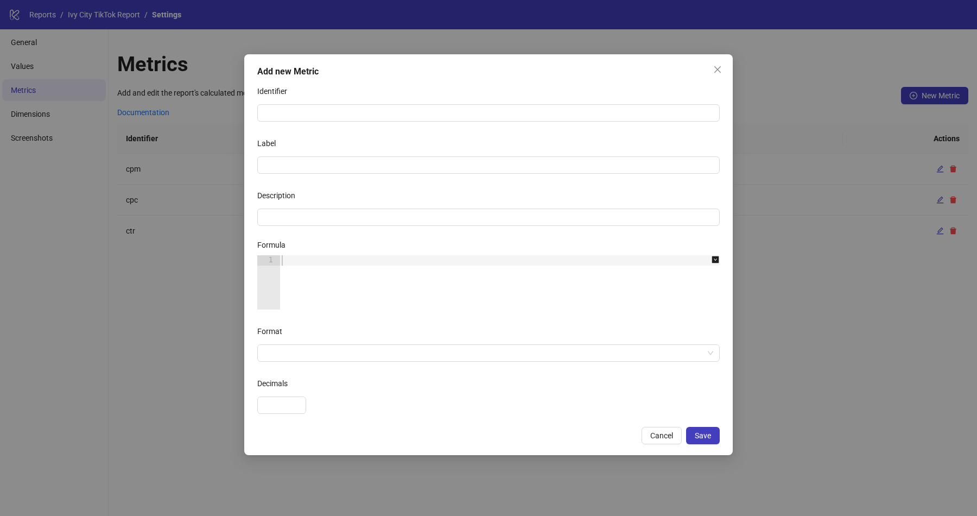
click at [330, 279] on div at bounding box center [506, 292] width 452 height 75
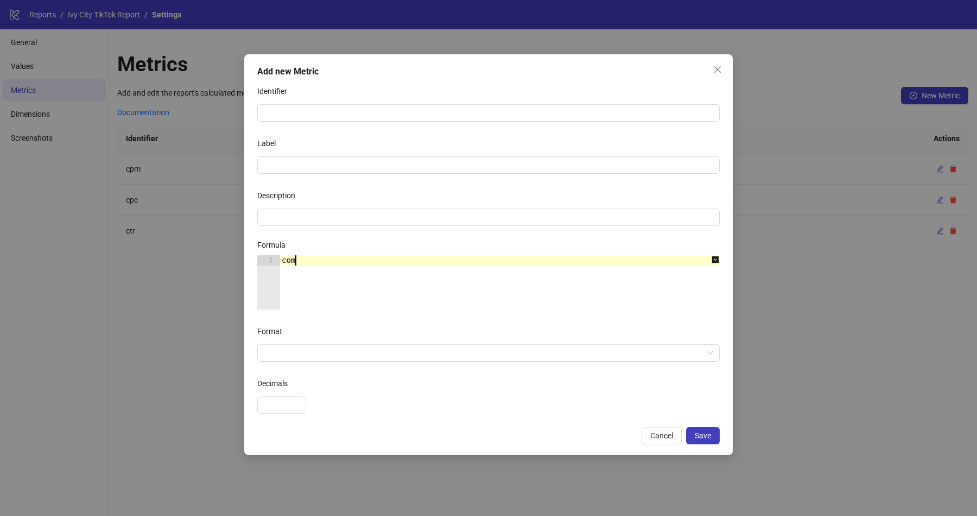
type textarea "*****"
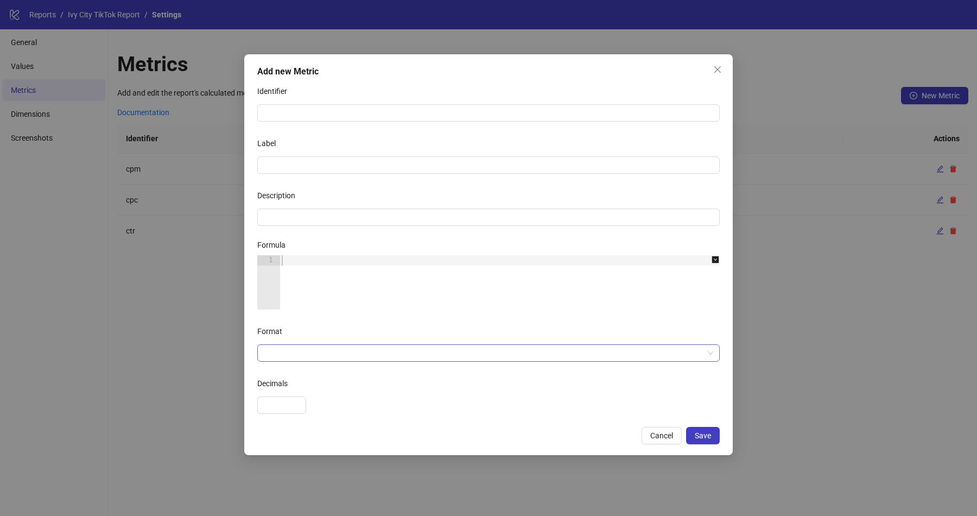
click at [311, 349] on input "Format" at bounding box center [484, 353] width 440 height 16
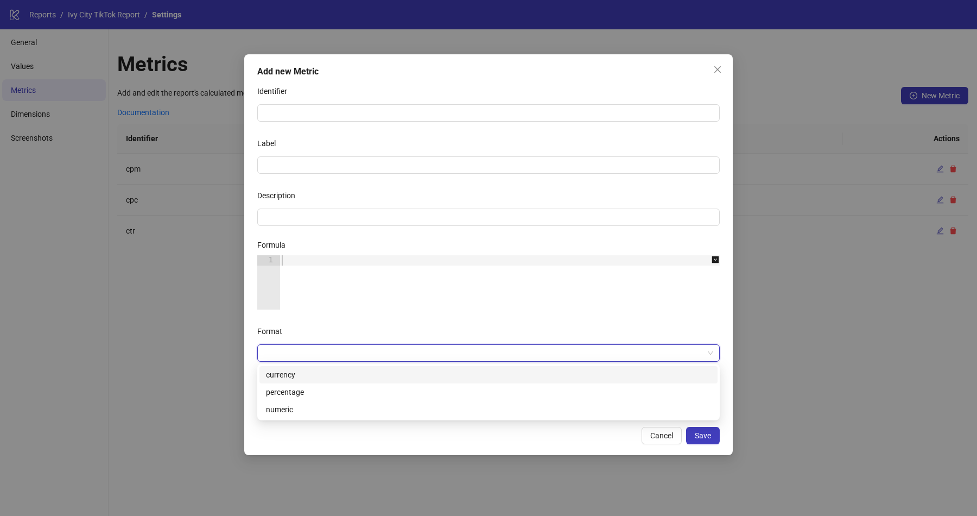
click at [325, 319] on form "Identifier Label Description Formula 1 XXXXXXXXXXXXXXXXXXXXXXXXXXXXXXXXXXXXXXXX…" at bounding box center [488, 248] width 463 height 331
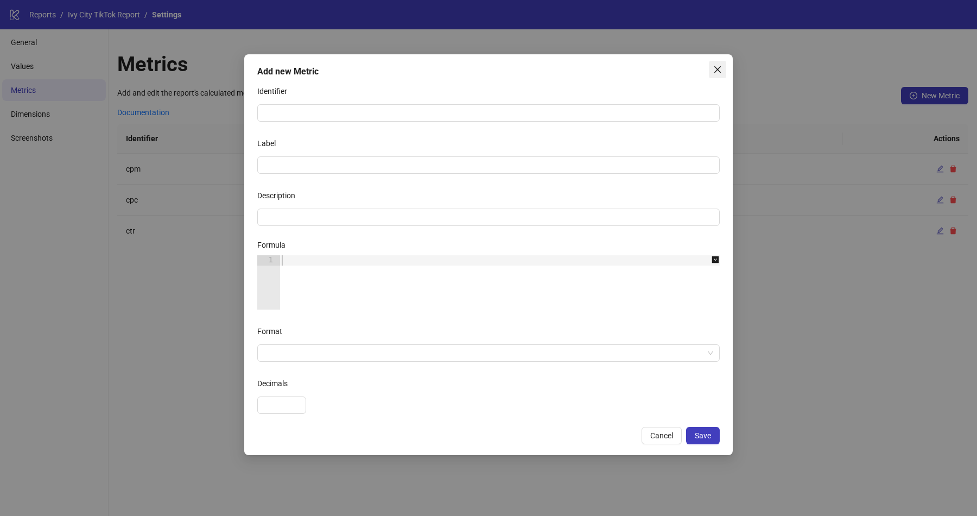
click at [716, 69] on icon "close" at bounding box center [717, 69] width 9 height 9
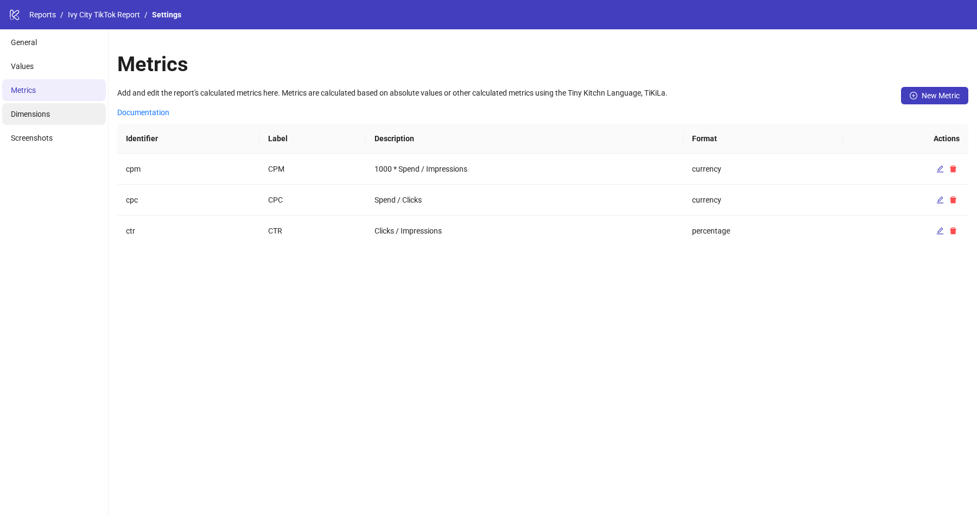
click at [41, 118] on span "Dimensions" at bounding box center [30, 114] width 39 height 9
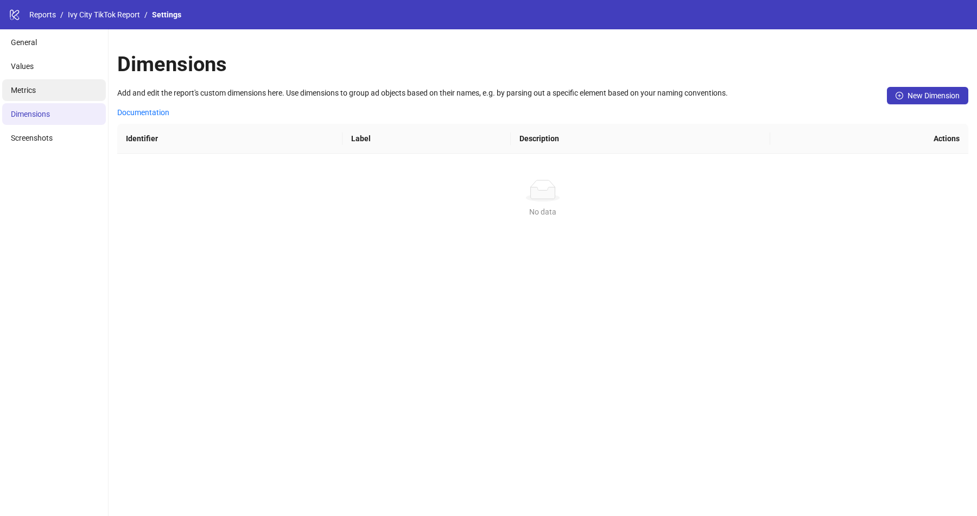
click at [50, 90] on li "Metrics" at bounding box center [54, 90] width 104 height 22
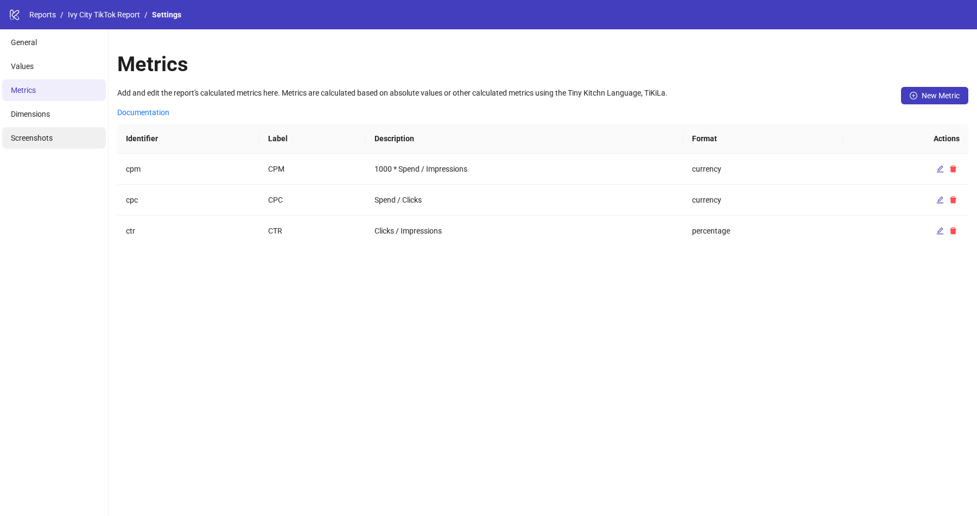
click at [69, 135] on li "Screenshots" at bounding box center [54, 138] width 104 height 22
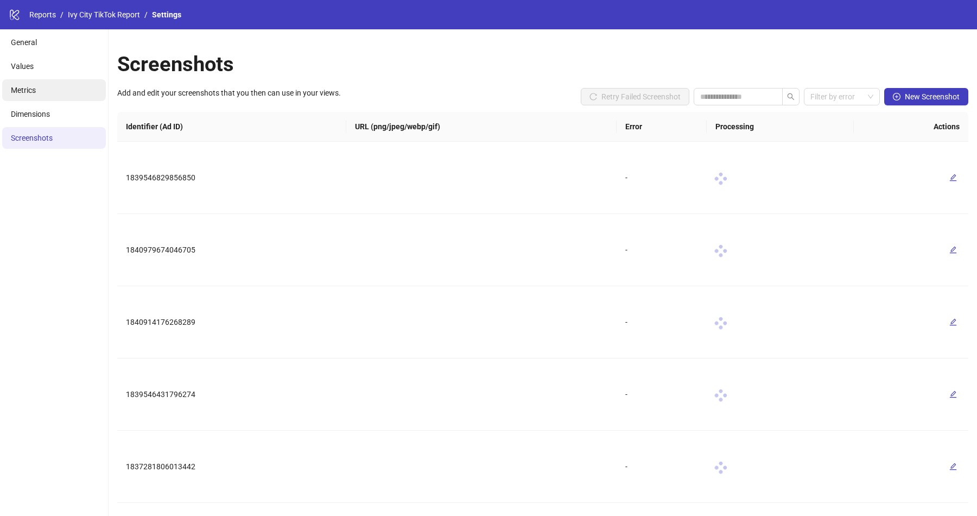
click at [69, 85] on li "Metrics" at bounding box center [54, 90] width 104 height 22
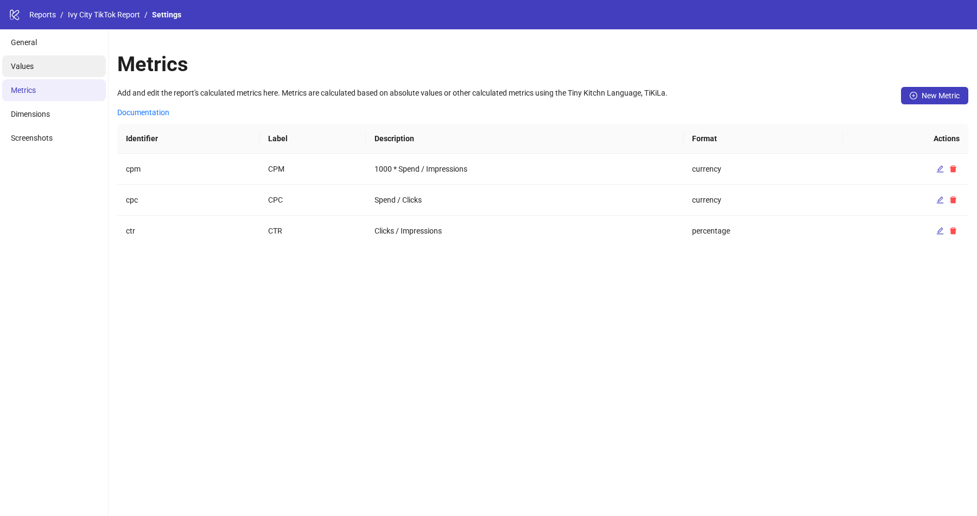
click at [65, 68] on li "Values" at bounding box center [54, 66] width 104 height 22
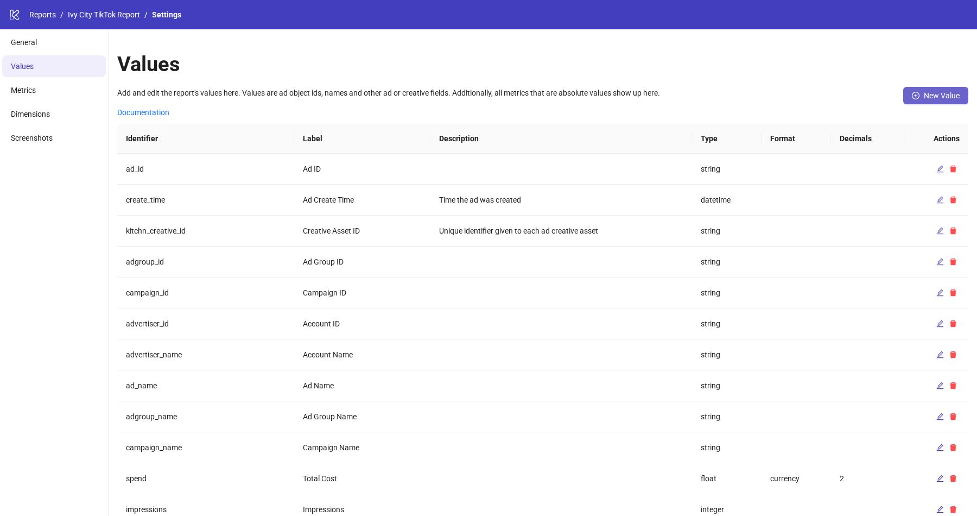
click at [933, 99] on span "New Value" at bounding box center [942, 95] width 36 height 9
click at [40, 96] on li "Metrics" at bounding box center [54, 90] width 104 height 22
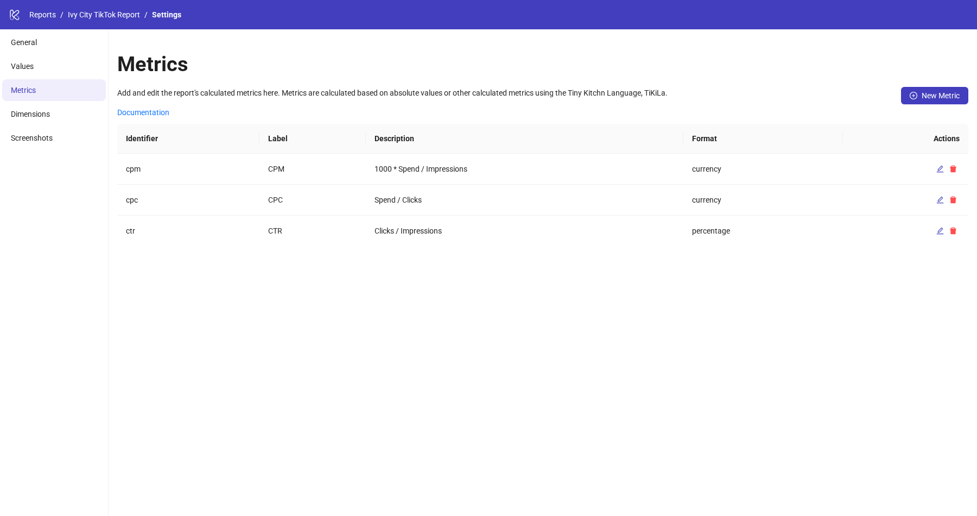
click at [933, 85] on div "Metrics Add and edit the report's calculated metrics here. Metrics are calculat…" at bounding box center [542, 88] width 851 height 72
click at [926, 94] on span "New Metric" at bounding box center [941, 95] width 38 height 9
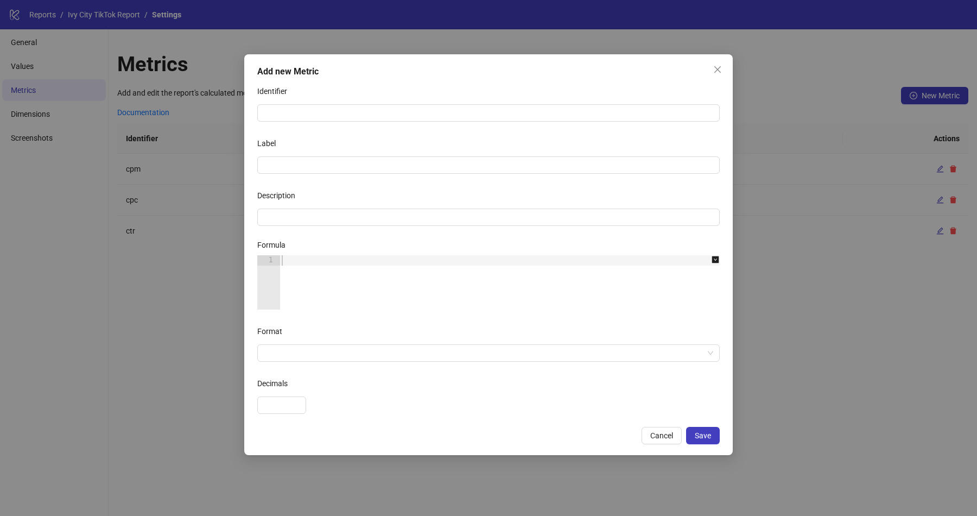
click at [425, 121] on div at bounding box center [488, 112] width 463 height 17
click at [383, 111] on input "Identifier" at bounding box center [488, 112] width 463 height 17
click at [178, 220] on div "Add new Metric Identifier Label Description Formula 1 XXXXXXXXXXXXXXXXXXXXXXXXX…" at bounding box center [488, 258] width 977 height 516
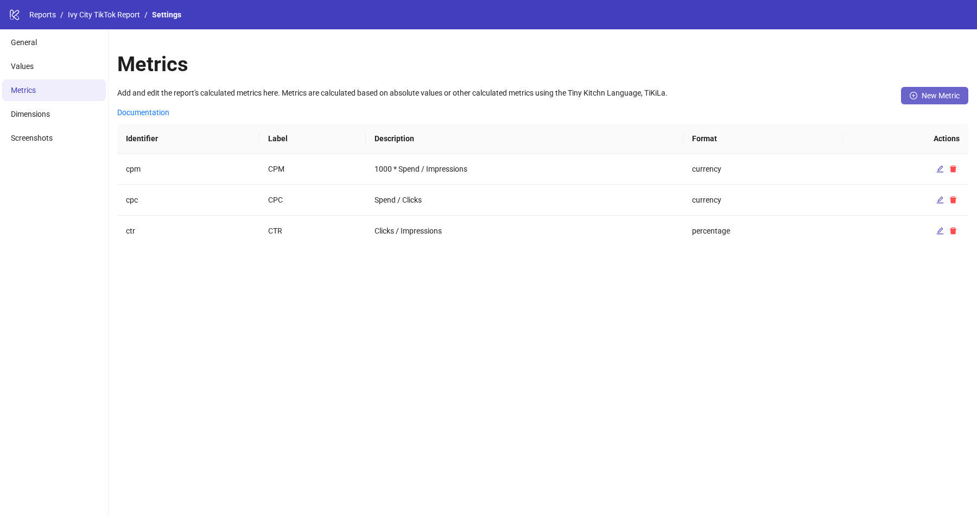
click at [945, 90] on button "New Metric" at bounding box center [934, 95] width 67 height 17
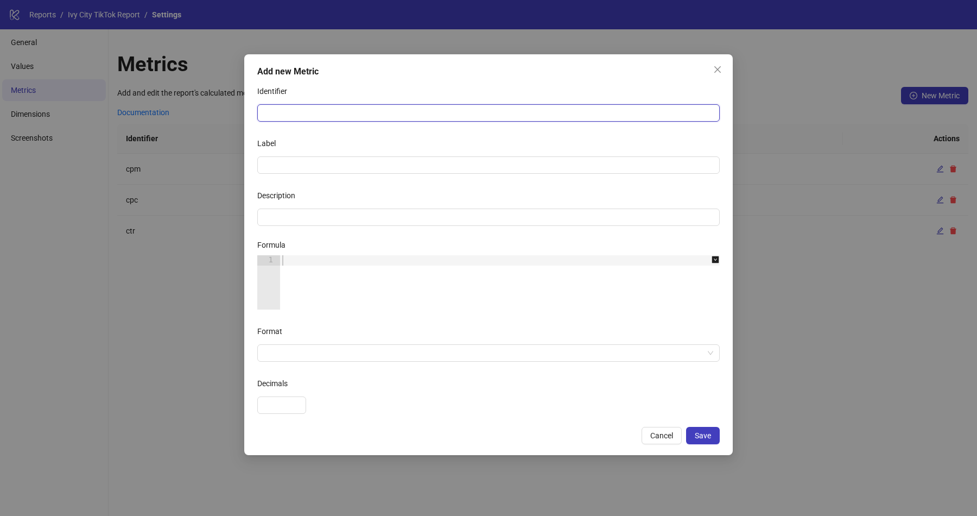
click at [517, 115] on input "Identifier" at bounding box center [488, 112] width 463 height 17
type input "****"
click at [343, 173] on input "Label" at bounding box center [488, 164] width 463 height 17
click at [724, 71] on span "Close" at bounding box center [717, 69] width 17 height 9
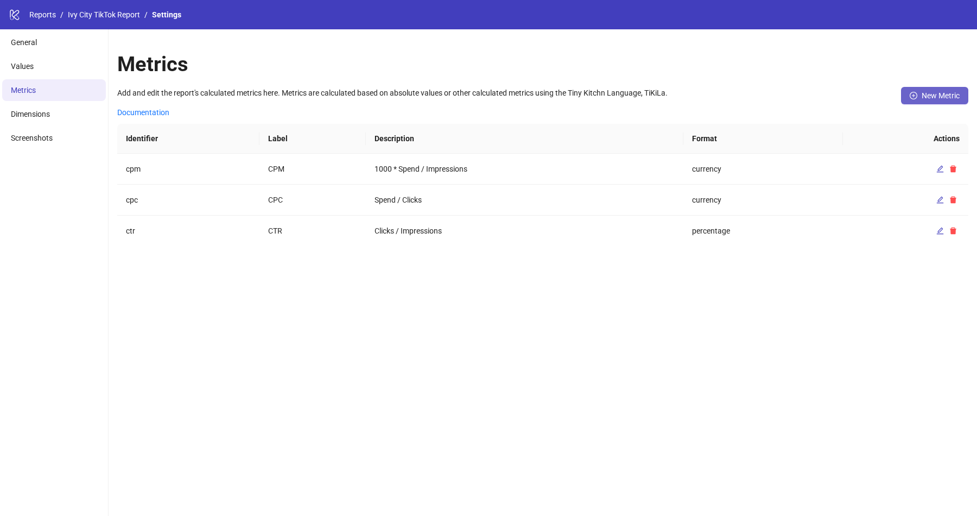
click at [926, 95] on span "New Metric" at bounding box center [941, 95] width 38 height 9
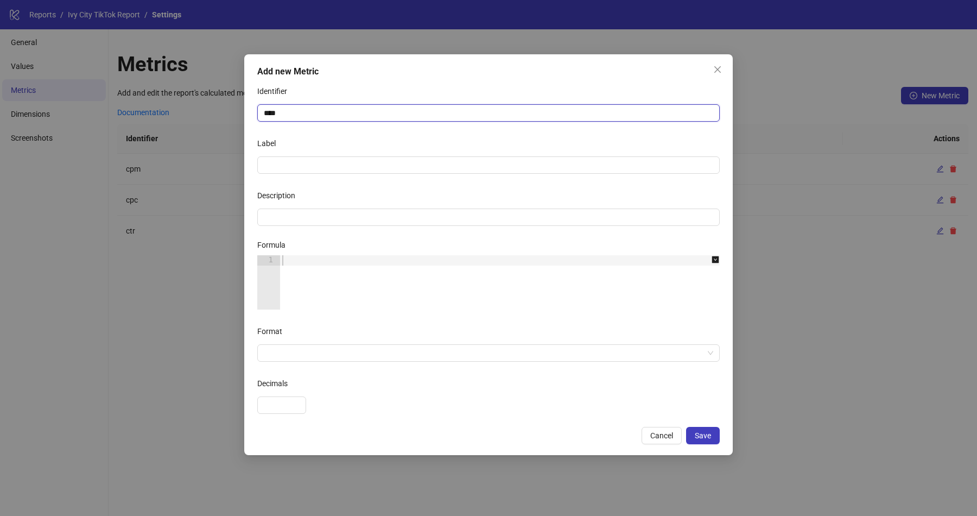
click at [363, 117] on input "****" at bounding box center [488, 112] width 463 height 17
type input "****"
click at [336, 234] on form "Identifier **** Label **** Description Formula 1 XXXXXXXXXXXXXXXXXXXXXXXXXXXXXX…" at bounding box center [488, 248] width 463 height 331
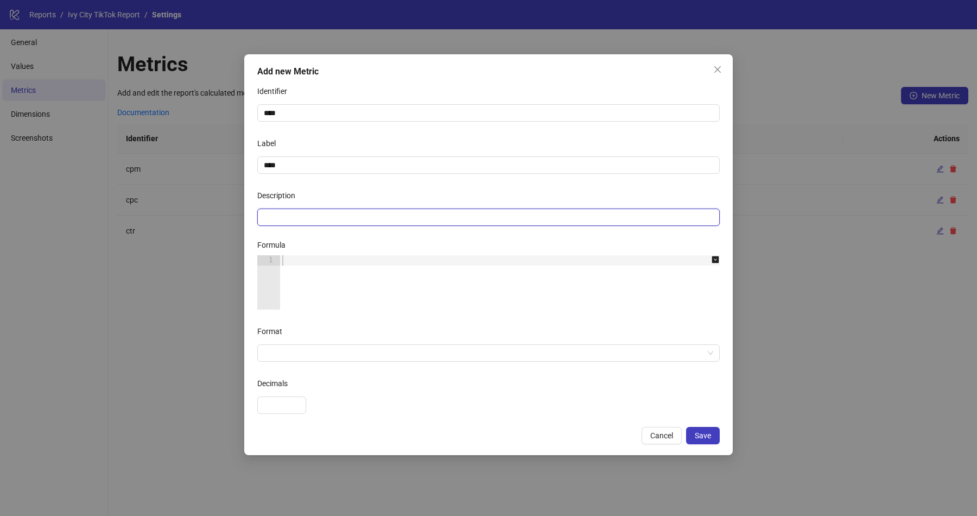
click at [339, 221] on input "Description" at bounding box center [488, 216] width 463 height 17
type input "**********"
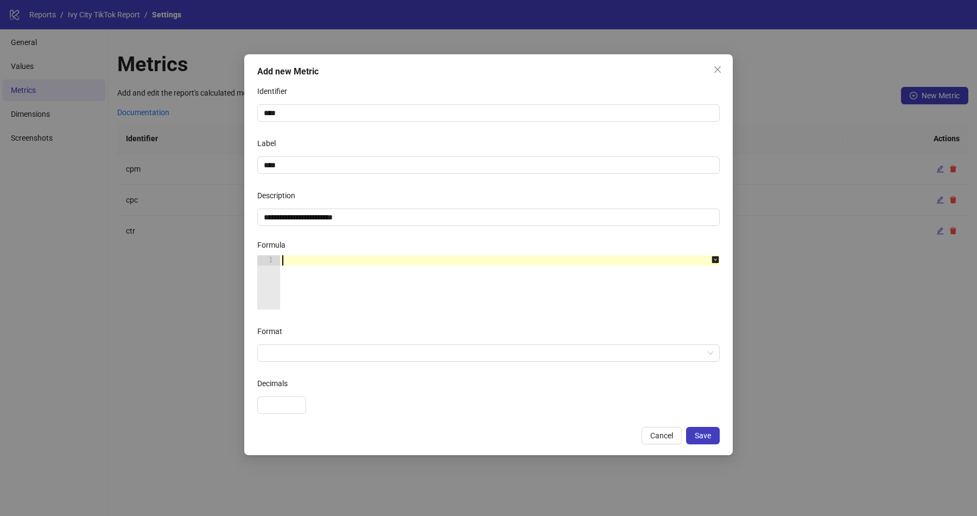
click at [333, 287] on div at bounding box center [506, 292] width 452 height 75
type textarea "*"
click at [715, 66] on icon "close" at bounding box center [718, 69] width 7 height 7
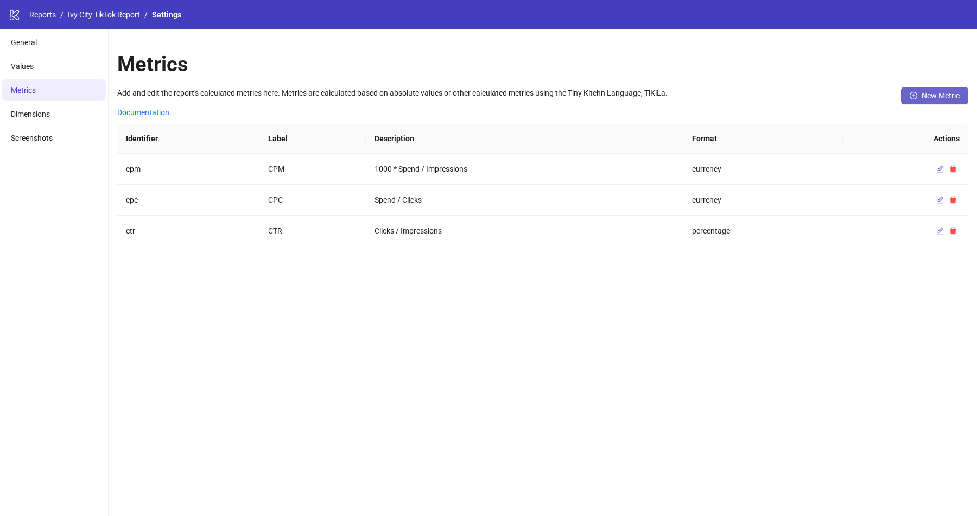
click at [933, 103] on button "New Metric" at bounding box center [934, 95] width 67 height 17
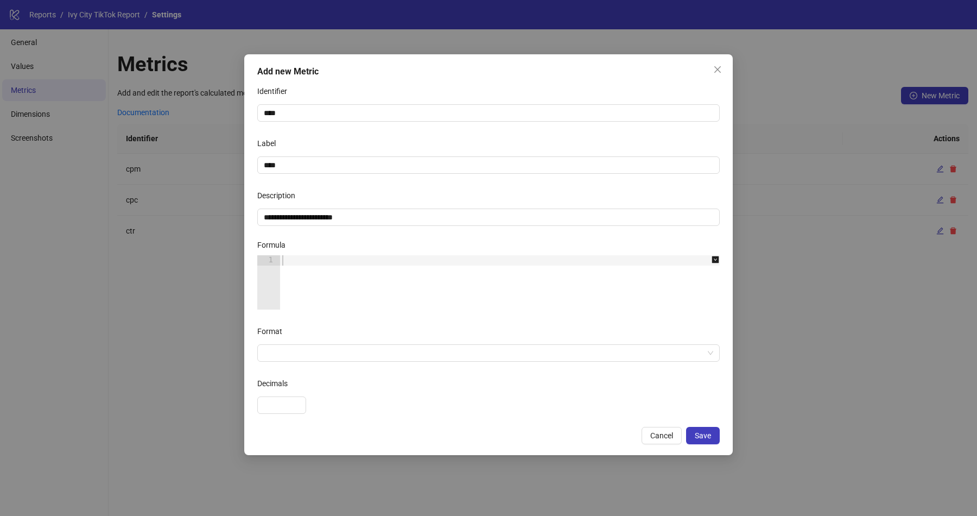
click at [450, 261] on div at bounding box center [506, 292] width 452 height 75
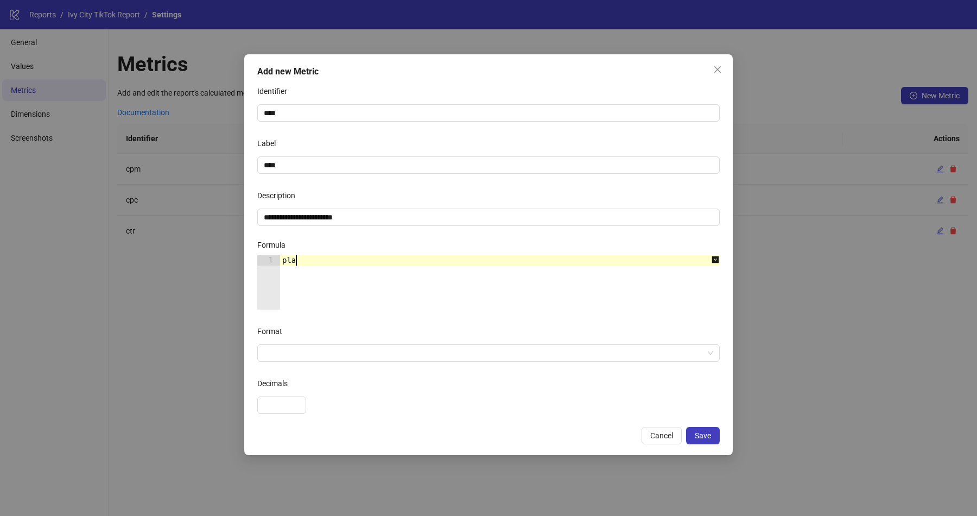
scroll to position [0, 0]
type textarea "******"
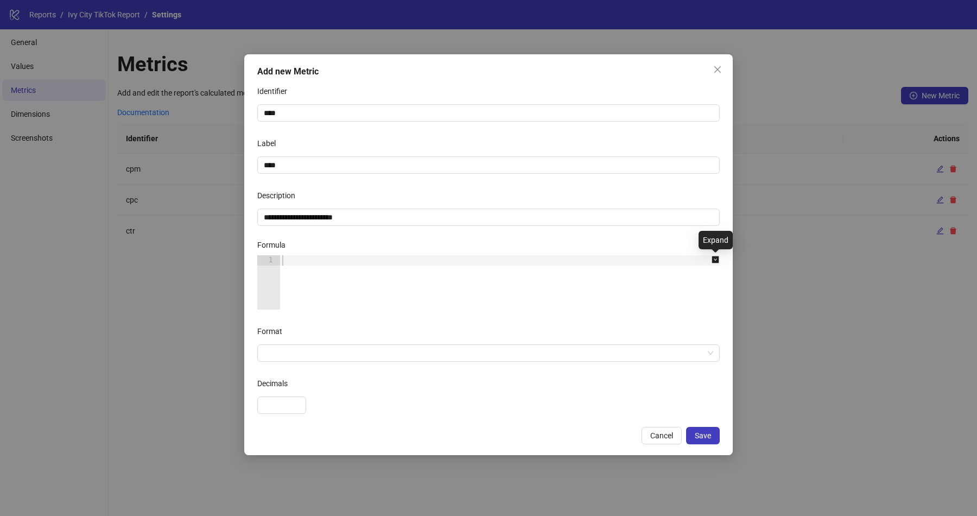
click at [716, 261] on icon "down-square" at bounding box center [715, 259] width 7 height 7
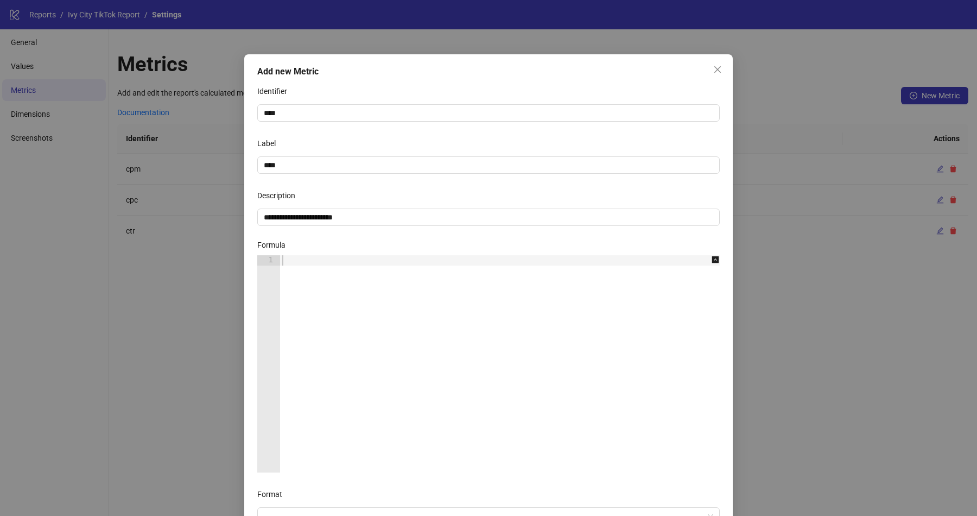
click at [589, 338] on div at bounding box center [506, 374] width 452 height 238
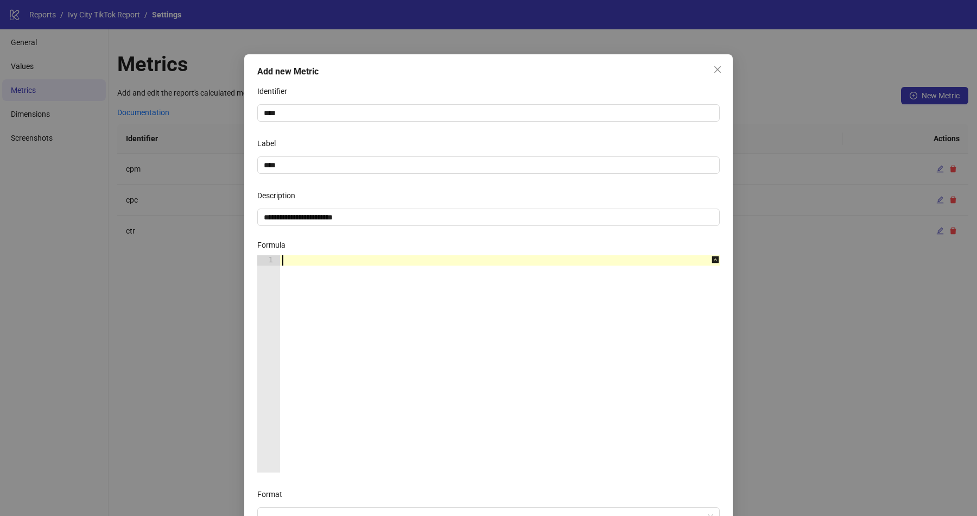
click at [585, 387] on div at bounding box center [506, 374] width 452 height 238
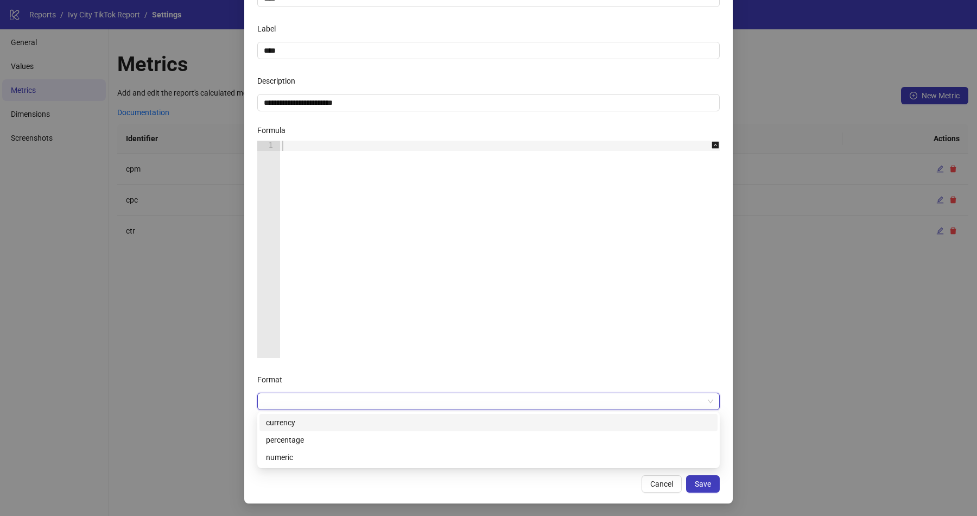
click at [422, 407] on input "Format" at bounding box center [484, 401] width 440 height 16
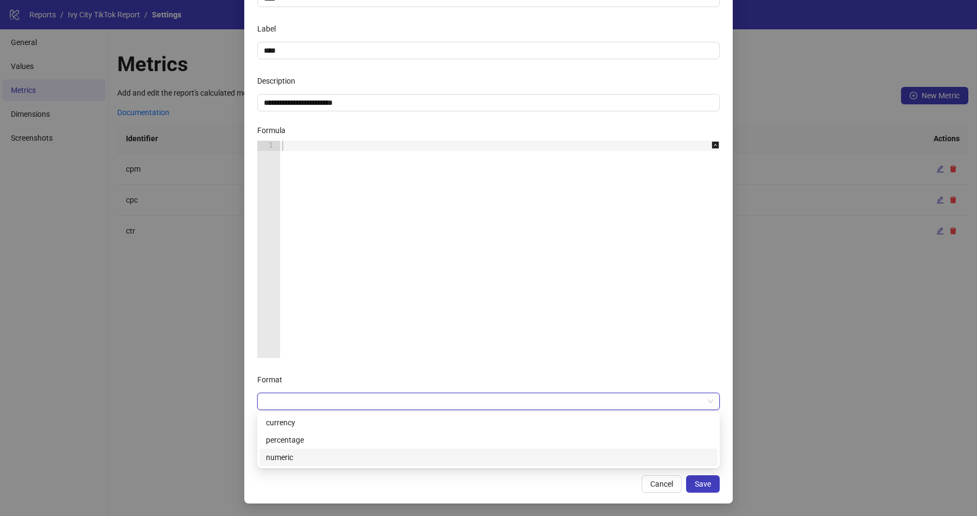
click at [307, 453] on div "numeric" at bounding box center [488, 457] width 445 height 12
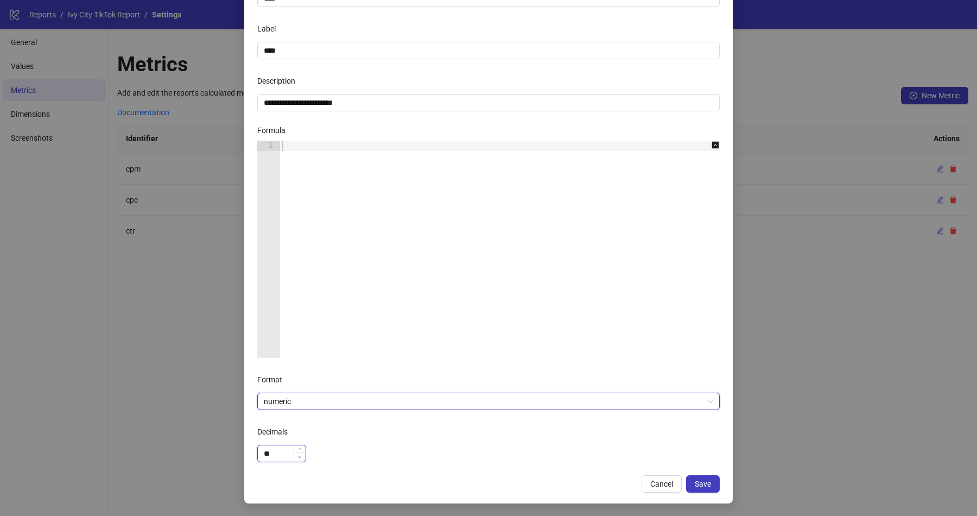
click at [294, 456] on span "Decrease Value" at bounding box center [300, 457] width 12 height 10
click at [301, 445] on span "Increase Value" at bounding box center [300, 450] width 12 height 10
type input "*"
click at [301, 445] on span "Increase Value" at bounding box center [300, 450] width 12 height 10
click at [700, 484] on span "Save" at bounding box center [703, 483] width 16 height 9
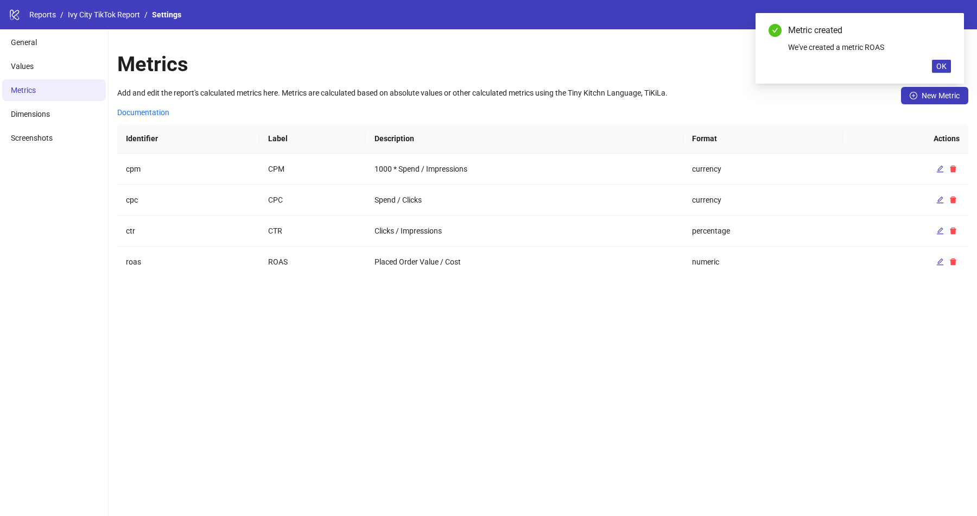
scroll to position [60, 0]
click at [941, 229] on icon "edit" at bounding box center [940, 230] width 7 height 7
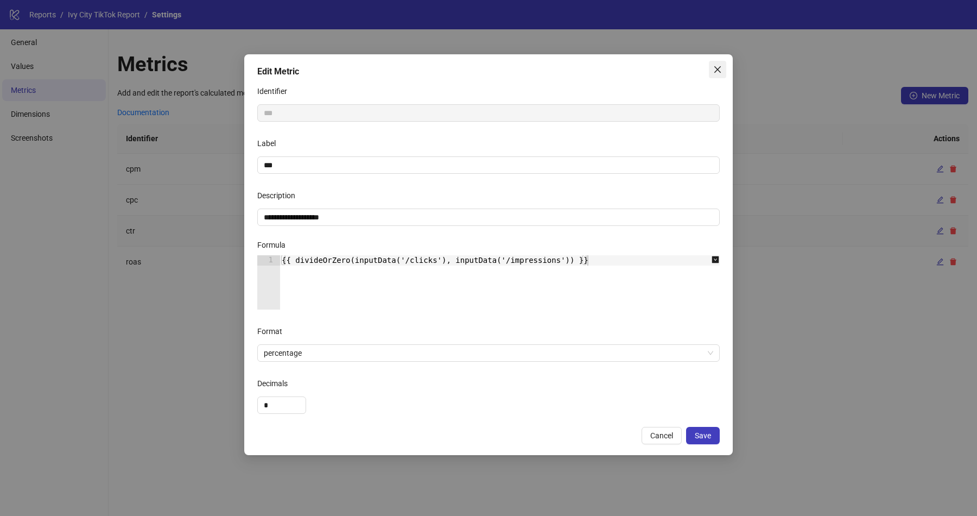
click at [723, 68] on span "Close" at bounding box center [717, 69] width 17 height 9
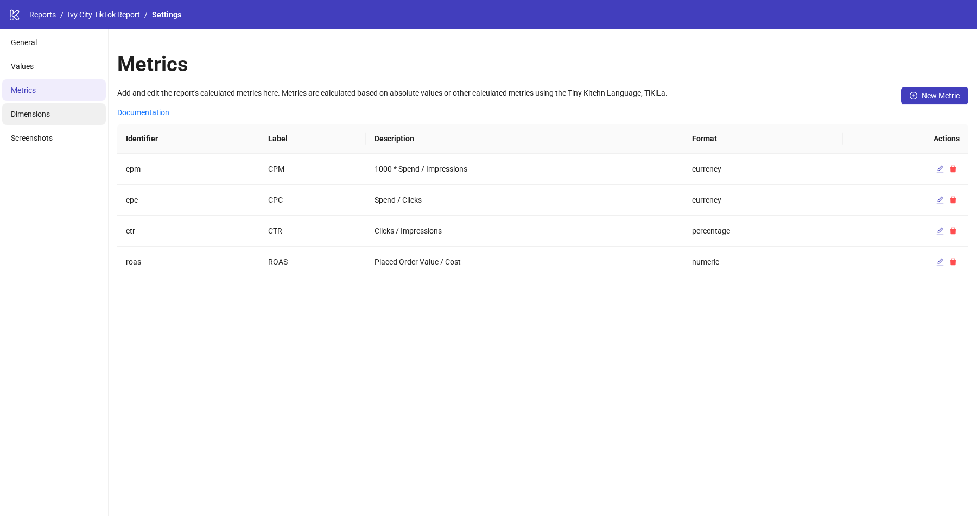
click at [41, 110] on span "Dimensions" at bounding box center [30, 114] width 39 height 9
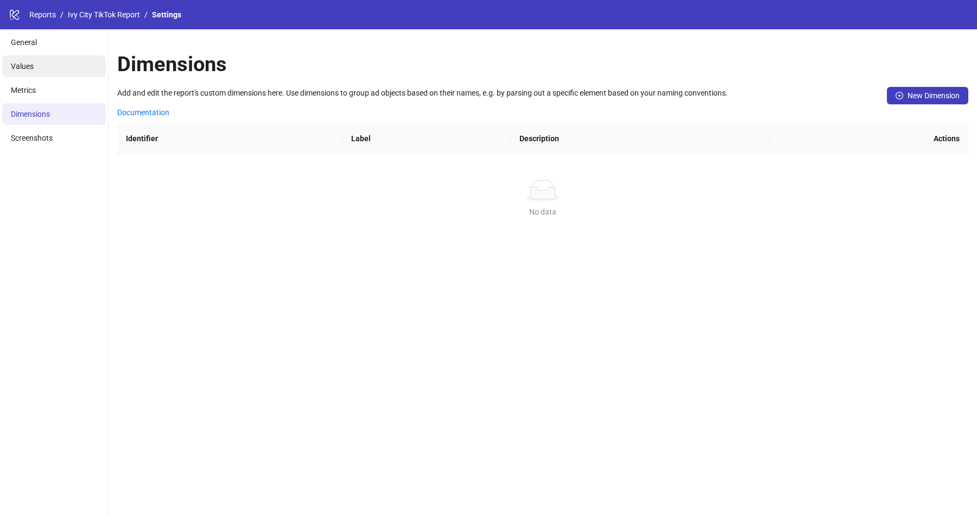
click at [58, 71] on li "Values" at bounding box center [54, 66] width 104 height 22
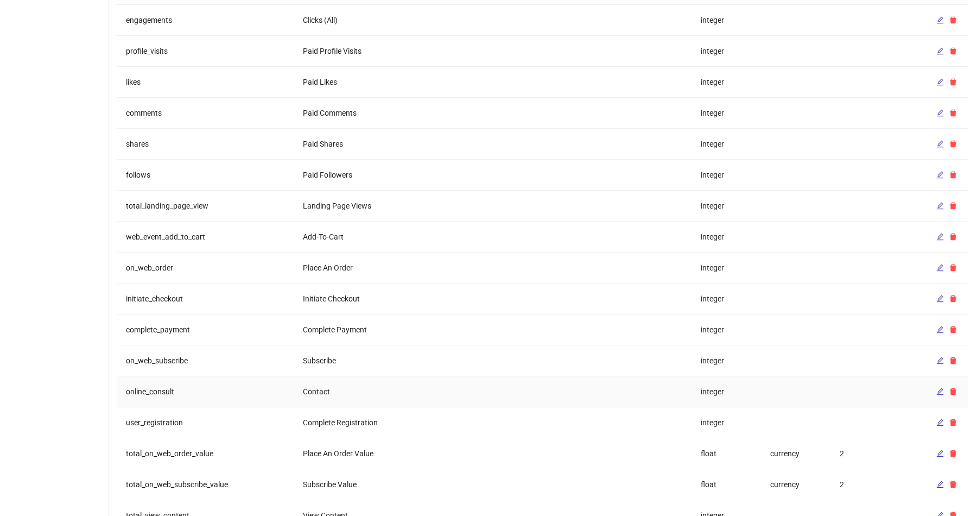
scroll to position [884, 0]
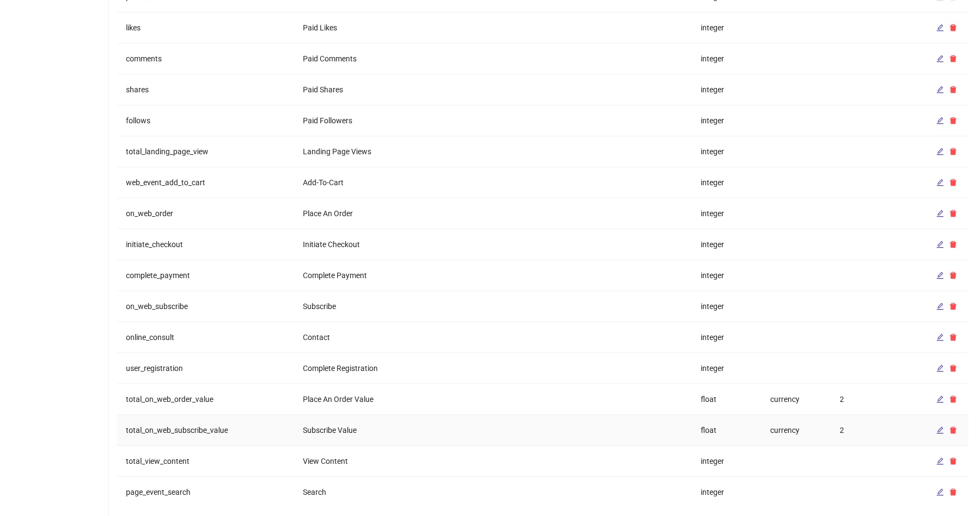
click at [174, 425] on td "total_on_web_subscribe_value" at bounding box center [205, 430] width 177 height 31
click at [169, 391] on td "total_on_web_order_value" at bounding box center [205, 399] width 177 height 31
copy td "total_on_web_order_value"
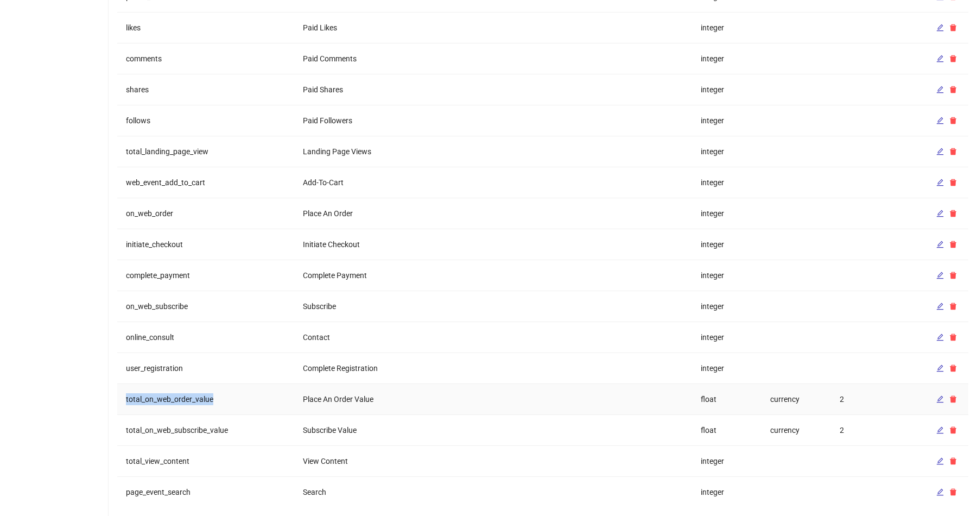
scroll to position [0, 0]
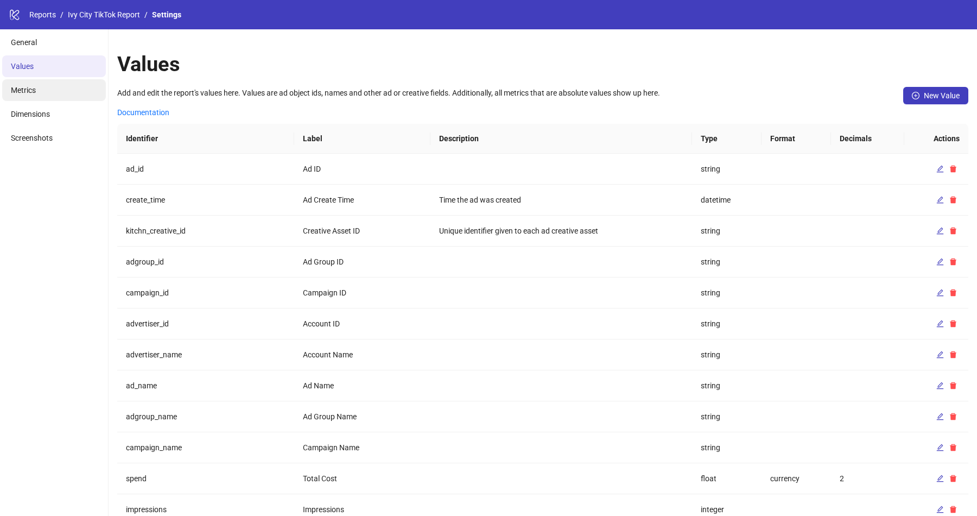
click at [56, 89] on li "Metrics" at bounding box center [54, 90] width 104 height 22
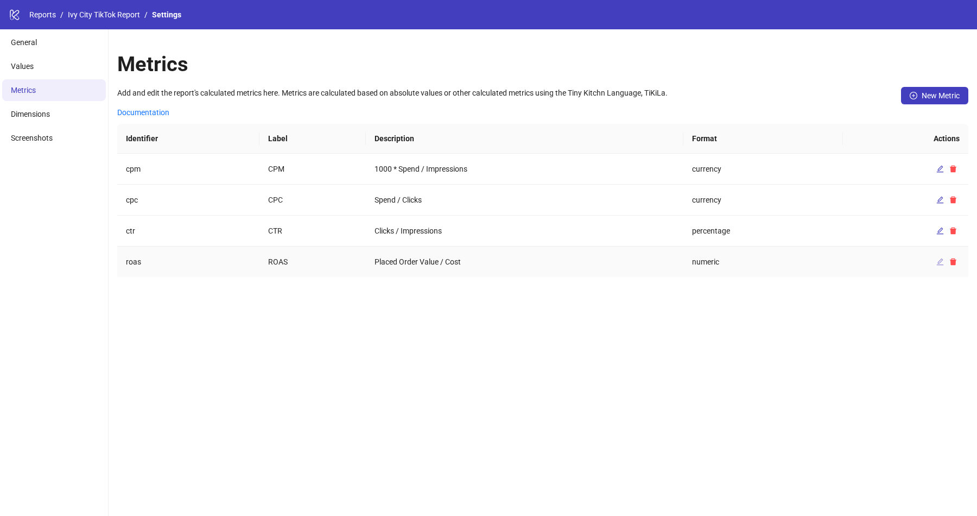
click at [938, 260] on icon "edit" at bounding box center [941, 262] width 8 height 8
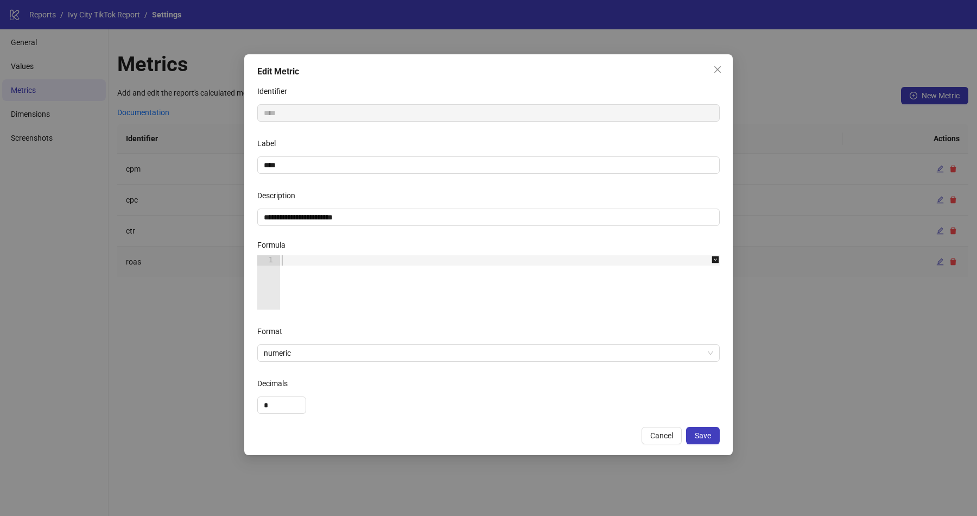
click at [424, 294] on div at bounding box center [506, 292] width 452 height 75
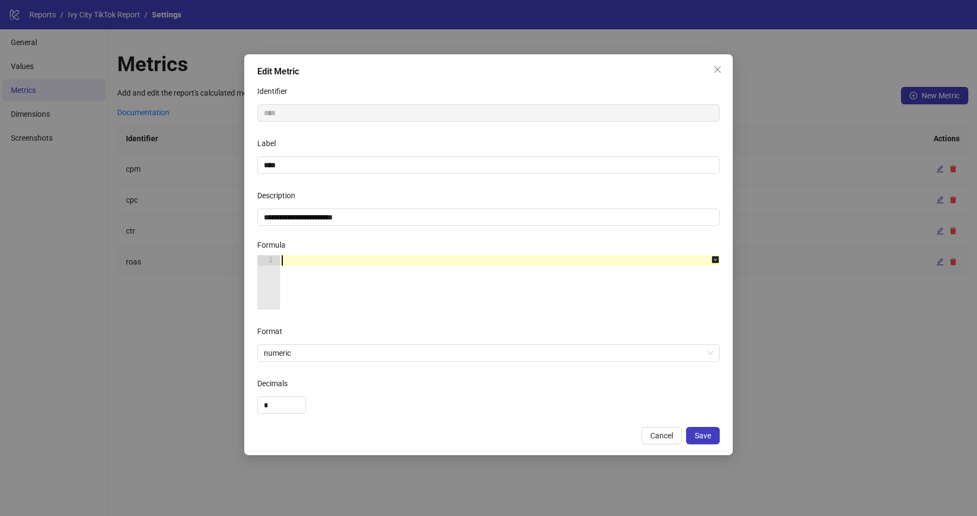
paste textarea "**********"
type textarea "**********"
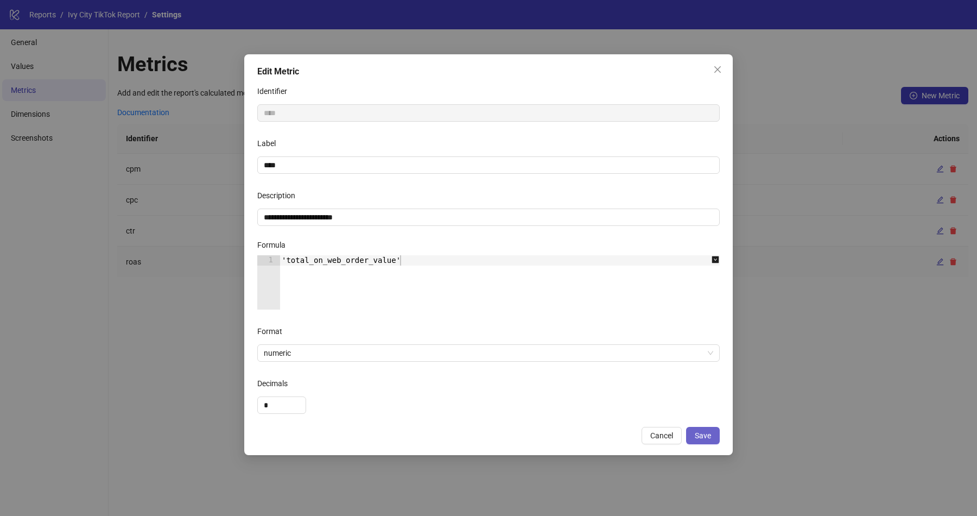
click at [693, 429] on button "Save" at bounding box center [703, 435] width 34 height 17
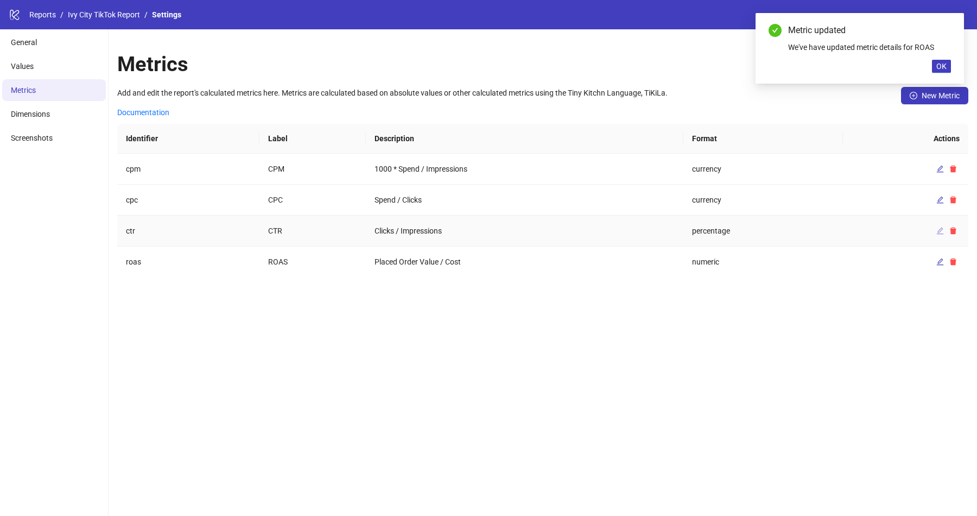
click at [941, 227] on icon "edit" at bounding box center [941, 231] width 8 height 8
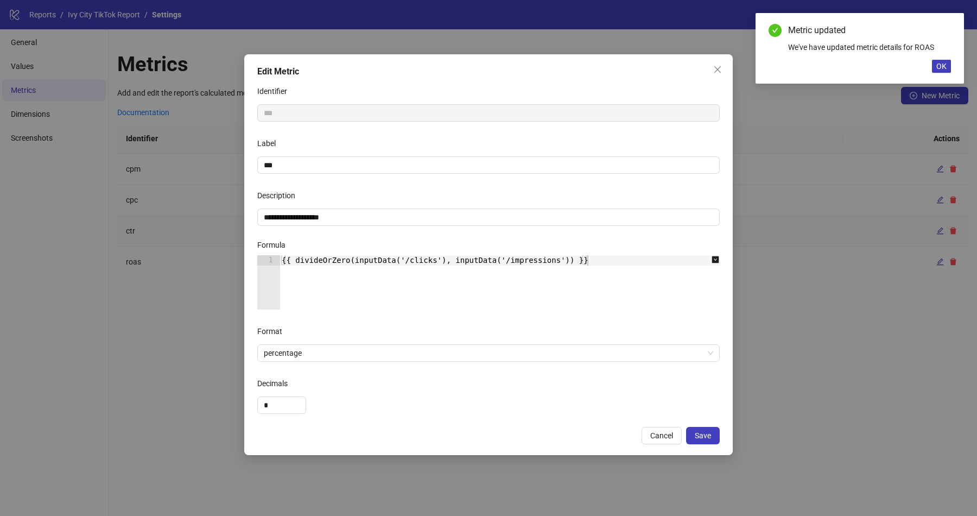
type textarea "**********"
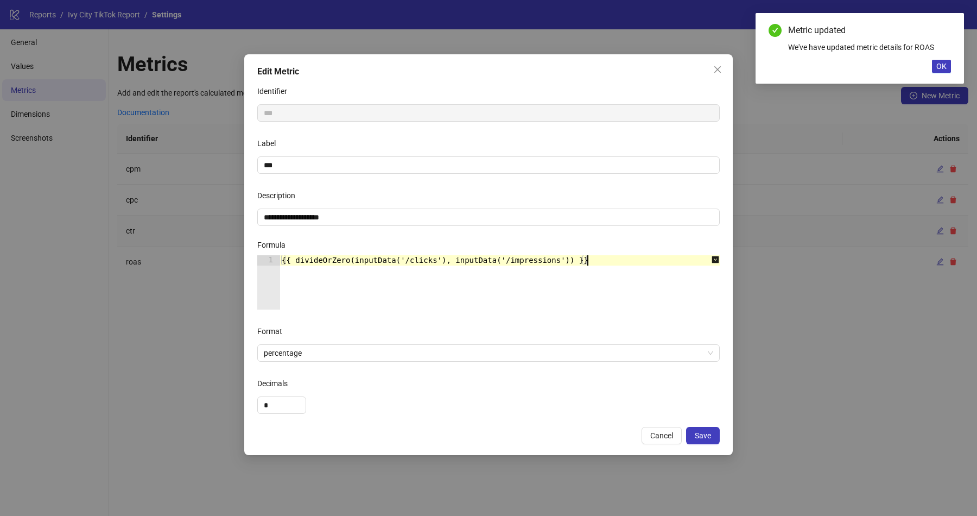
click at [706, 287] on div "{{ divideOrZero(inputData('/clicks'), inputData('/impressions')) }}" at bounding box center [506, 292] width 452 height 75
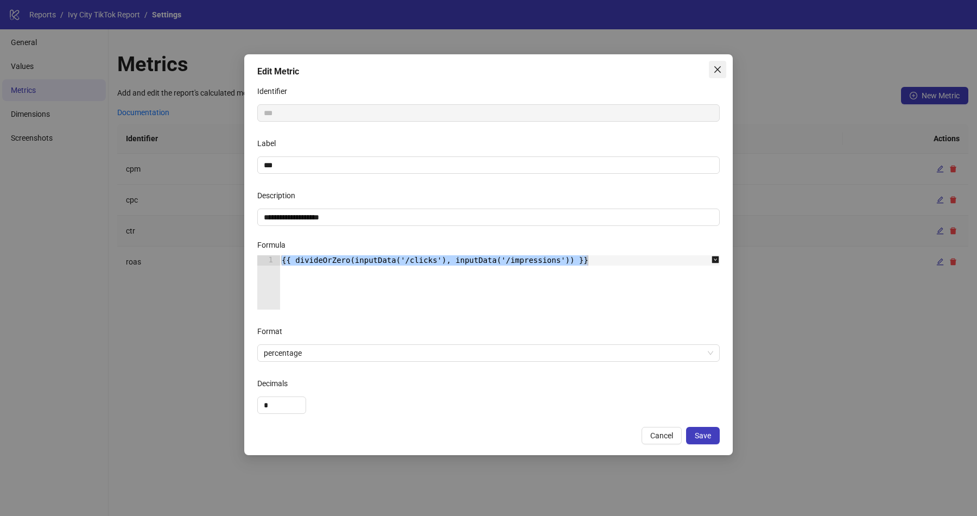
click at [715, 67] on icon "close" at bounding box center [717, 69] width 9 height 9
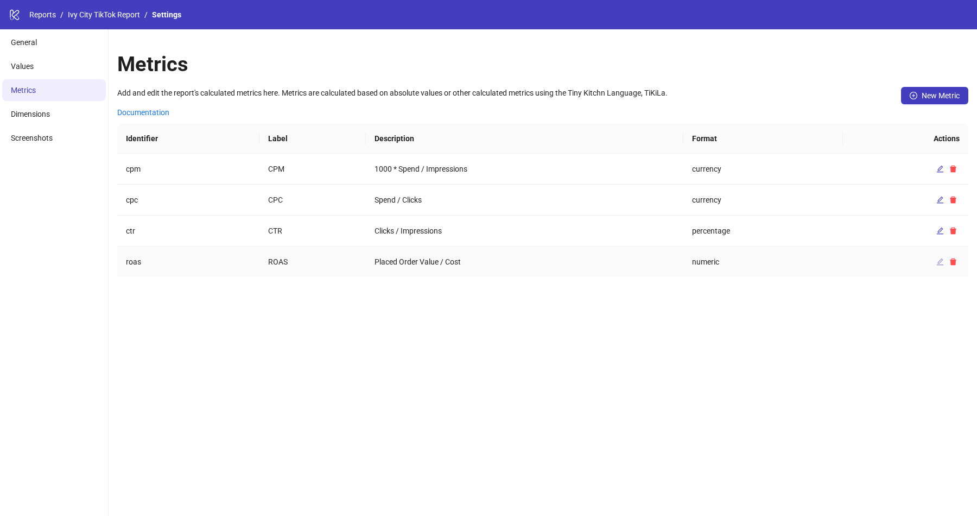
click at [942, 258] on icon "edit" at bounding box center [941, 262] width 8 height 8
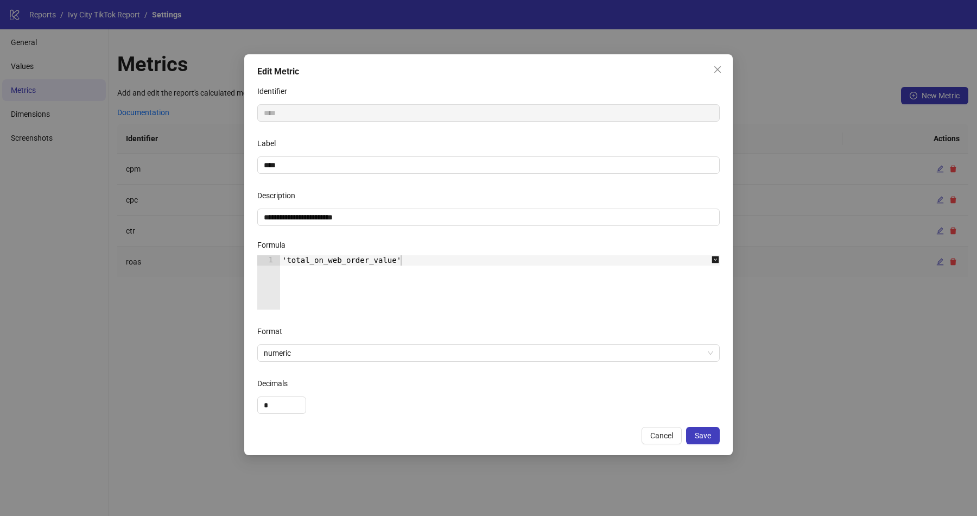
click at [515, 291] on div "'total_on_web_order_value'" at bounding box center [506, 292] width 452 height 75
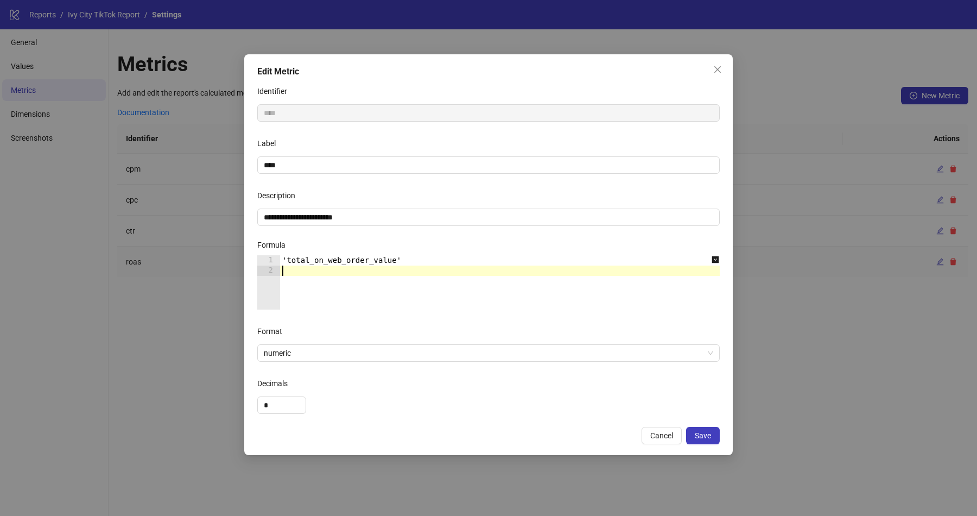
scroll to position [0, 0]
paste textarea "**********"
click at [397, 262] on div "'total_on_web_order_value' {{ divideOrZero(inputData('/clicks'), inputData('/im…" at bounding box center [506, 292] width 452 height 75
type textarea "**********"
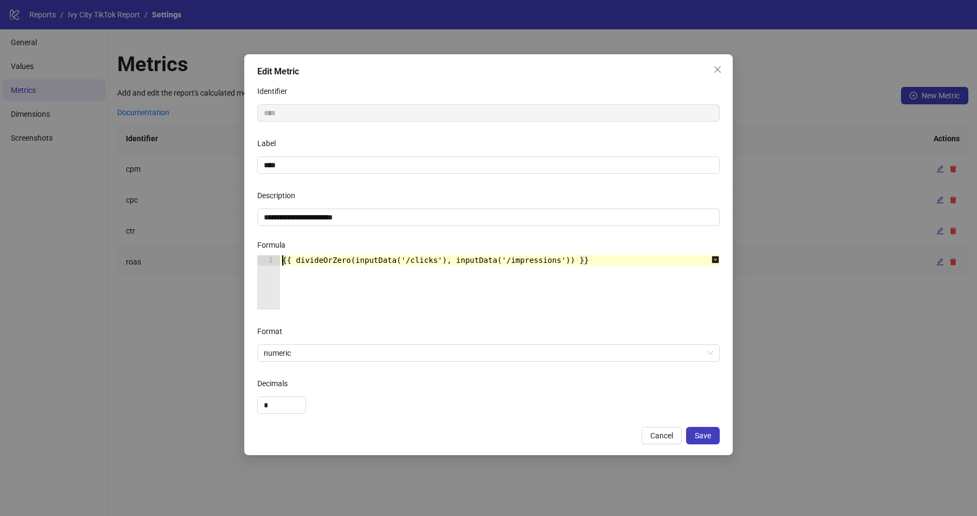
click at [434, 261] on div "{{ divideOrZero(inputData('/clicks'), inputData('/impressions')) }}" at bounding box center [506, 292] width 452 height 75
paste textarea "**********"
click at [644, 263] on div "{{ divideOrZero(inputData('/total_on_web_order_value'), inputData('/impressions…" at bounding box center [506, 292] width 452 height 75
type textarea "**********"
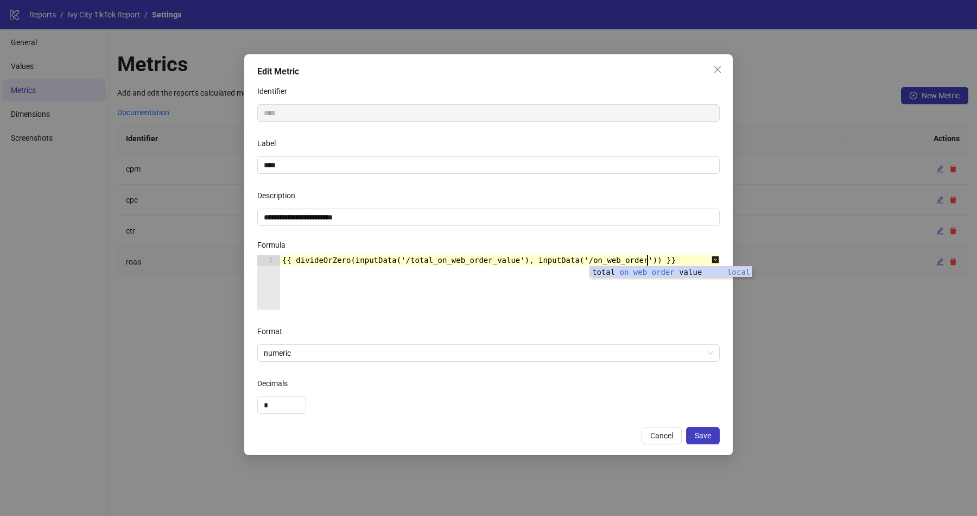
click at [616, 321] on form "**********" at bounding box center [488, 248] width 463 height 331
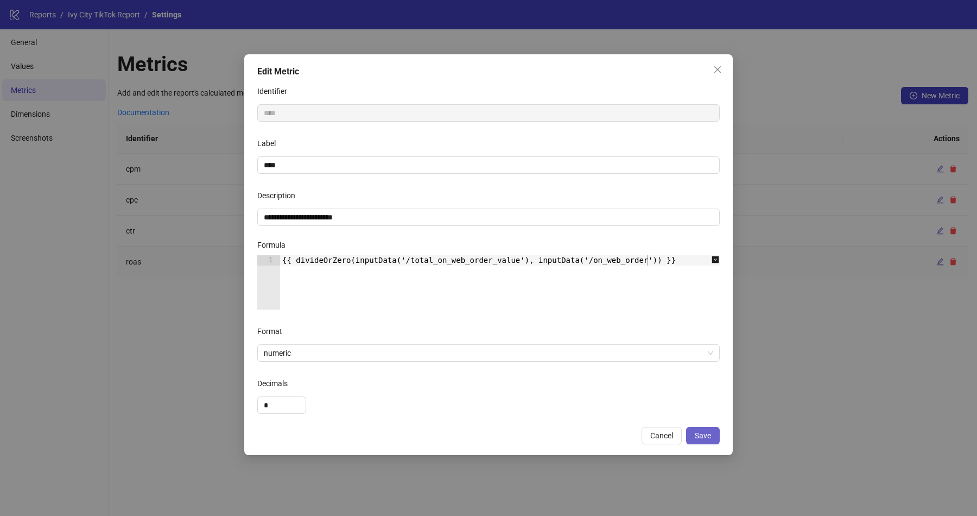
click at [714, 438] on button "Save" at bounding box center [703, 435] width 34 height 17
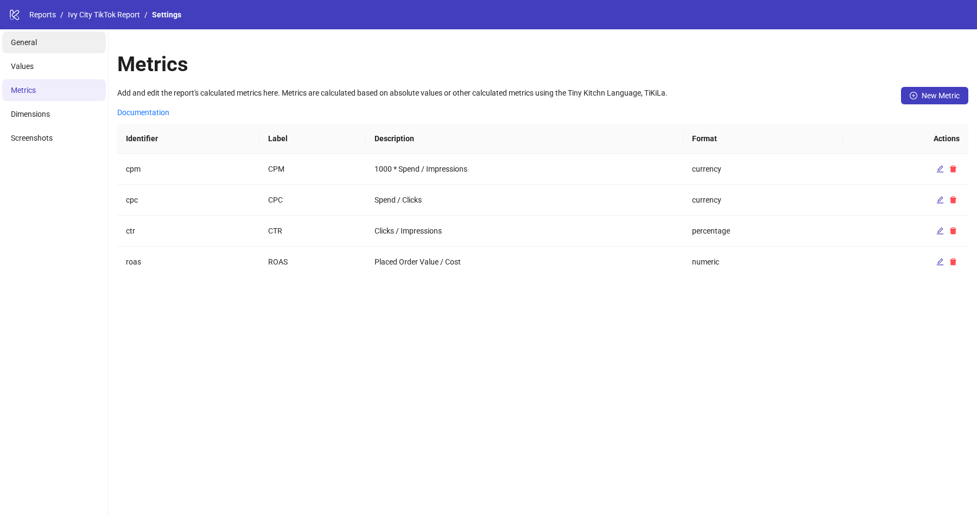
click at [74, 49] on li "General" at bounding box center [54, 42] width 104 height 22
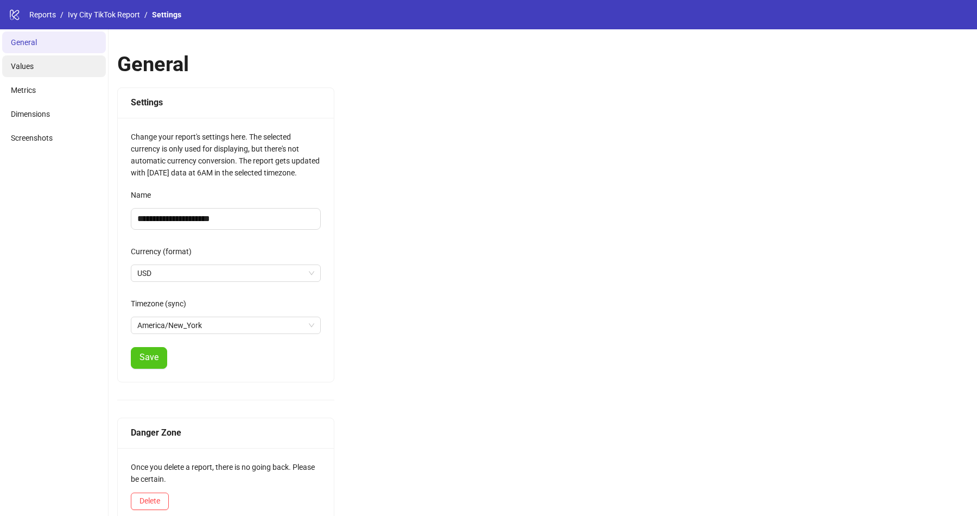
click at [65, 70] on li "Values" at bounding box center [54, 66] width 104 height 22
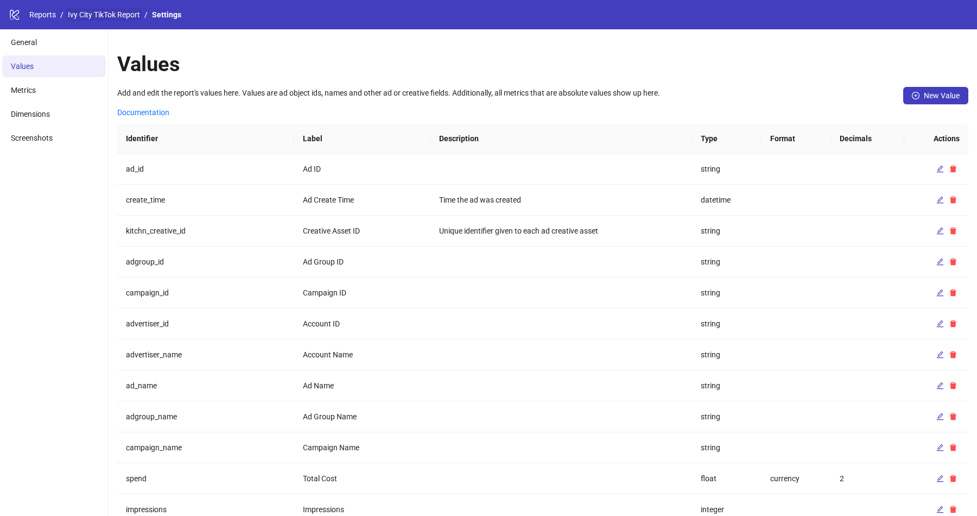
click at [96, 16] on link "Ivy City TikTok Report" at bounding box center [104, 15] width 77 height 12
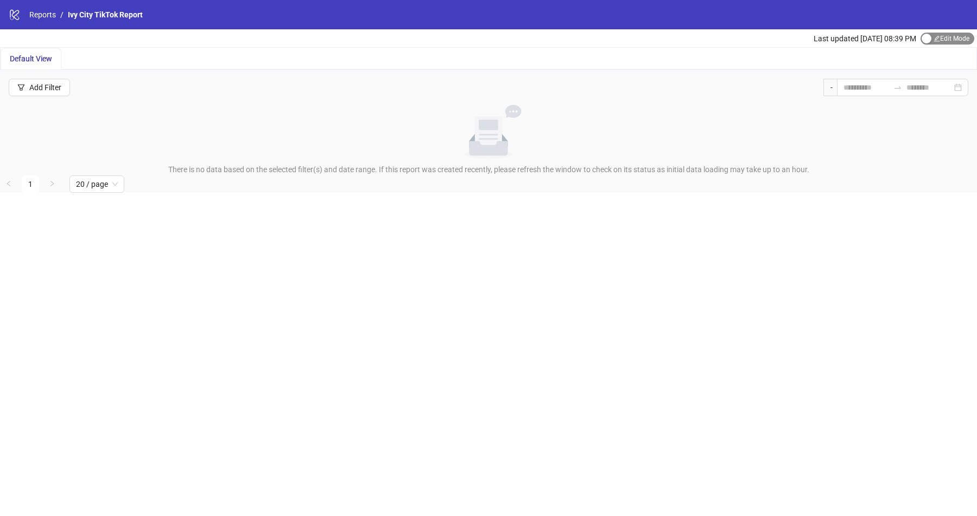
click at [946, 37] on span "Edit Mode Edit Mode" at bounding box center [948, 39] width 54 height 12
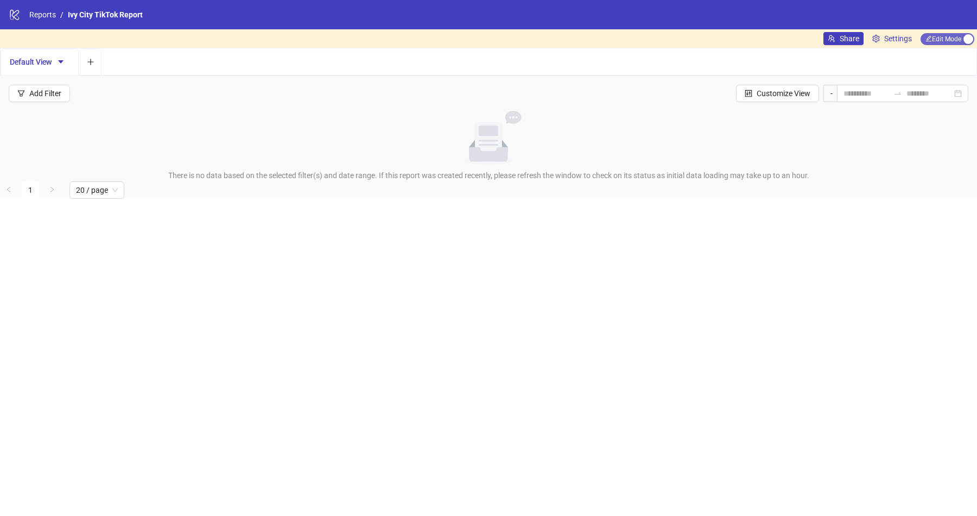
click at [947, 44] on span "Edit Mode Edit Mode" at bounding box center [948, 39] width 54 height 12
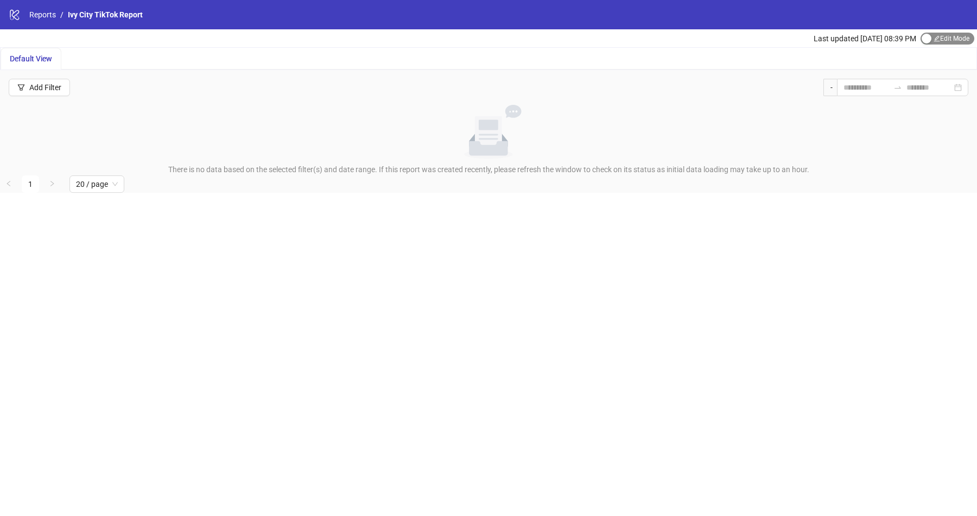
click at [936, 43] on span "Edit Mode Edit Mode" at bounding box center [948, 39] width 54 height 12
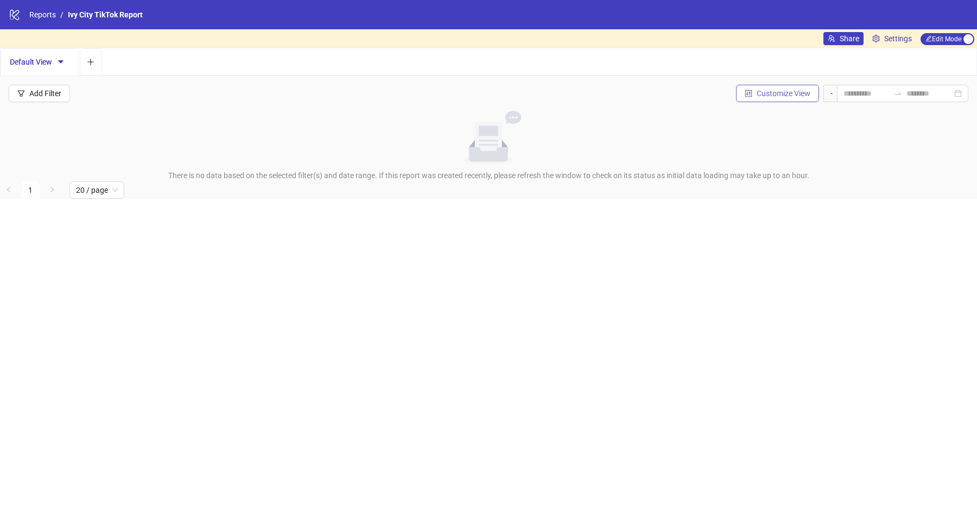
click at [793, 92] on span "Customize View" at bounding box center [784, 93] width 54 height 9
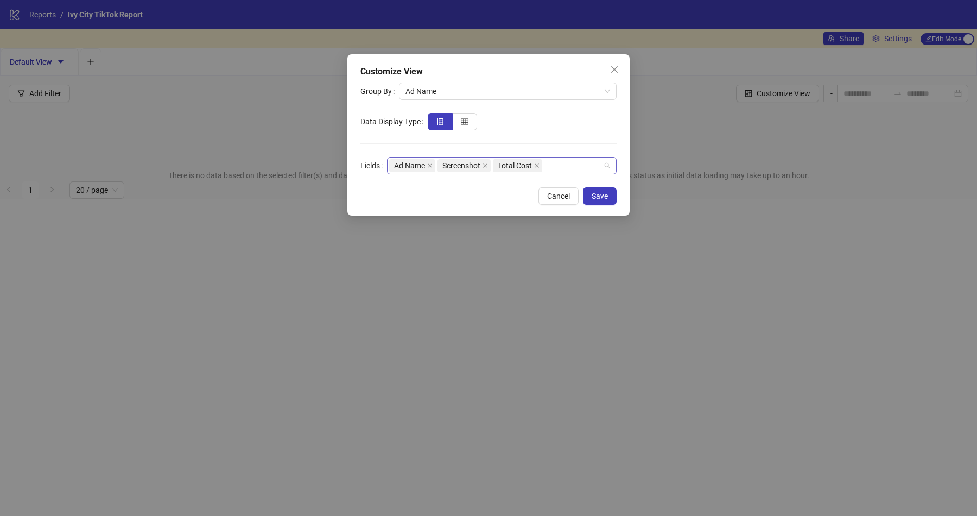
click at [592, 167] on div "Ad Name Screenshot Total Cost" at bounding box center [496, 165] width 214 height 15
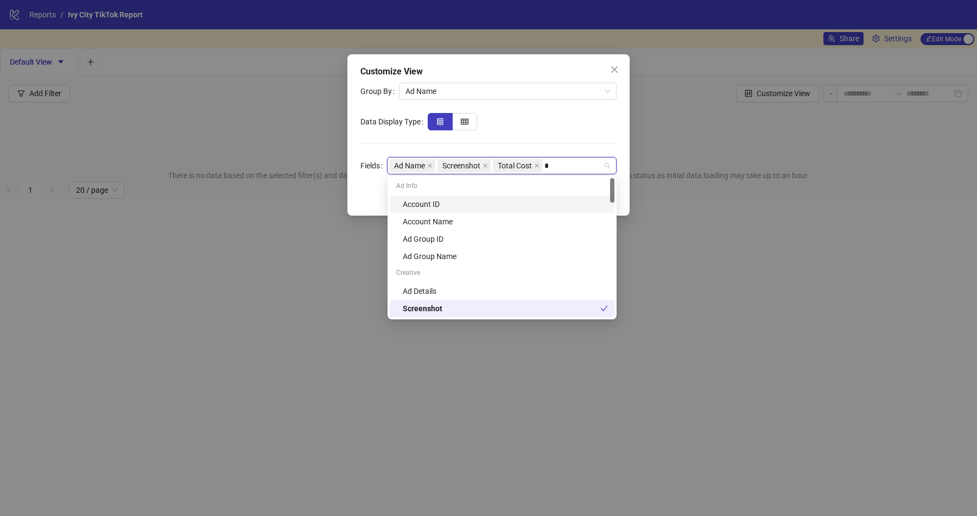
type input "**"
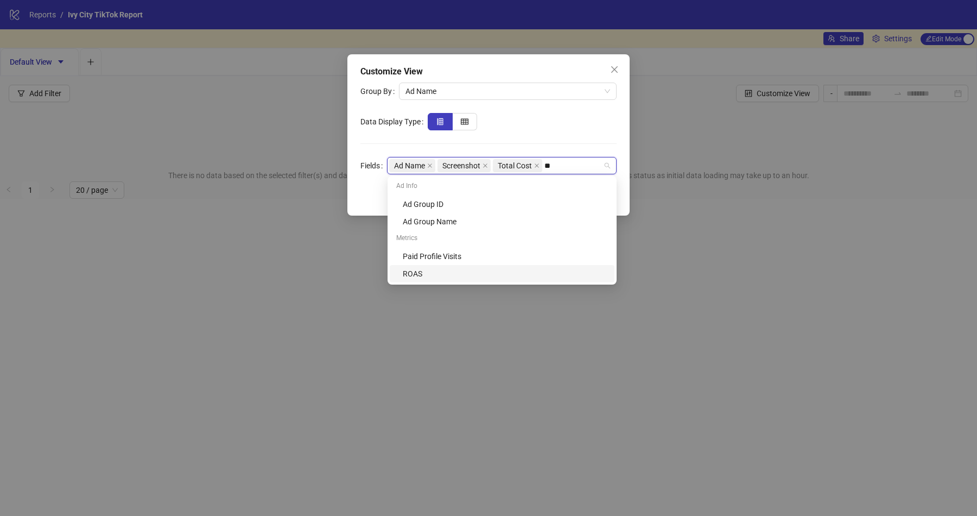
click at [439, 269] on div "ROAS" at bounding box center [505, 274] width 205 height 12
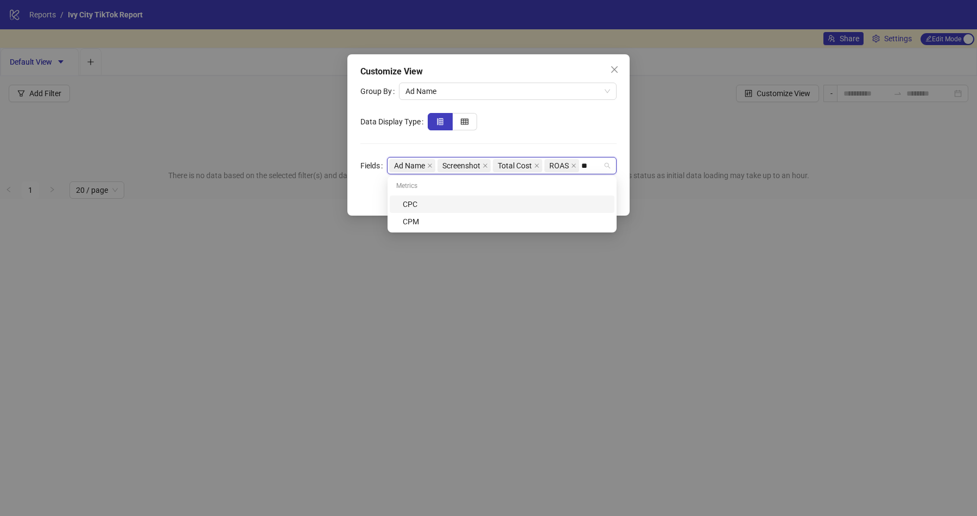
type input "*"
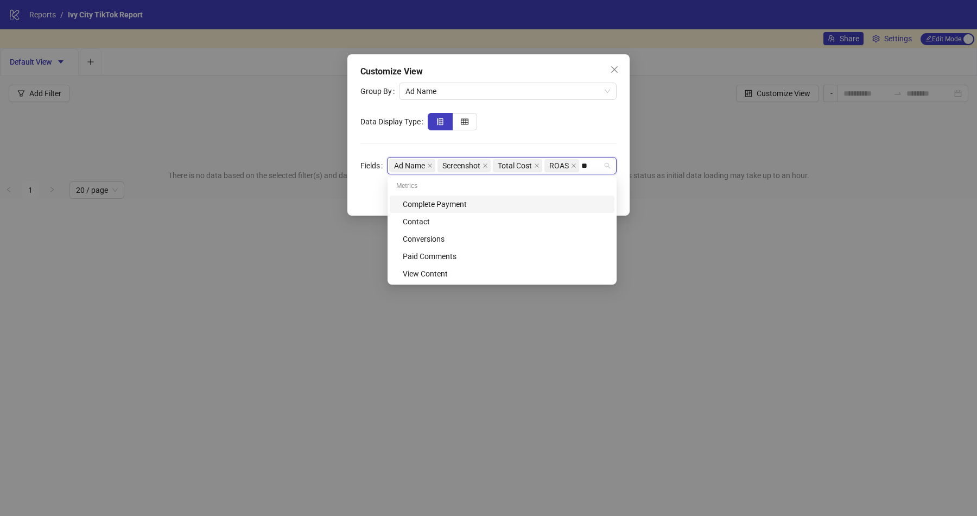
type input "*"
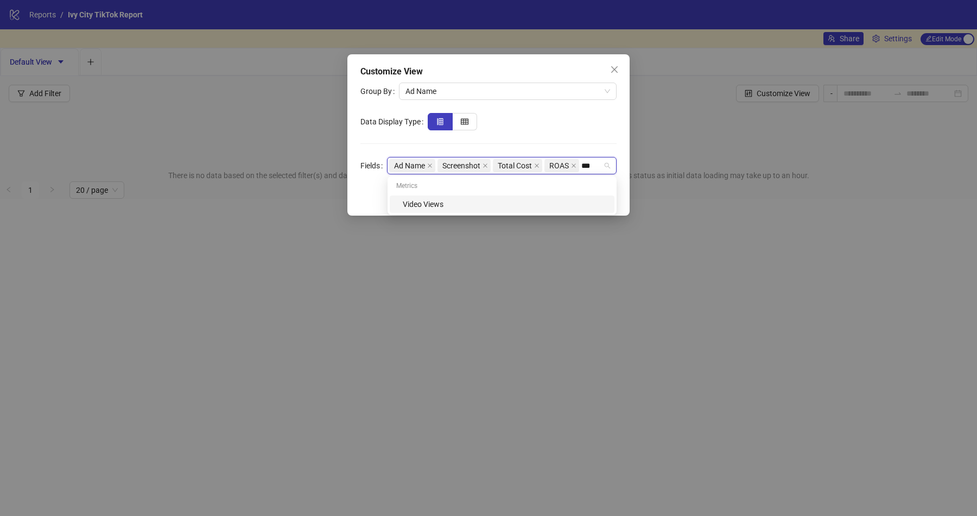
type input "****"
type input "*****"
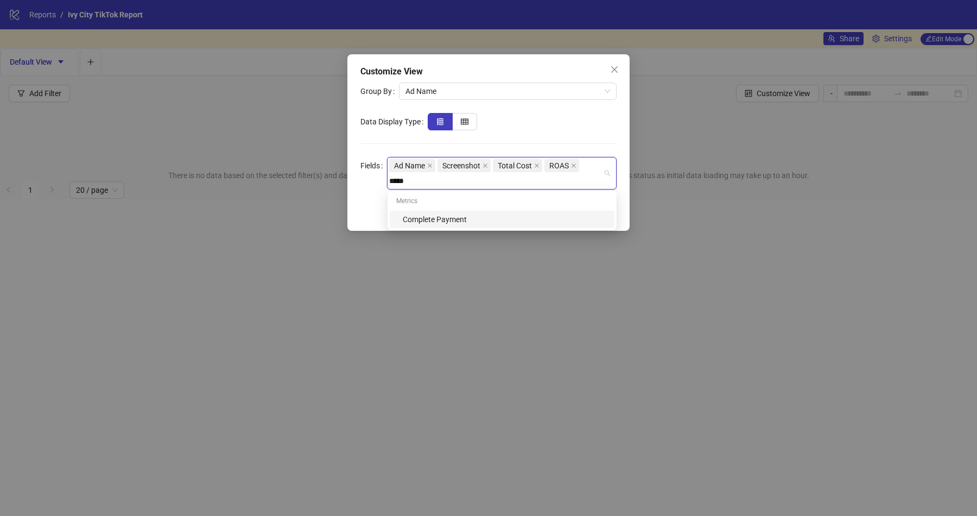
click at [521, 223] on div "Complete Payment" at bounding box center [505, 219] width 205 height 12
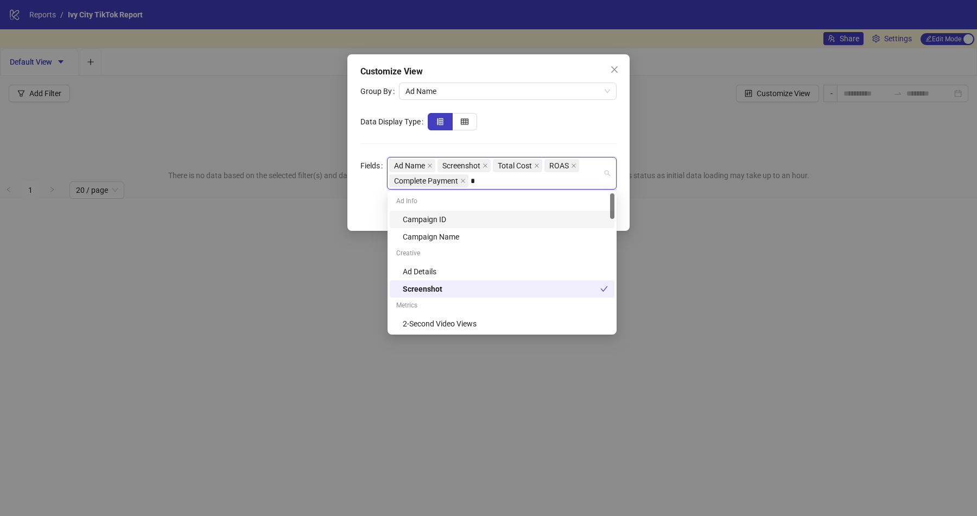
type input "**"
click at [530, 138] on form "Group By Ad Name Data Display Type Fields Ad Name Screenshot Total Cost ROAS Co…" at bounding box center [489, 136] width 256 height 107
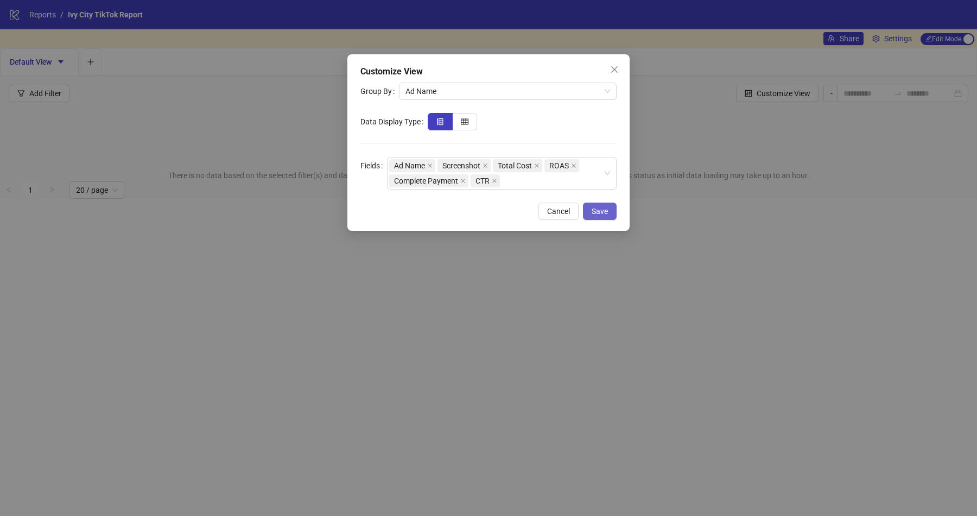
click at [605, 213] on span "Save" at bounding box center [600, 211] width 16 height 9
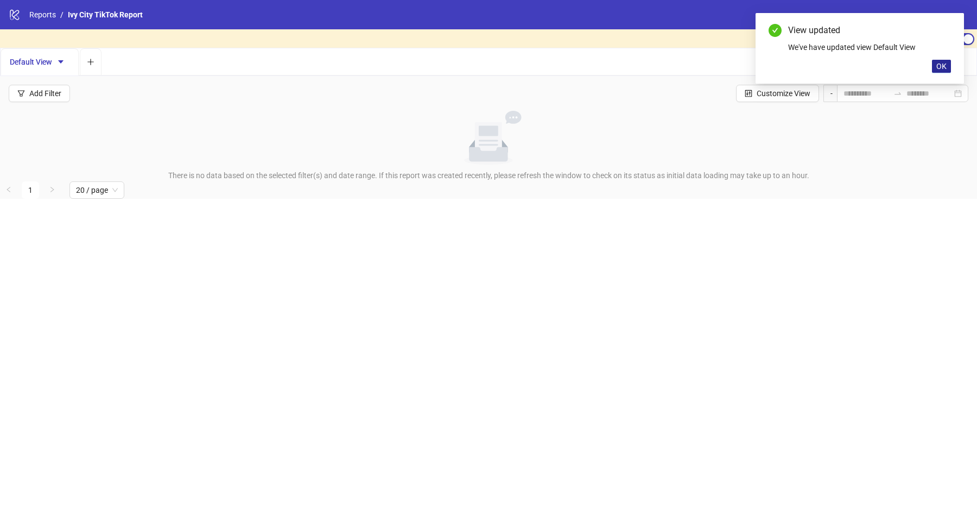
click at [945, 70] on span "OK" at bounding box center [942, 66] width 10 height 9
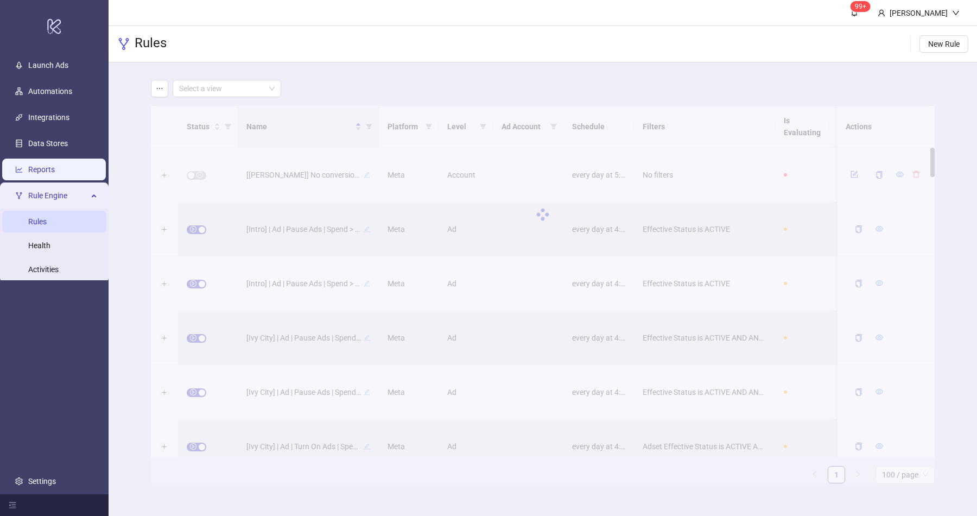
click at [55, 165] on link "Reports" at bounding box center [41, 169] width 27 height 9
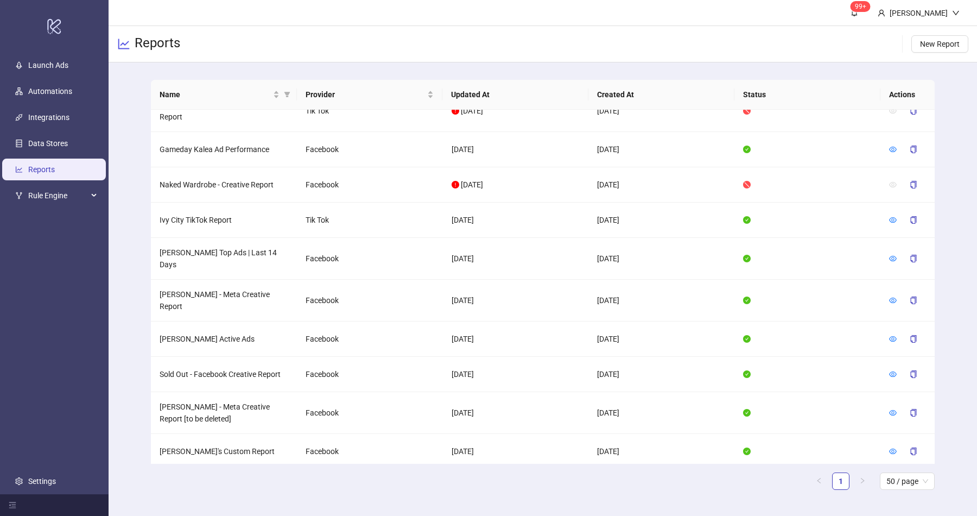
scroll to position [50, 0]
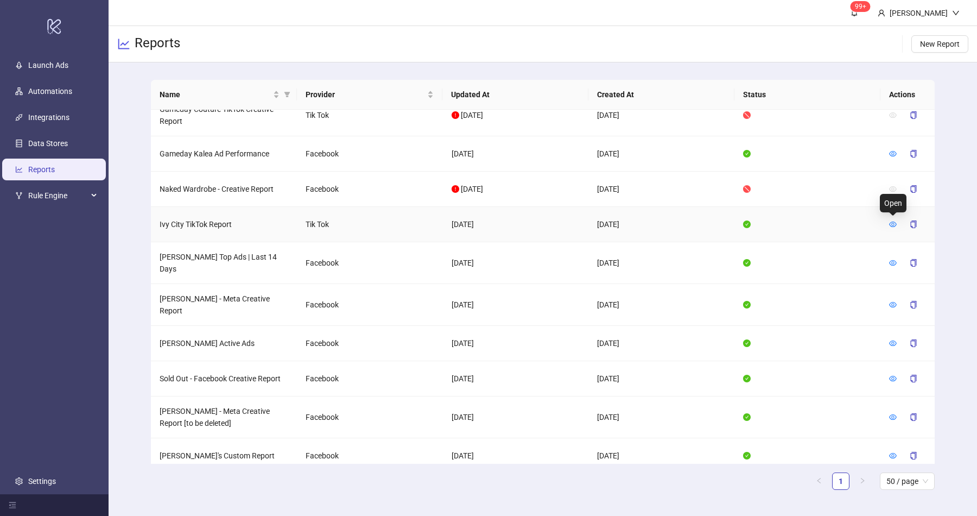
click at [899, 219] on div at bounding box center [907, 224] width 37 height 17
click at [895, 220] on icon "eye" at bounding box center [893, 224] width 8 height 8
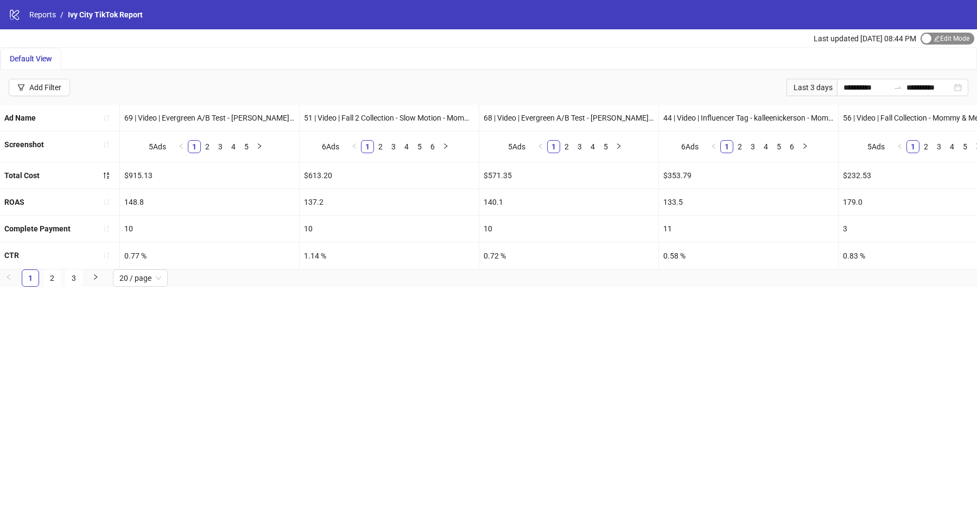
click at [959, 41] on span "Edit Mode Edit Mode" at bounding box center [948, 39] width 54 height 12
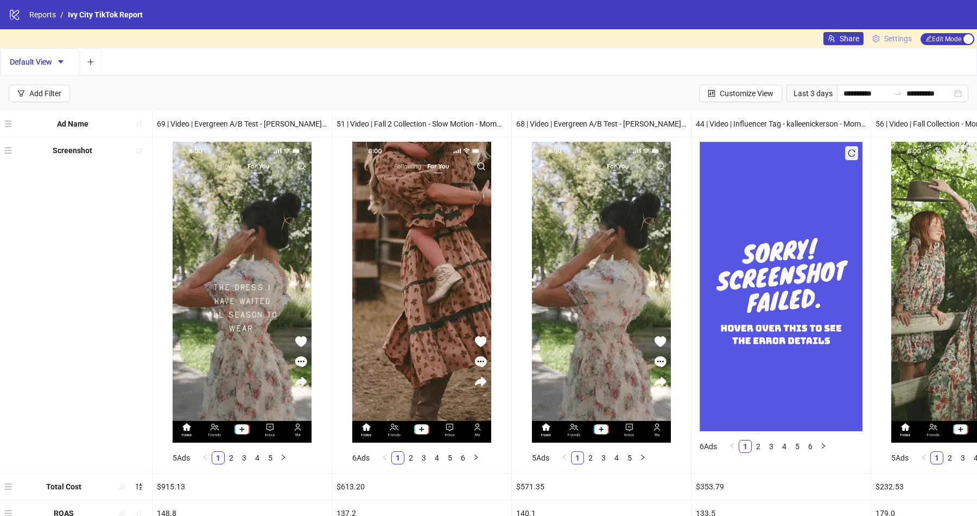
click at [898, 37] on span "Settings" at bounding box center [898, 39] width 28 height 12
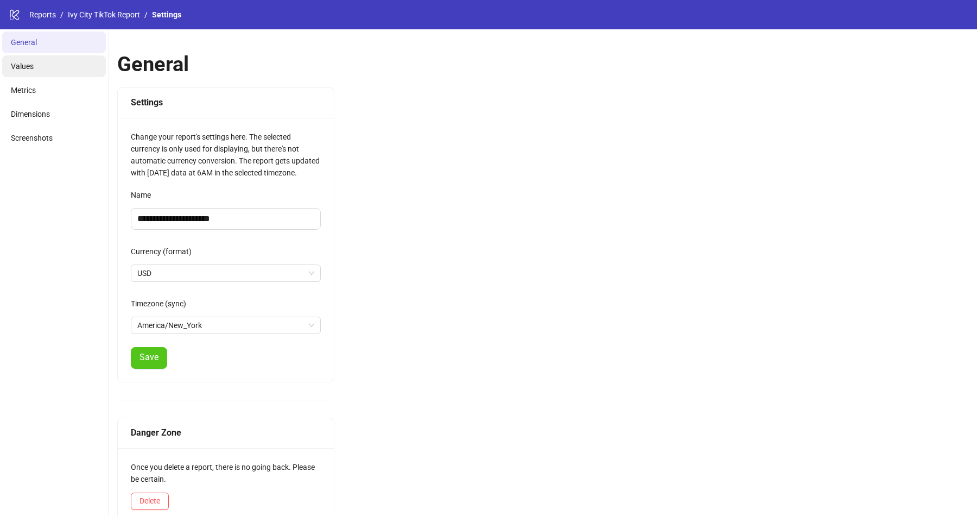
click at [60, 66] on li "Values" at bounding box center [54, 66] width 104 height 22
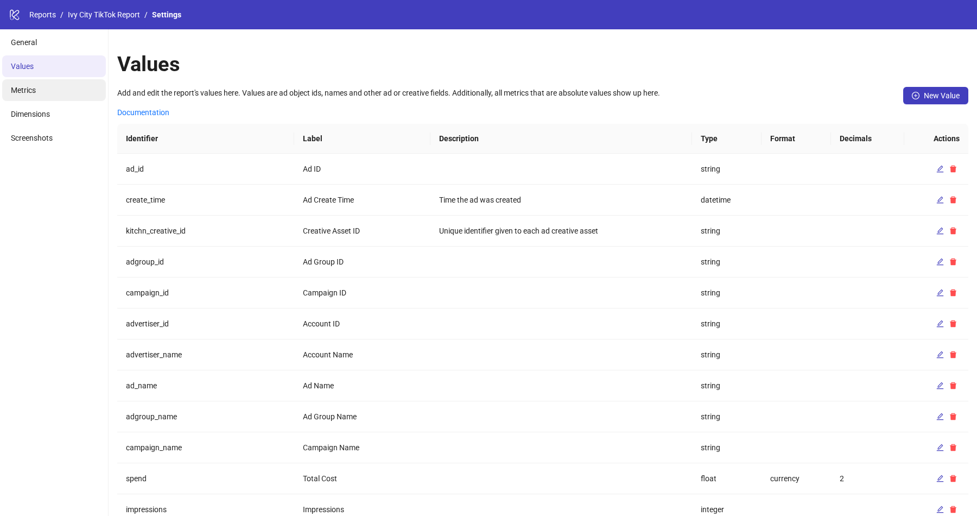
click at [59, 80] on li "Metrics" at bounding box center [54, 90] width 104 height 22
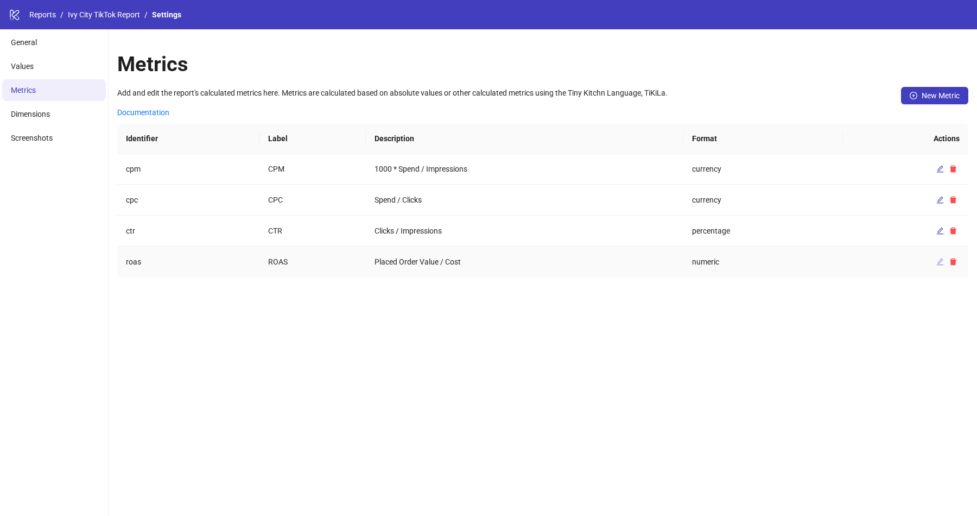
click at [939, 258] on icon "edit" at bounding box center [941, 262] width 8 height 8
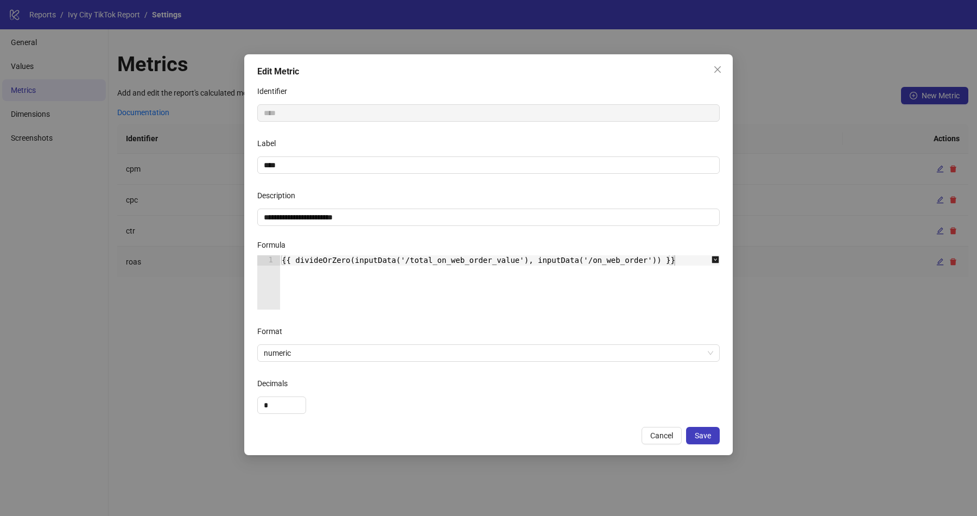
click at [645, 262] on div "{{ divideOrZero(inputData('/total_on_web_order_value'), inputData('/on_web_orde…" at bounding box center [506, 292] width 452 height 75
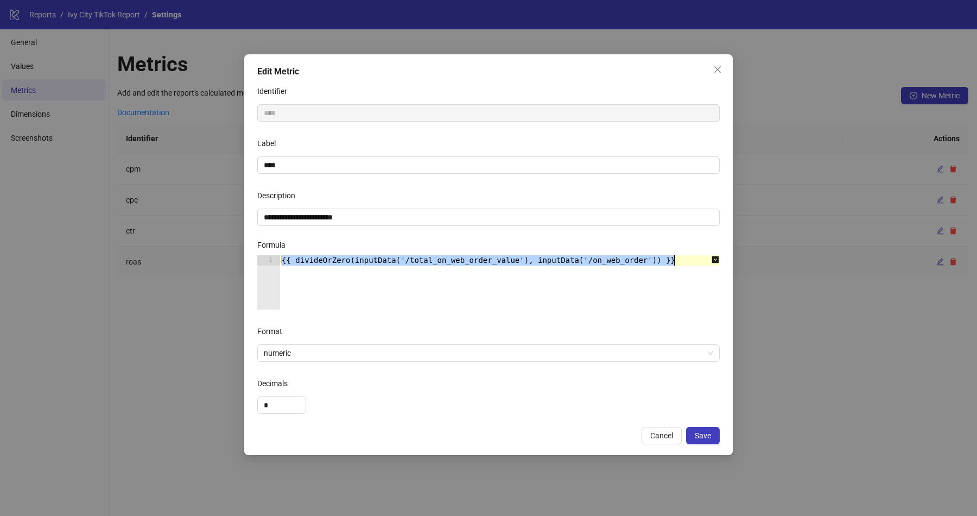
click at [645, 262] on div "{{ divideOrZero(inputData('/total_on_web_order_value'), inputData('/on_web_orde…" at bounding box center [506, 292] width 452 height 75
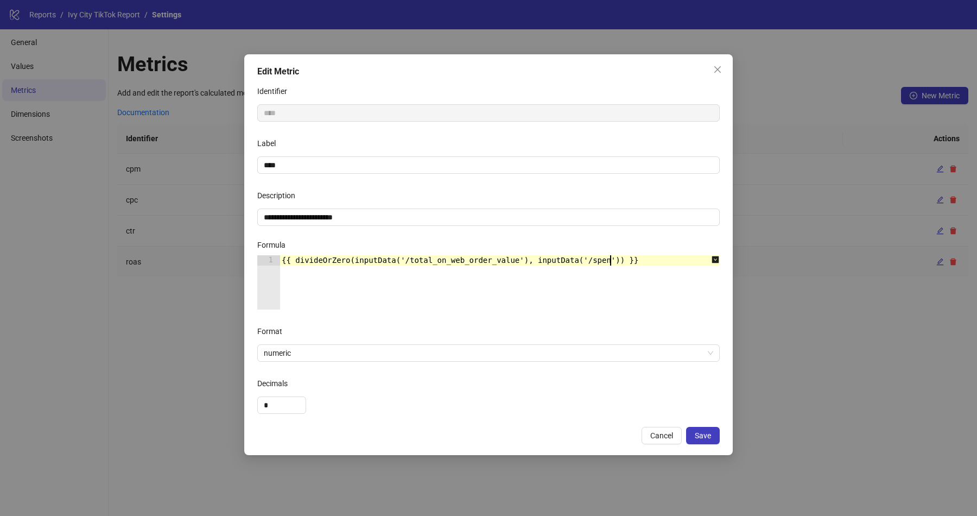
scroll to position [0, 23]
type textarea "**********"
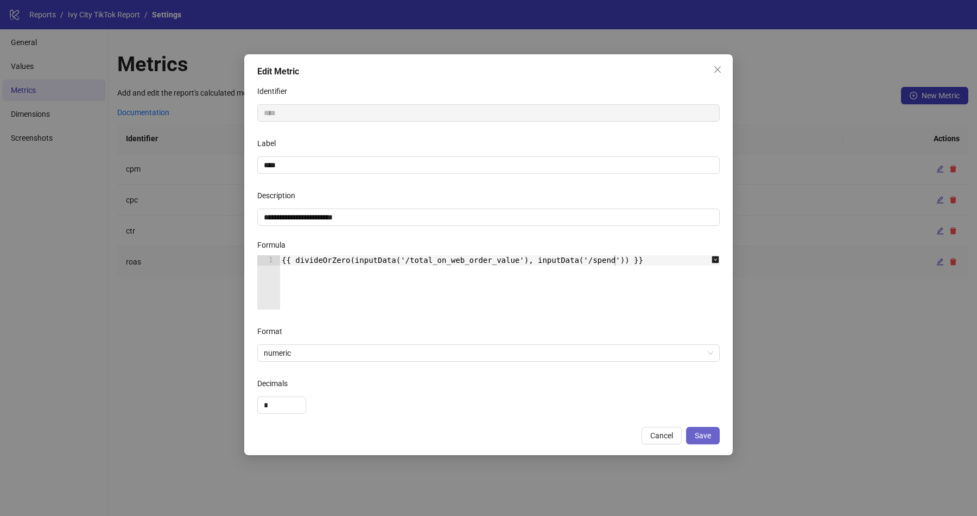
click at [712, 436] on button "Save" at bounding box center [703, 435] width 34 height 17
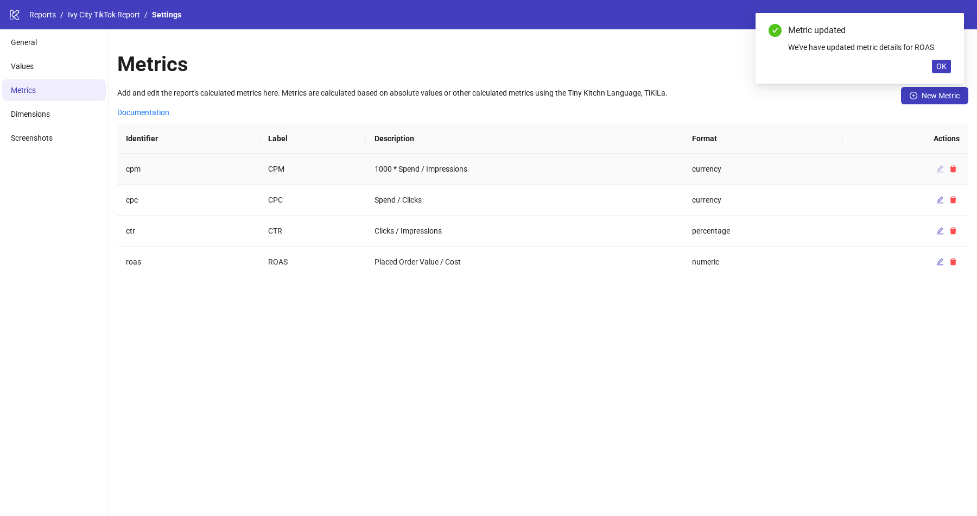
click at [939, 167] on icon "edit" at bounding box center [940, 169] width 7 height 7
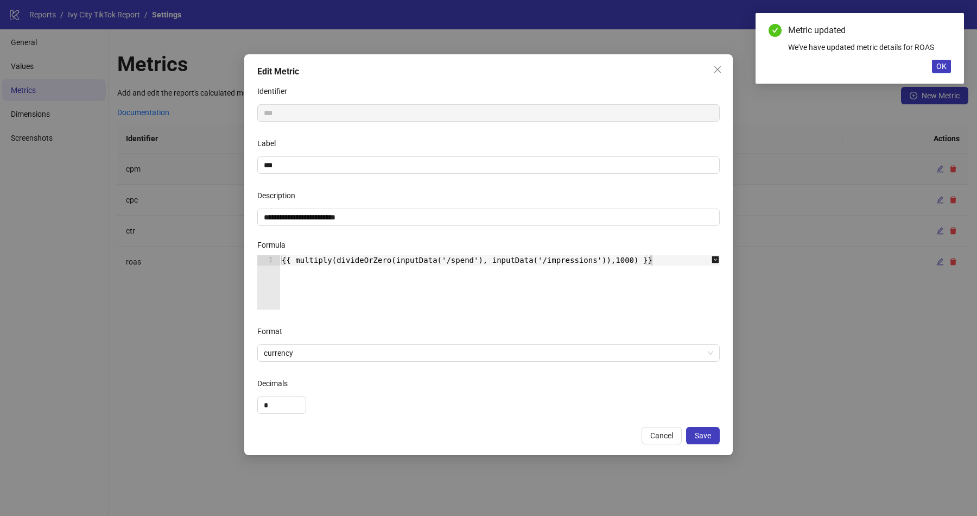
click at [862, 188] on div "**********" at bounding box center [488, 258] width 977 height 516
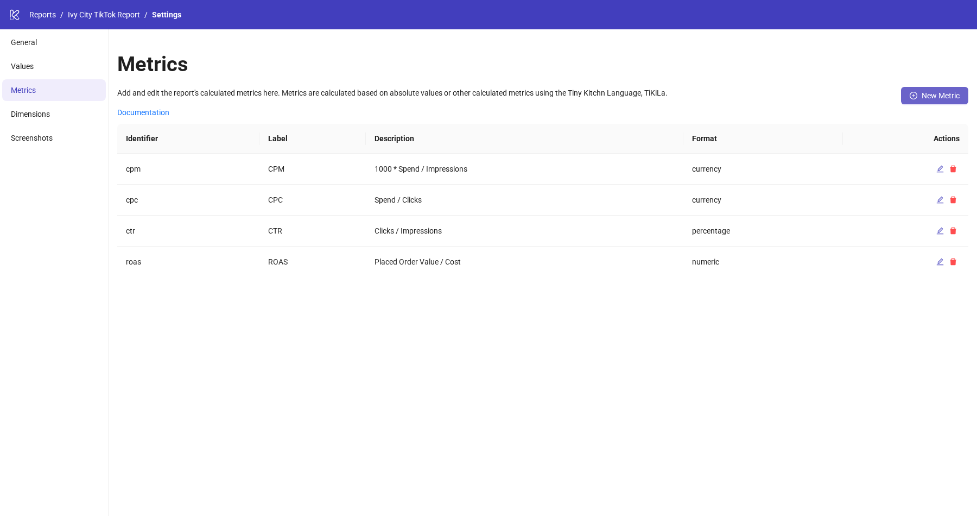
click at [922, 95] on span "New Metric" at bounding box center [941, 95] width 38 height 9
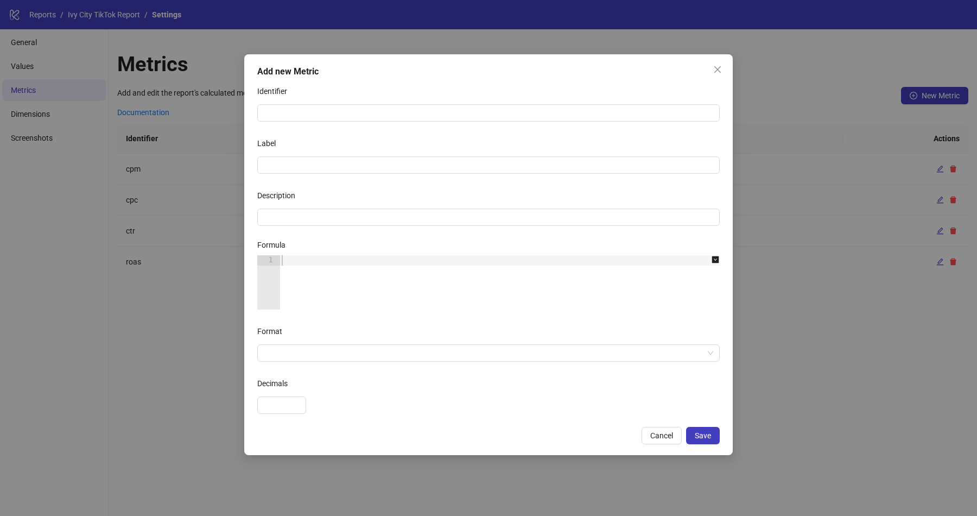
click at [380, 123] on form "Identifier Label Description Formula 1 XXXXXXXXXXXXXXXXXXXXXXXXXXXXXXXXXXXXXXXX…" at bounding box center [488, 248] width 463 height 331
click at [369, 119] on input "Identifier" at bounding box center [488, 112] width 463 height 17
type input "***"
click at [770, 161] on div "Add new Metric Identifier *** Label *** Description Formula 1 XXXXXXXXXXXXXXXXX…" at bounding box center [488, 258] width 977 height 516
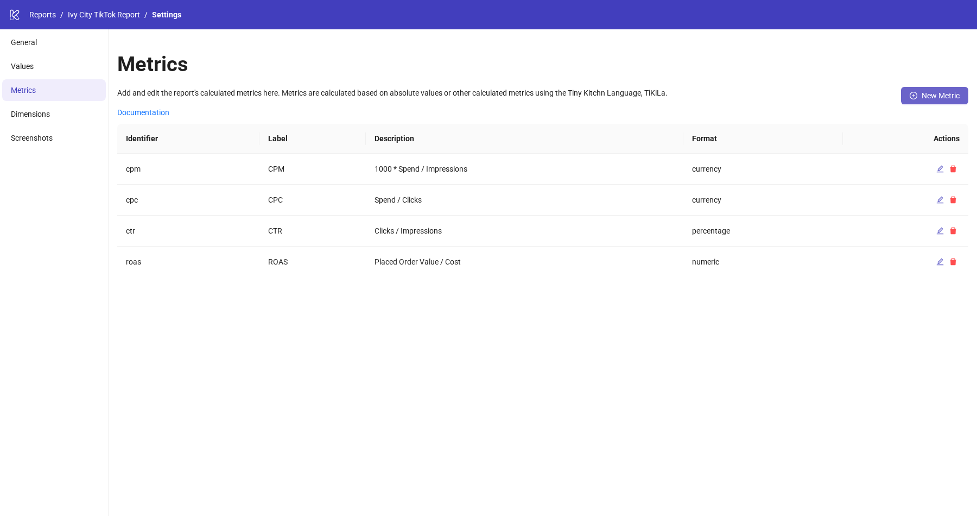
click at [919, 100] on button "New Metric" at bounding box center [934, 95] width 67 height 17
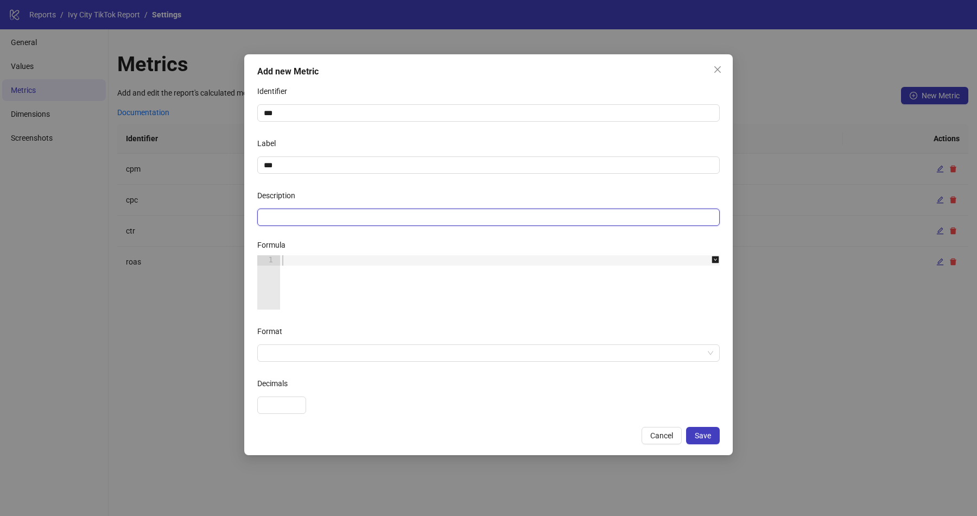
click at [370, 218] on input "Description" at bounding box center [488, 216] width 463 height 17
type input "**********"
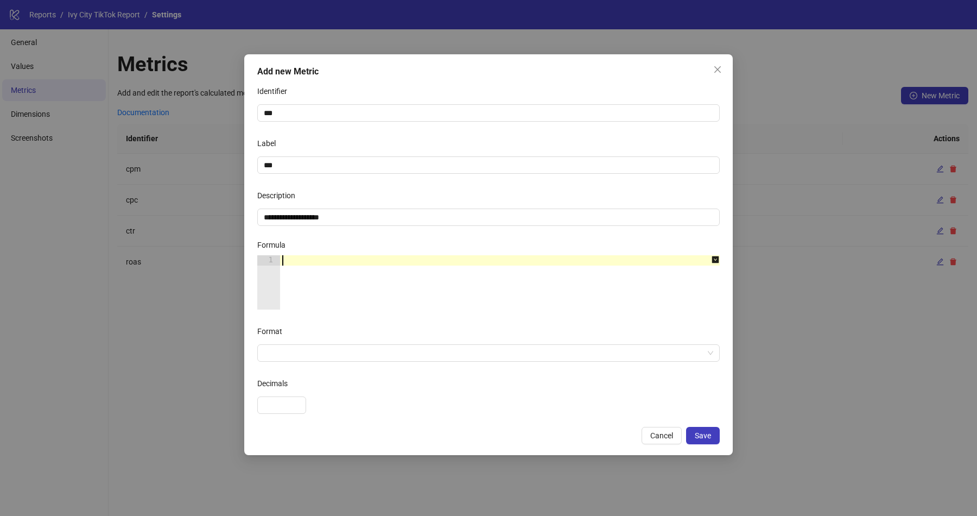
paste textarea "**********"
drag, startPoint x: 518, startPoint y: 263, endPoint x: 410, endPoint y: 263, distance: 108.0
click at [410, 263] on div "{{ divideOrZero(inputData('/total_on_web_order_value'), inputData('/on_web_orde…" at bounding box center [506, 292] width 452 height 75
type textarea "**********"
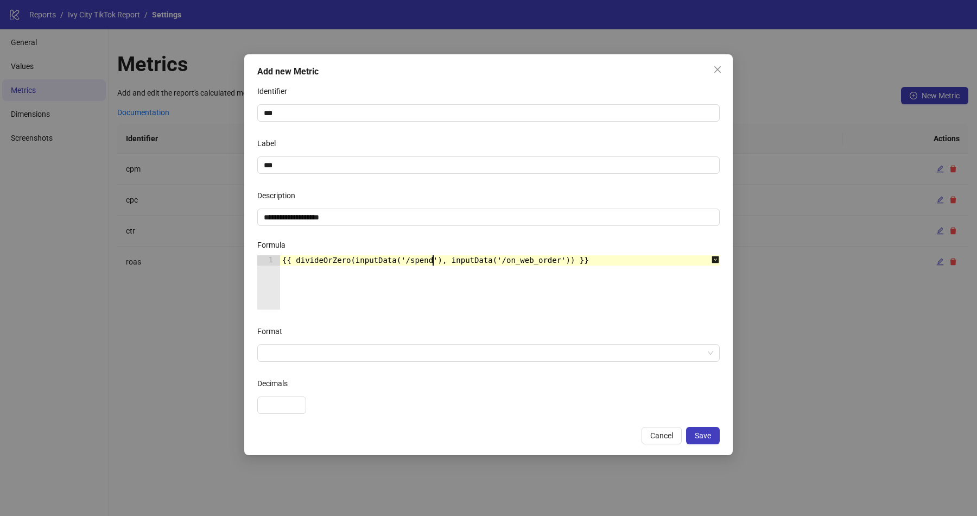
click at [567, 315] on form "**********" at bounding box center [488, 248] width 463 height 331
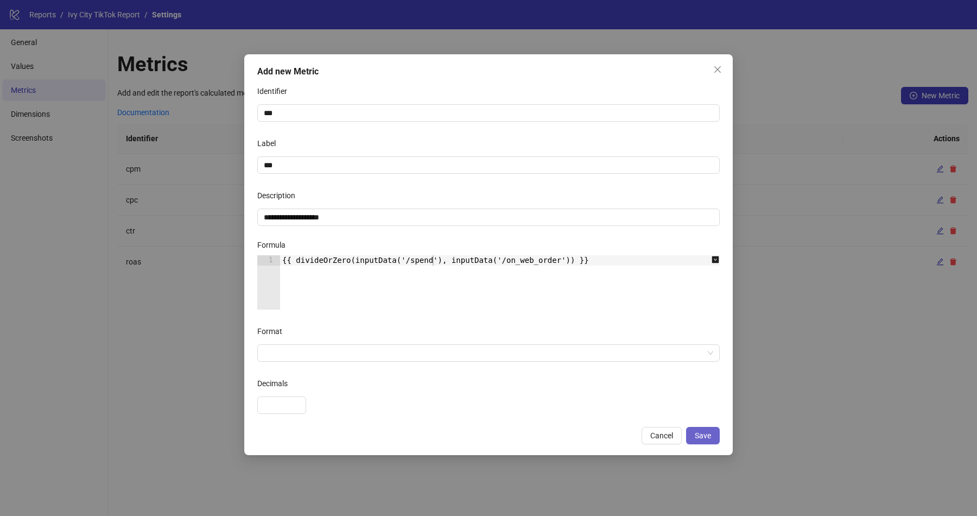
click at [715, 437] on button "Save" at bounding box center [703, 435] width 34 height 17
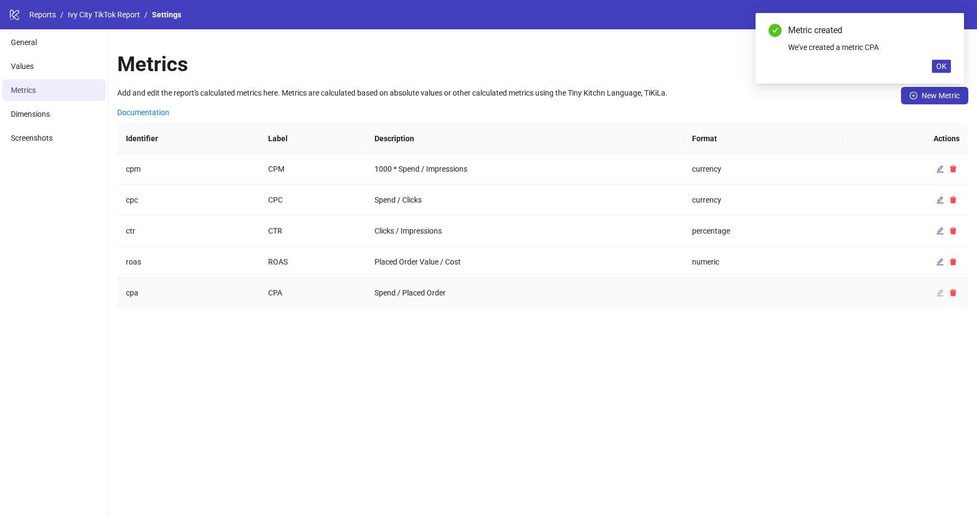
click at [938, 290] on icon "edit" at bounding box center [941, 293] width 8 height 8
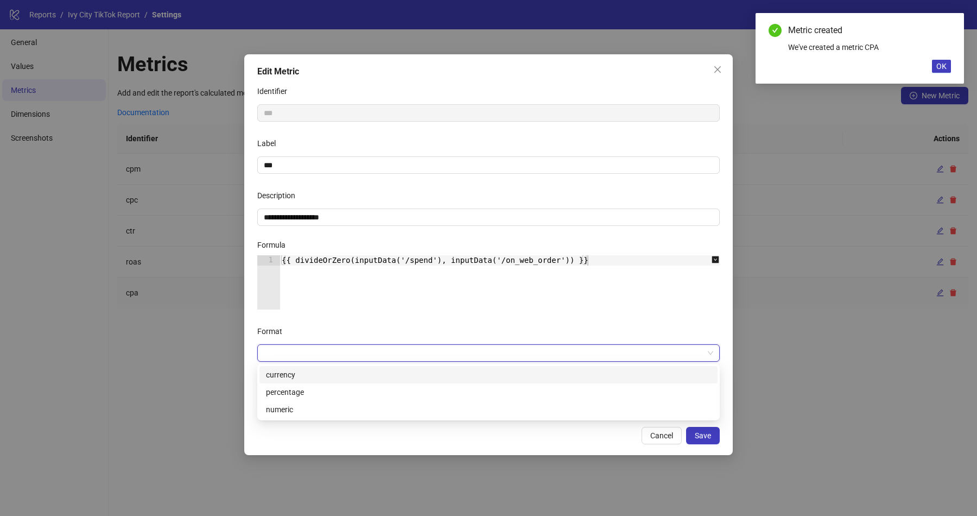
click at [420, 355] on input "Format" at bounding box center [484, 353] width 440 height 16
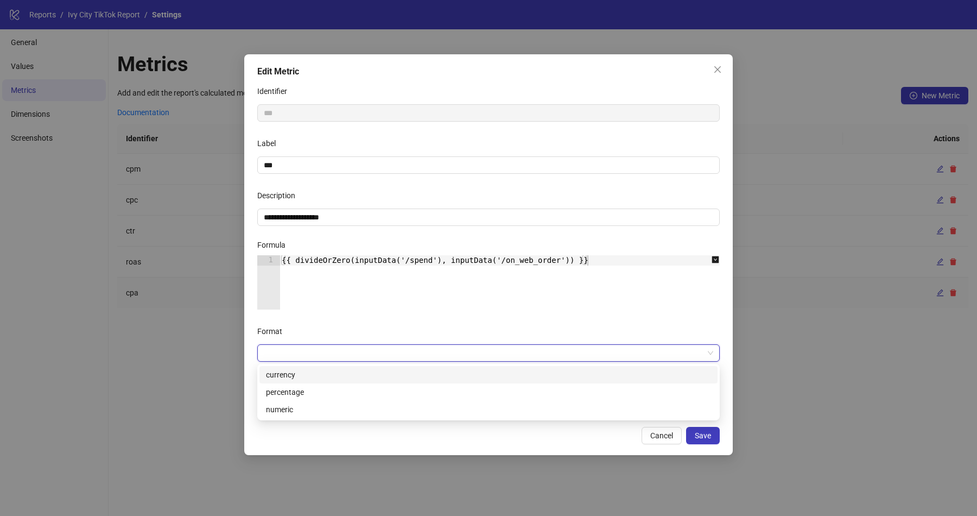
click at [335, 378] on div "currency" at bounding box center [488, 375] width 445 height 12
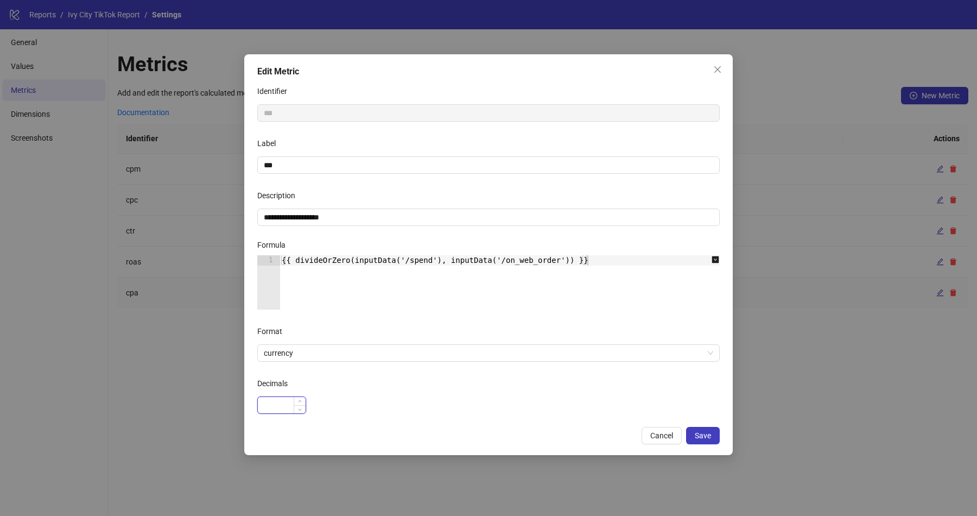
click at [294, 403] on div at bounding box center [281, 404] width 49 height 17
type input "*"
click at [301, 400] on icon "up" at bounding box center [300, 402] width 4 height 4
click at [702, 432] on span "Save" at bounding box center [703, 435] width 16 height 9
